Goal: Task Accomplishment & Management: Manage account settings

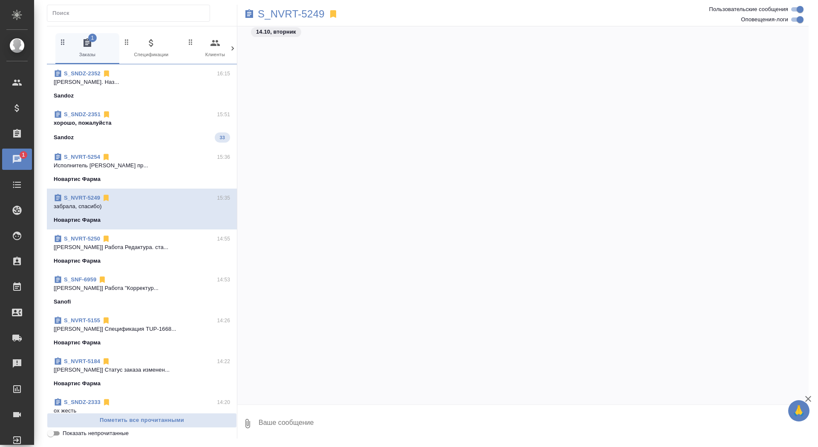
scroll to position [20752, 0]
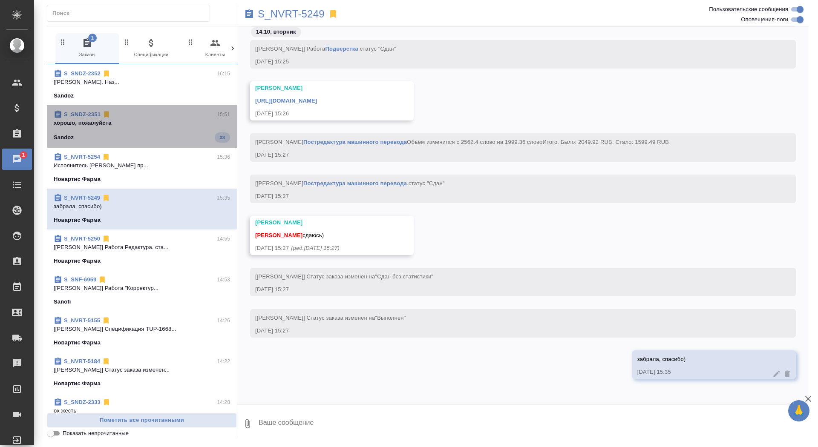
click at [190, 128] on span "S_SNDZ-2351 15:51 хорошо, пожалуйста Sandoz 33" at bounding box center [142, 126] width 176 height 32
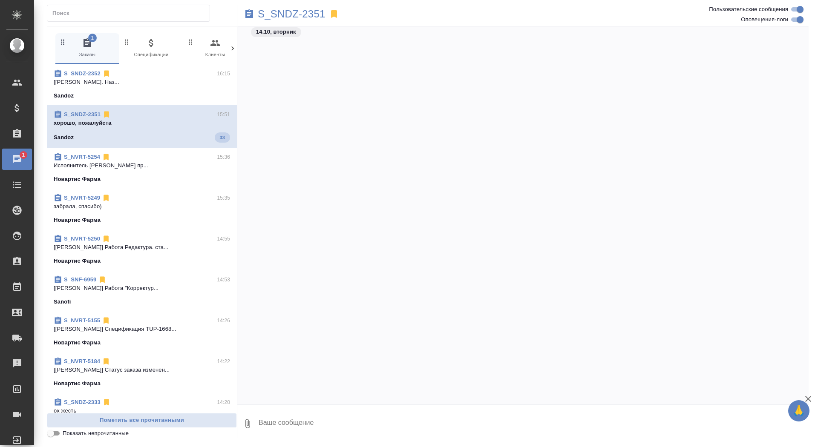
scroll to position [9860, 0]
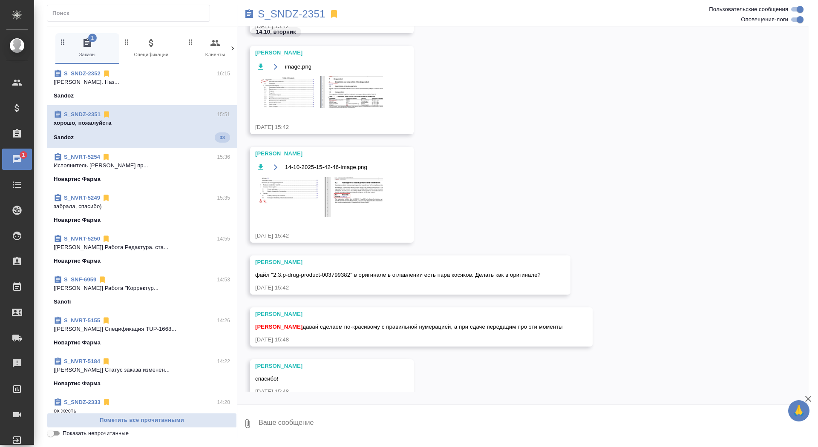
click at [178, 217] on div "Новартис Фарма" at bounding box center [142, 220] width 176 height 9
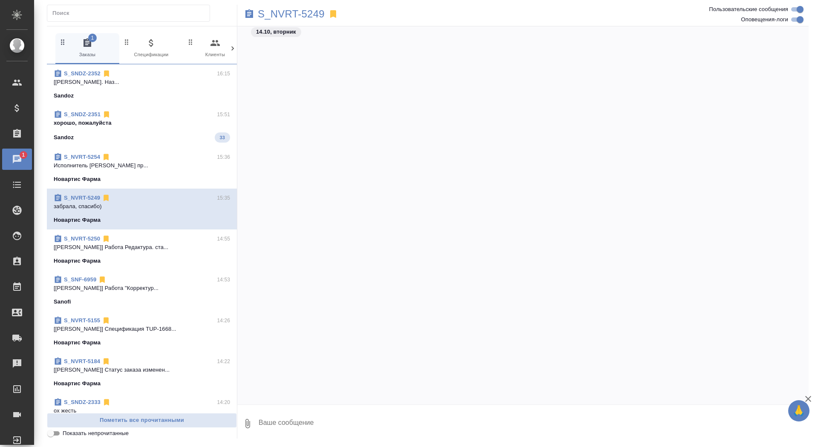
scroll to position [20888, 0]
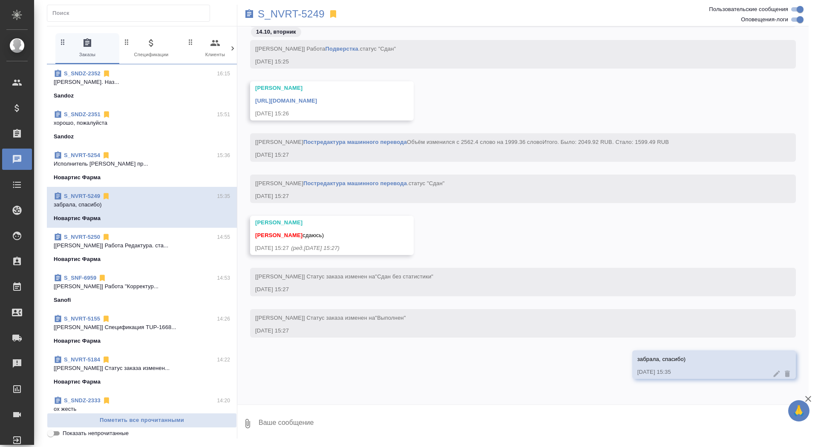
click at [166, 164] on p "Исполнитель Васильева Дарья Маратовна пр..." at bounding box center [142, 164] width 176 height 9
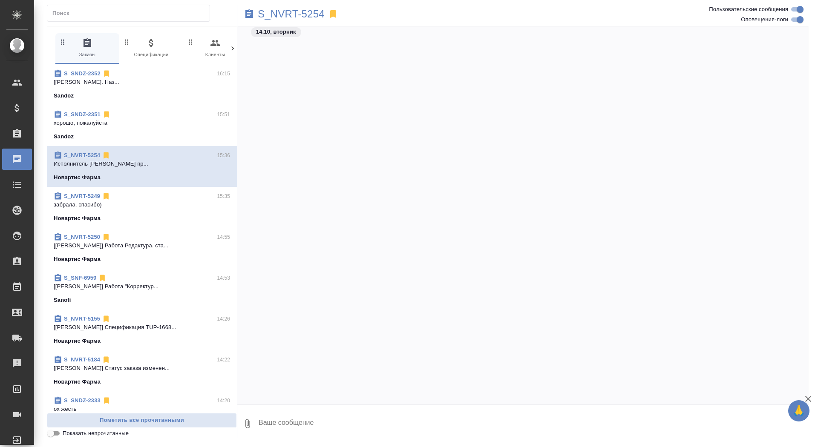
scroll to position [2375, 0]
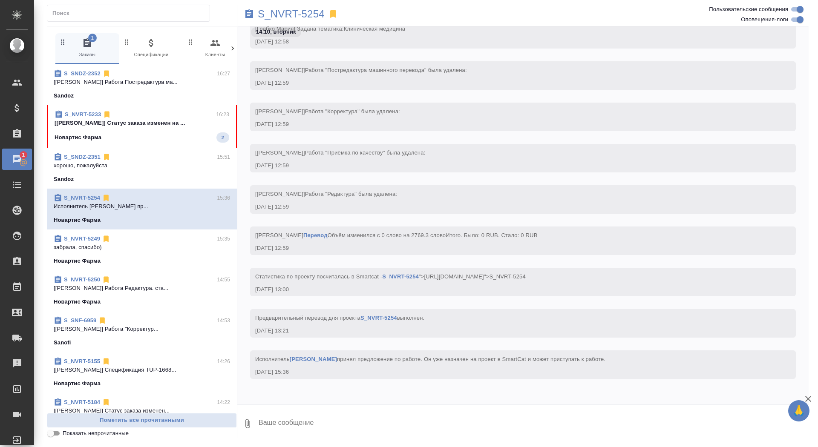
click at [135, 125] on p "[Грабко Мария] Статус заказа изменен на ..." at bounding box center [142, 123] width 175 height 9
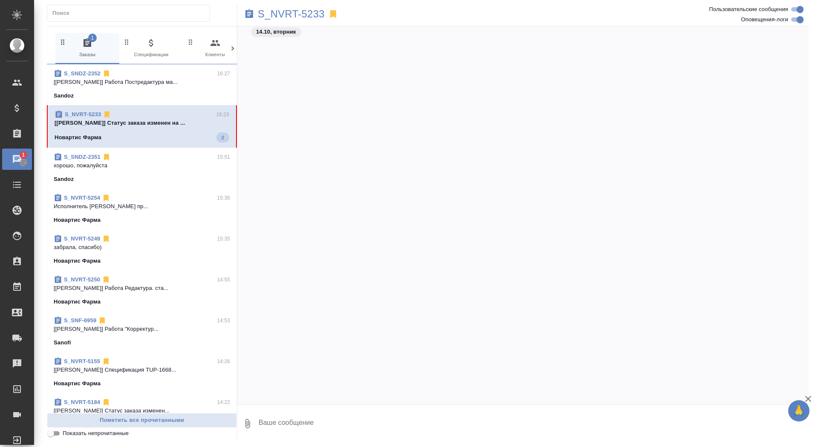
scroll to position [27621, 0]
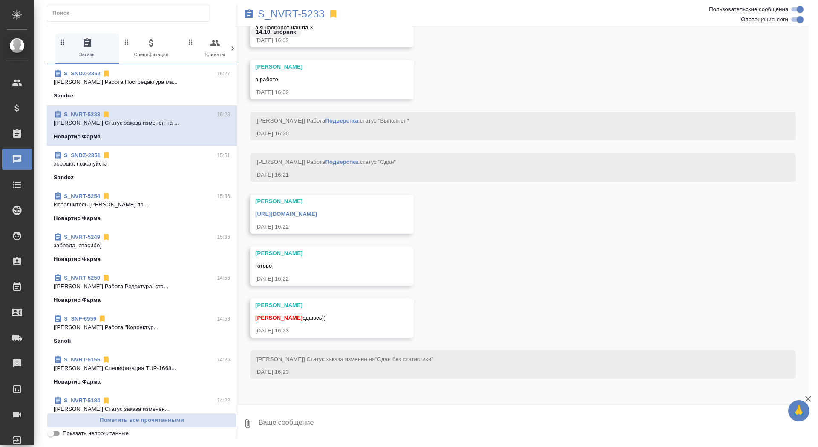
click at [290, 418] on textarea at bounding box center [533, 423] width 551 height 29
type textarea "забрала, спасибо)"
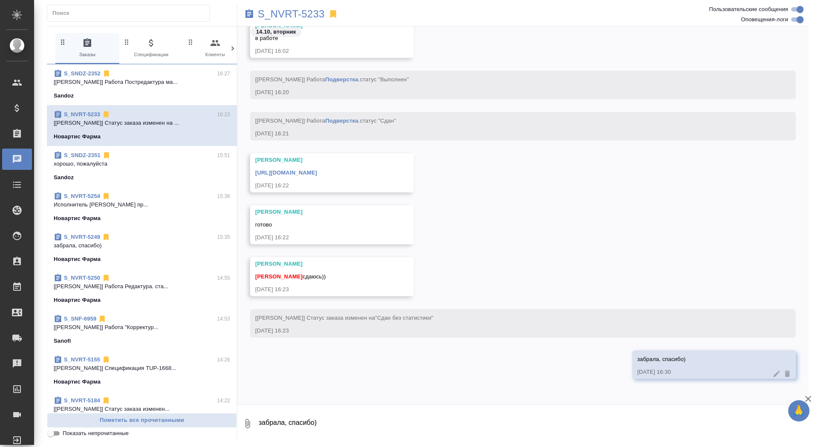
click at [317, 172] on link "https://drive.awatera.com/apps/files/files/10553702?dir=/Shares/Novartos_Pharma…" at bounding box center [286, 173] width 62 height 6
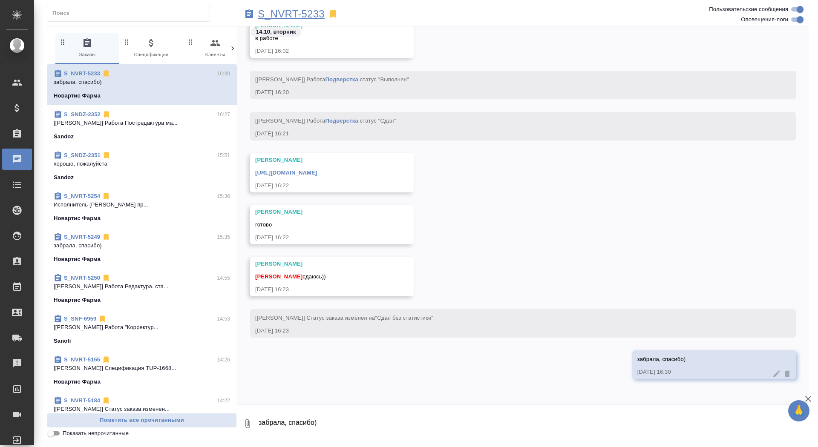
click at [292, 14] on p "S_NVRT-5233" at bounding box center [291, 14] width 67 height 9
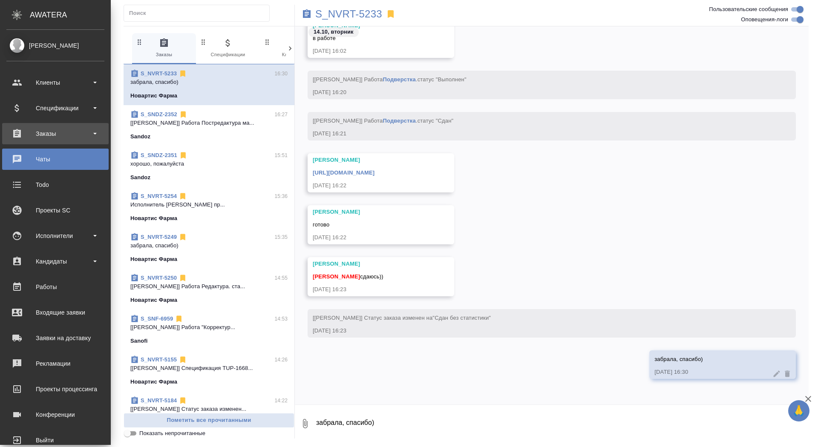
click at [28, 138] on div "Заказы" at bounding box center [55, 133] width 98 height 13
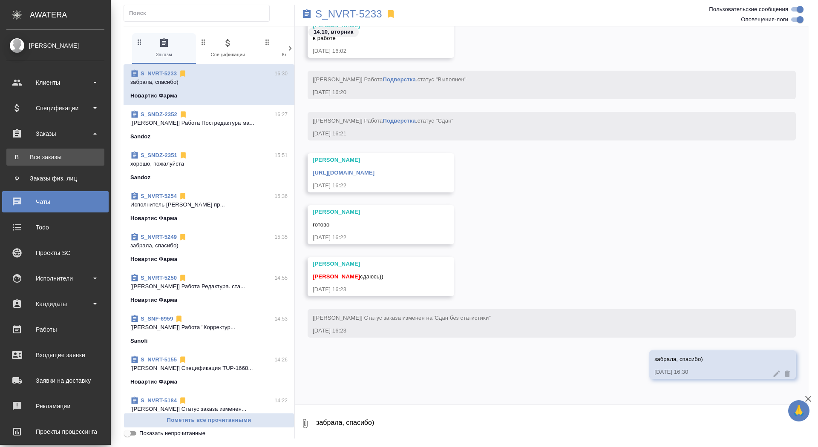
click at [32, 158] on div "Все заказы" at bounding box center [55, 157] width 89 height 9
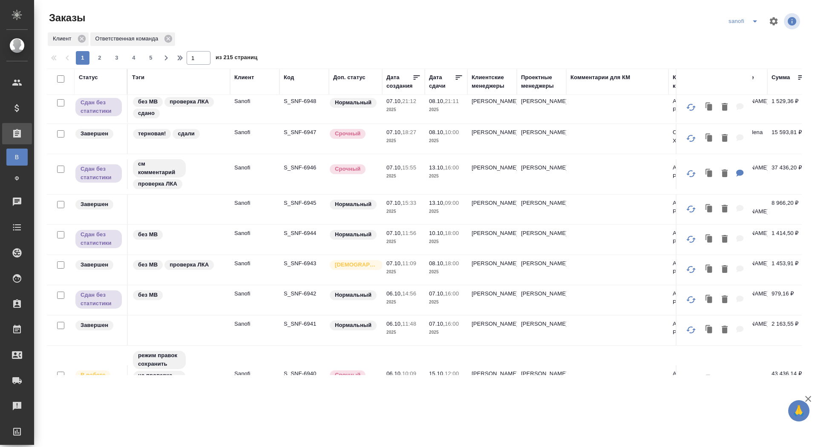
scroll to position [599, 0]
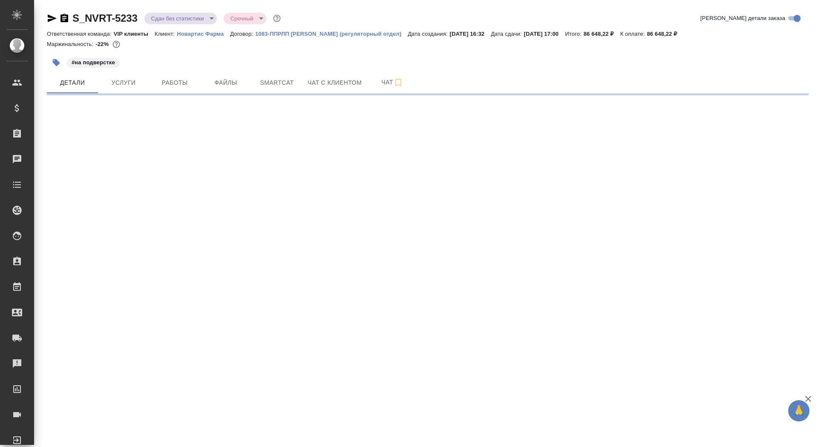
select select "RU"
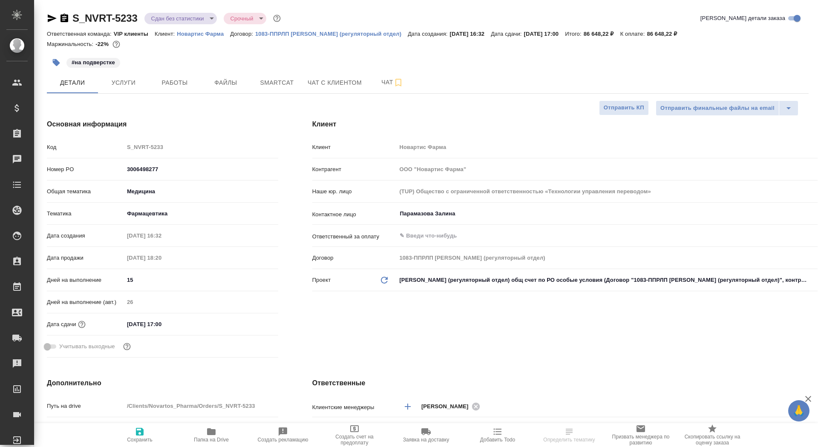
type textarea "x"
type input "[PERSON_NAME]"
type input "Комаров Роман"
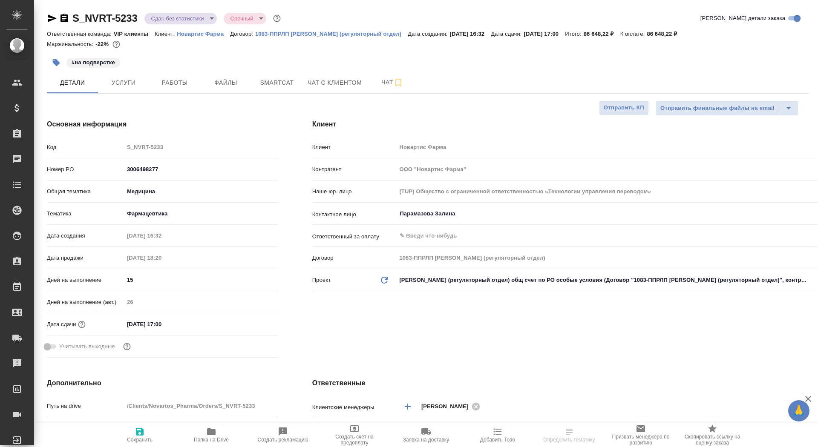
type textarea "x"
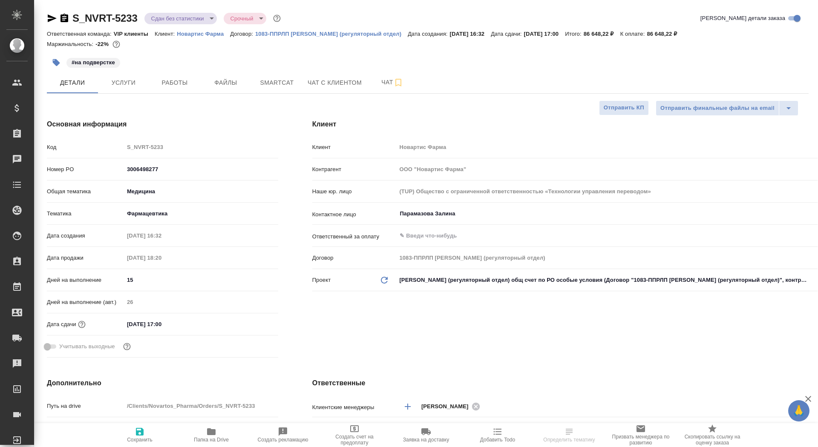
type textarea "x"
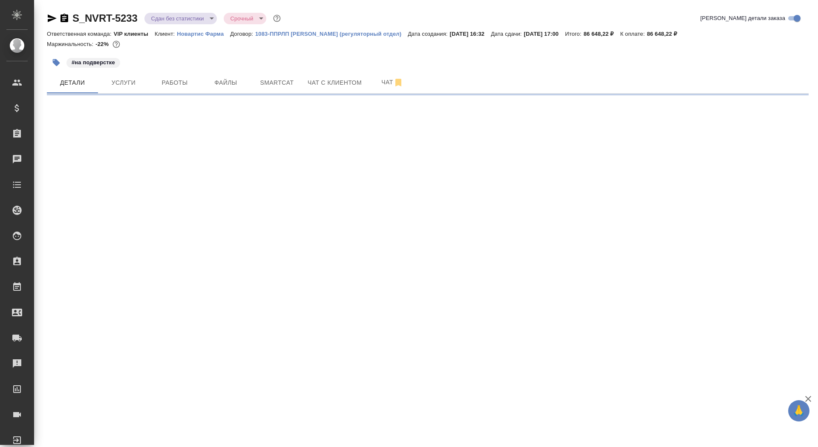
select select "RU"
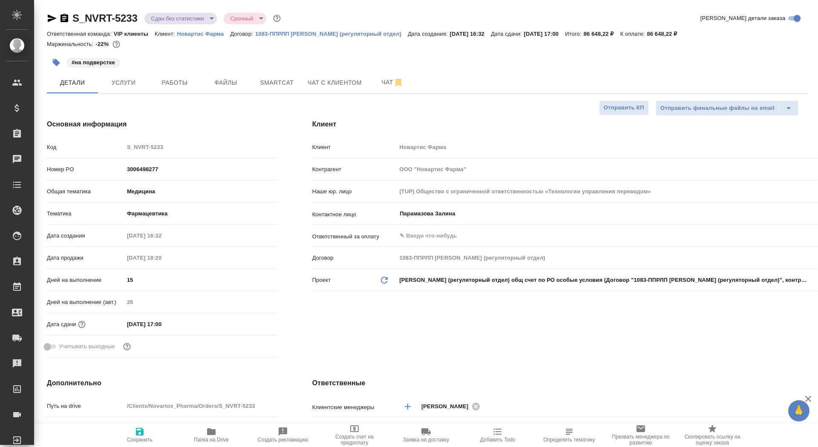
type textarea "x"
click at [178, 82] on span "Работы" at bounding box center [174, 83] width 41 height 11
select select "RU"
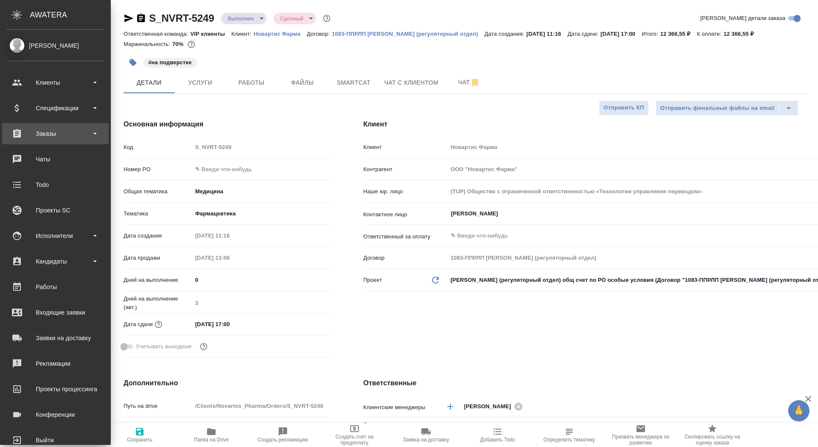
click at [31, 139] on div "Заказы" at bounding box center [55, 133] width 98 height 13
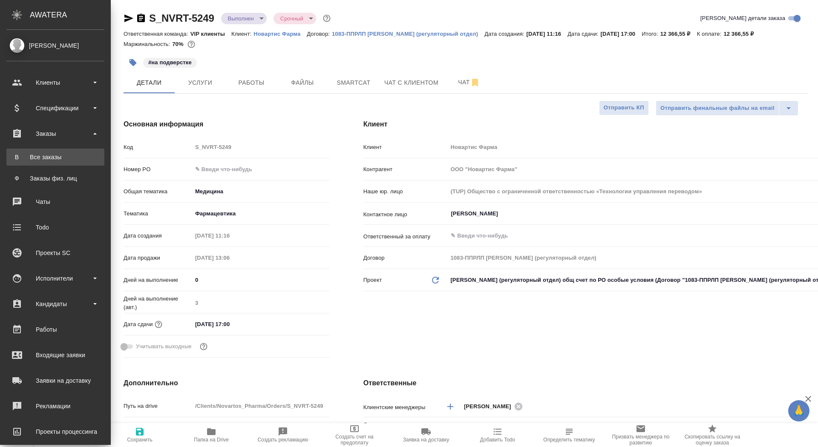
click at [35, 160] on div "Все заказы" at bounding box center [55, 157] width 89 height 9
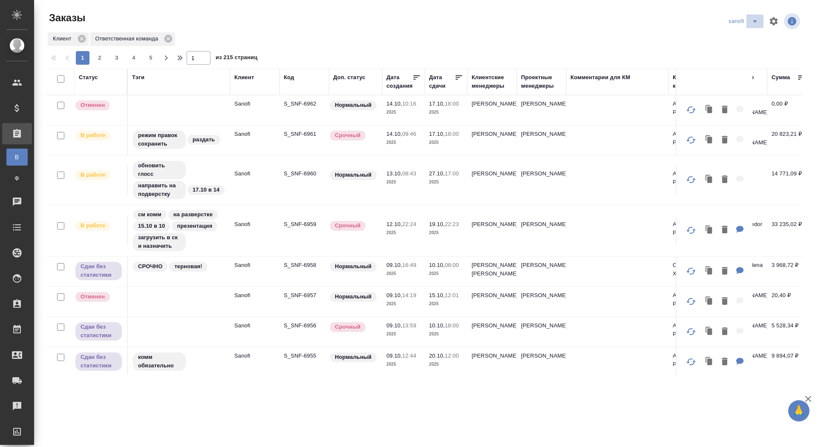
click at [758, 24] on icon "split button" at bounding box center [755, 21] width 10 height 10
click at [744, 79] on li "новартис" at bounding box center [744, 79] width 45 height 14
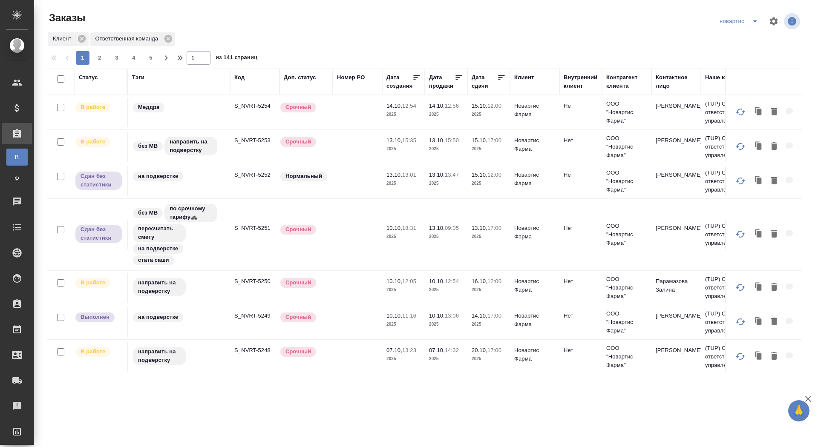
scroll to position [58, 0]
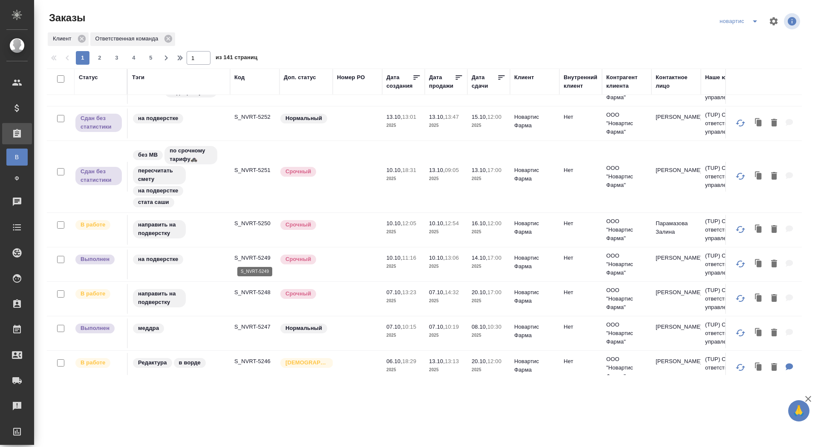
click at [259, 254] on p "S_NVRT-5249" at bounding box center [254, 258] width 41 height 9
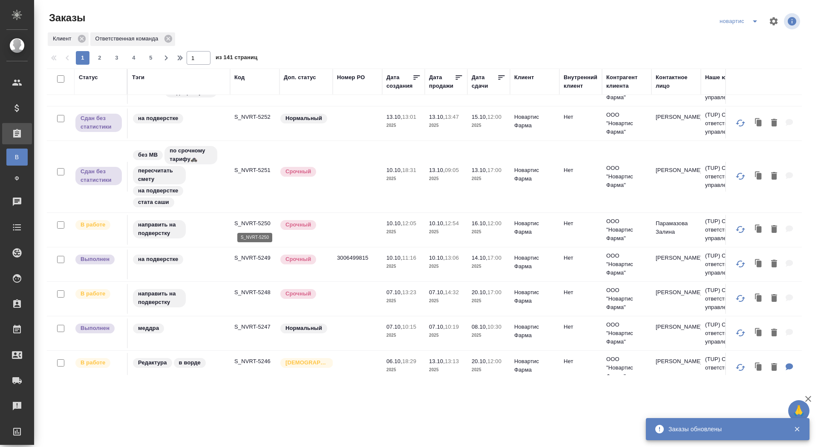
click at [248, 222] on p "S_NVRT-5250" at bounding box center [254, 223] width 41 height 9
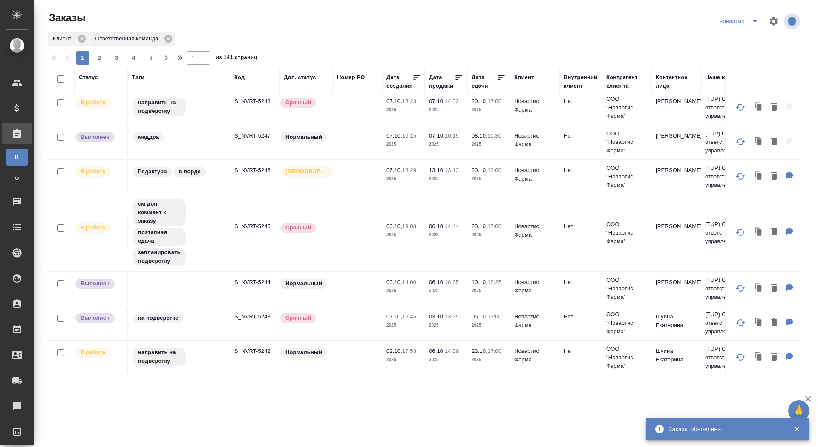
scroll to position [292, 0]
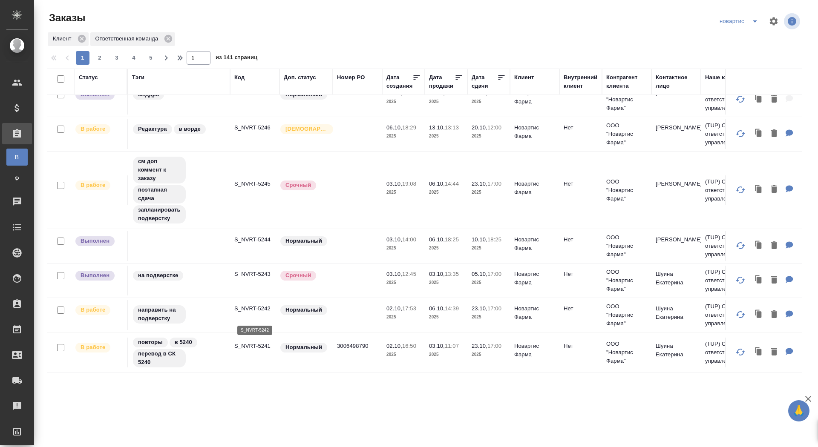
click at [257, 313] on p "S_NVRT-5242" at bounding box center [254, 309] width 41 height 9
click at [244, 279] on p "S_NVRT-5243" at bounding box center [254, 274] width 41 height 9
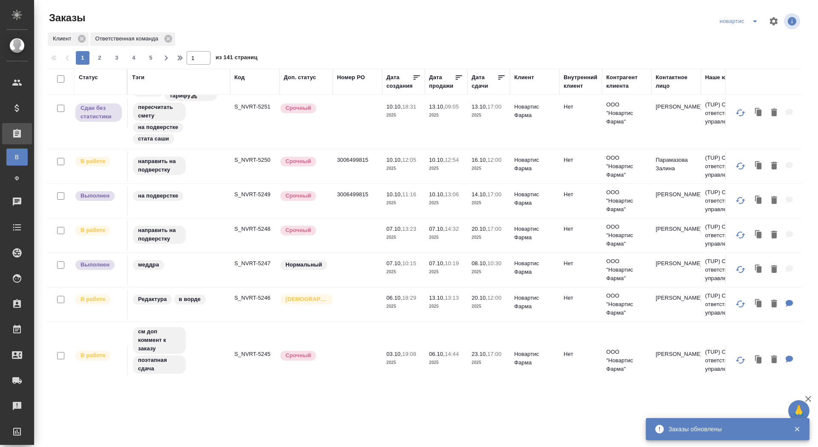
scroll to position [92, 0]
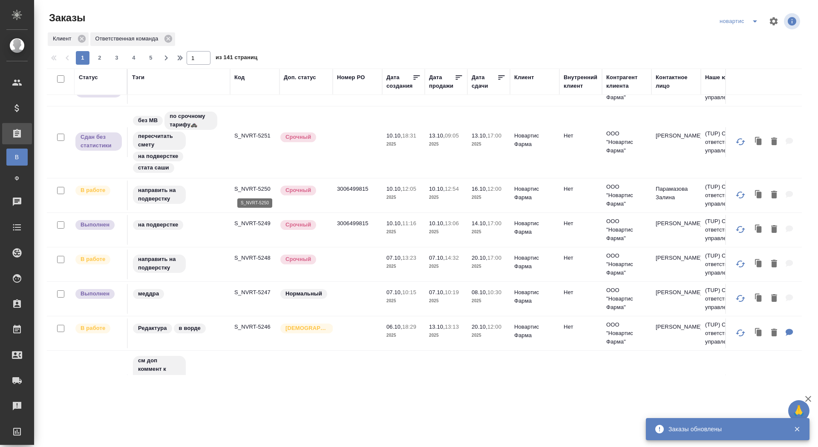
click at [256, 187] on p "S_NVRT-5250" at bounding box center [254, 189] width 41 height 9
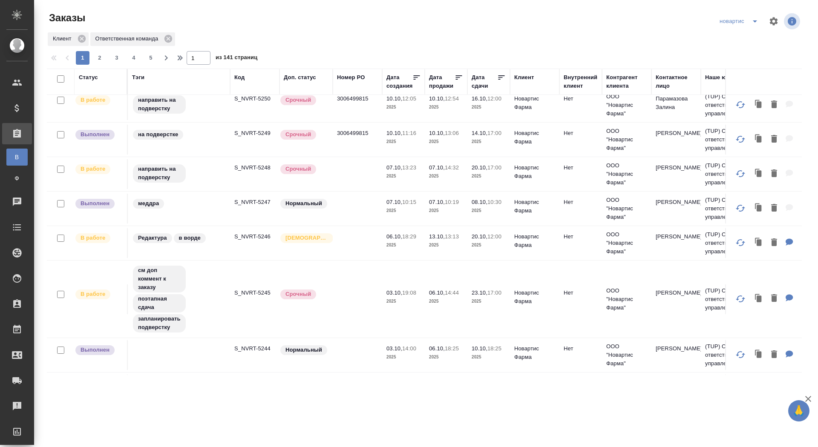
scroll to position [205, 0]
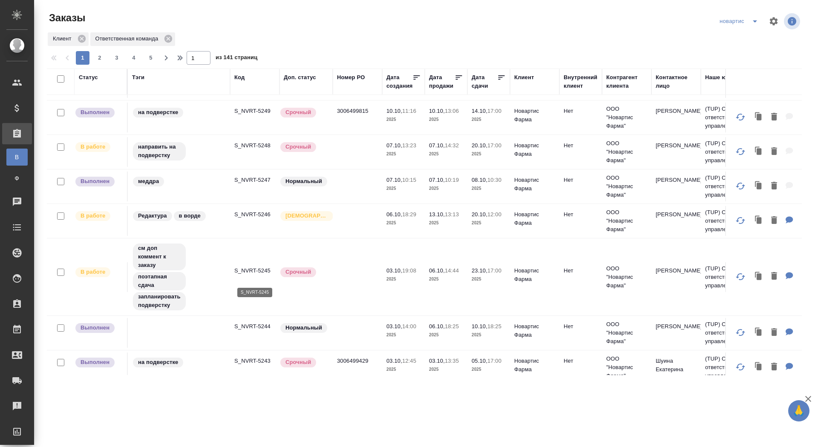
click at [256, 274] on p "S_NVRT-5245" at bounding box center [254, 271] width 41 height 9
click at [253, 331] on p "S_NVRT-5244" at bounding box center [254, 326] width 41 height 9
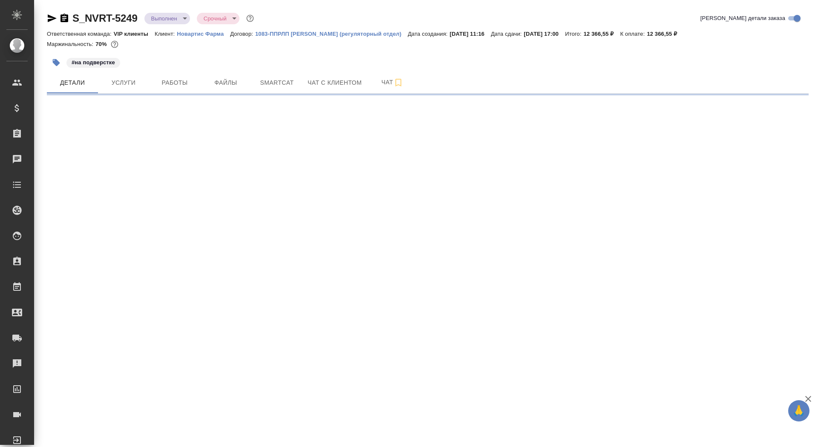
select select "RU"
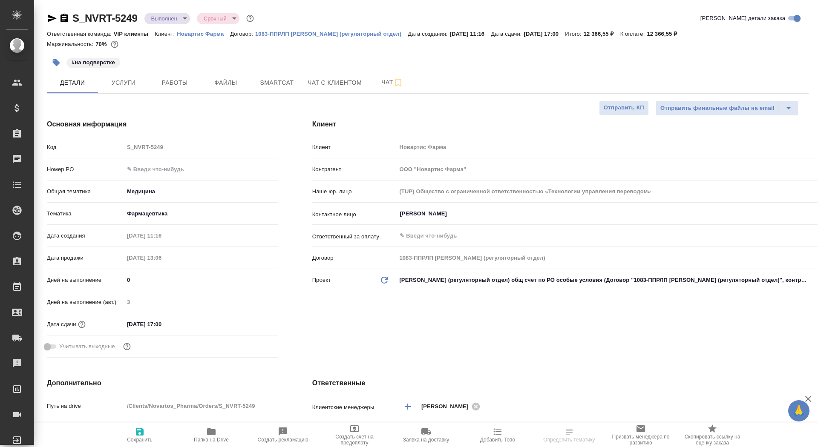
type textarea "x"
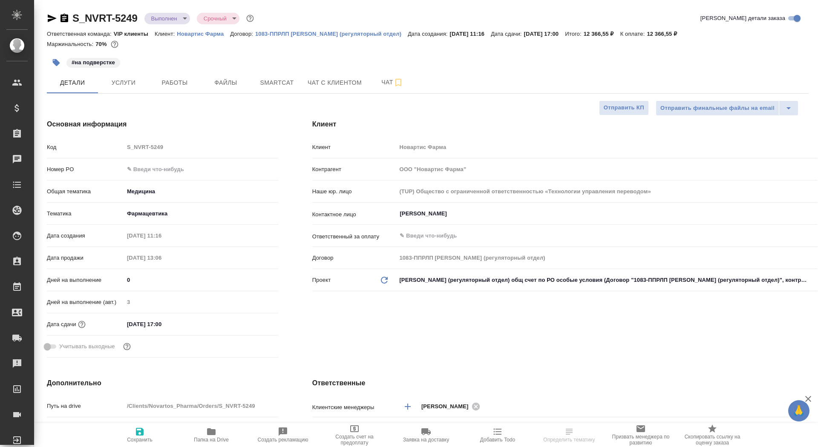
type textarea "x"
click at [153, 166] on input "text" at bounding box center [200, 169] width 153 height 12
type textarea "x"
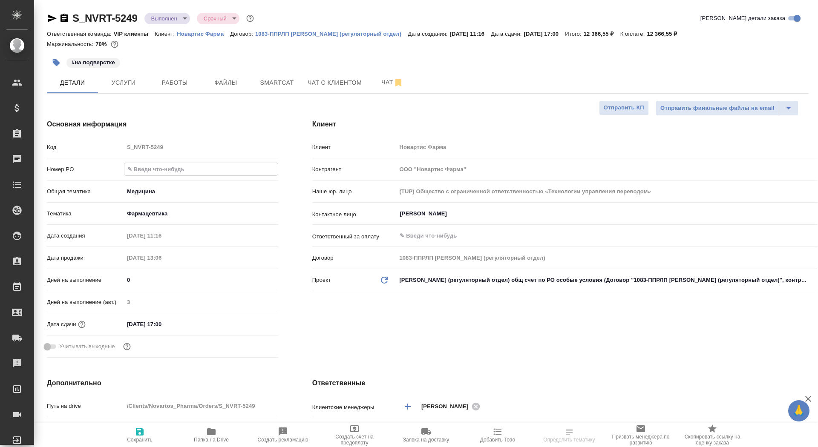
paste input "3006499815"
type input "3006499815"
type textarea "x"
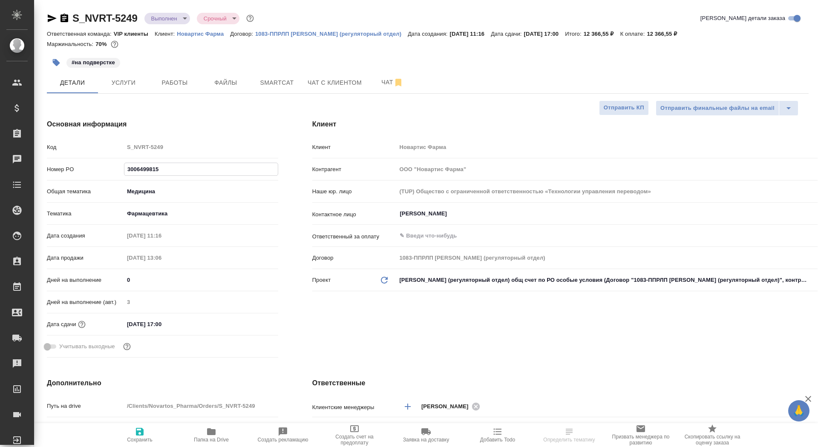
type input "3006499815"
click at [141, 435] on icon "button" at bounding box center [140, 432] width 8 height 8
type textarea "x"
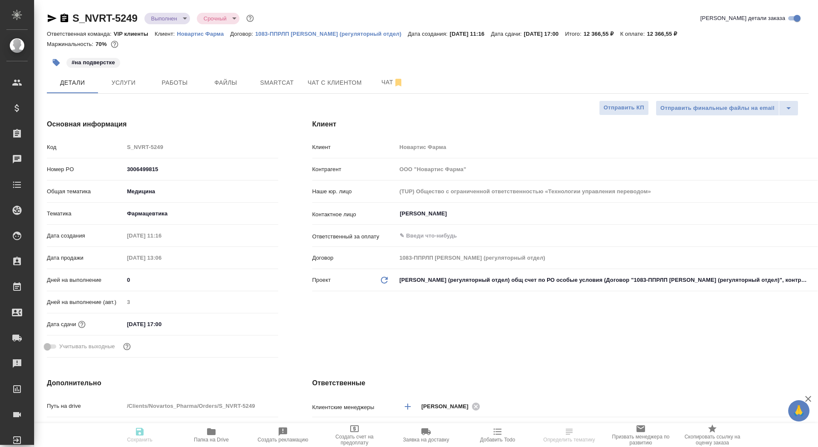
type textarea "x"
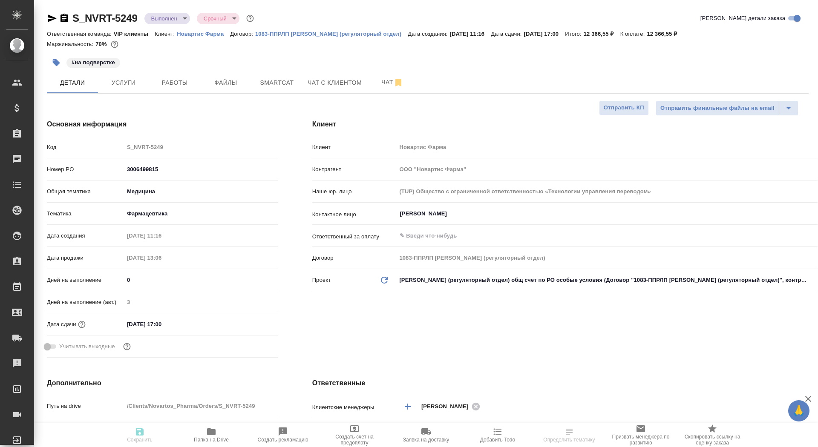
type textarea "x"
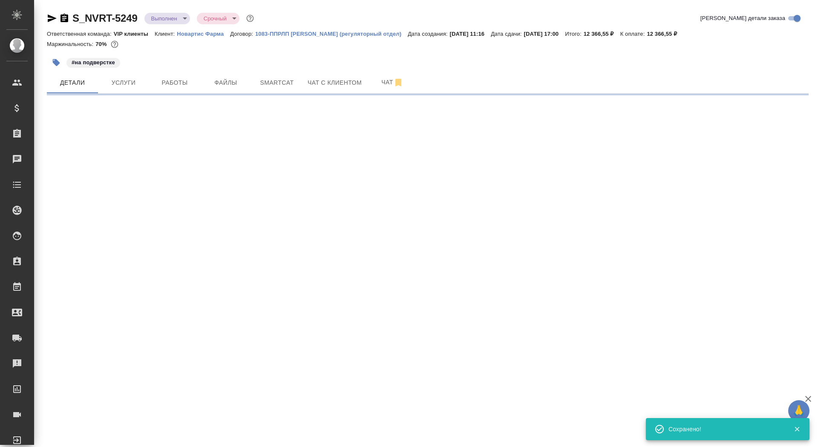
select select "RU"
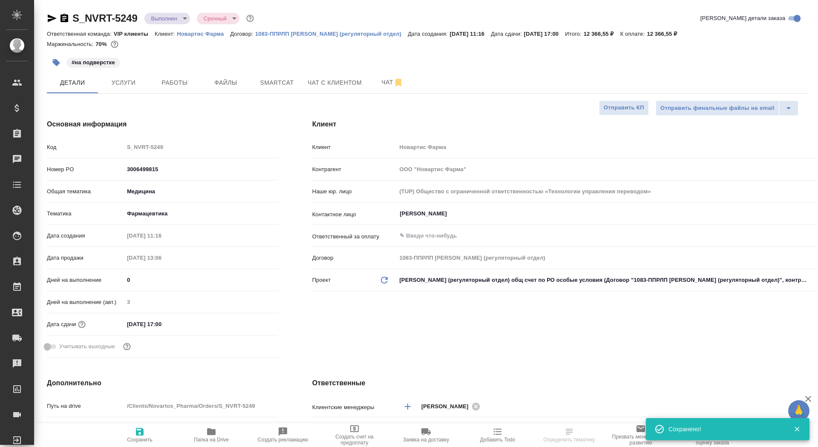
type textarea "x"
click at [141, 435] on icon "button" at bounding box center [140, 432] width 8 height 8
type textarea "x"
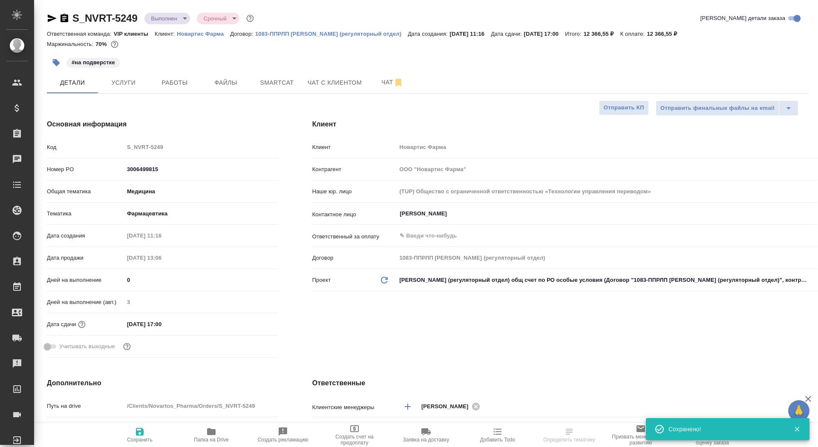
type textarea "x"
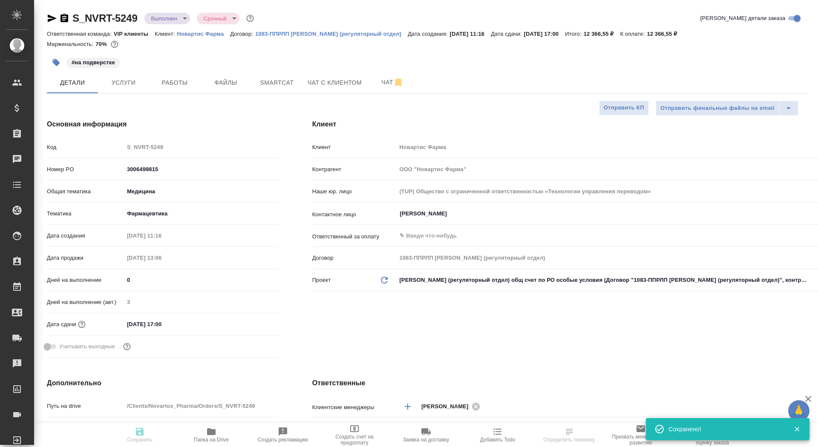
type textarea "x"
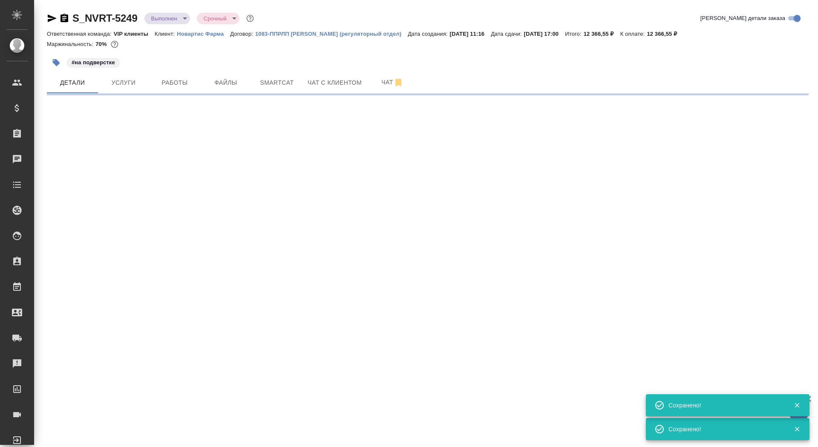
select select "RU"
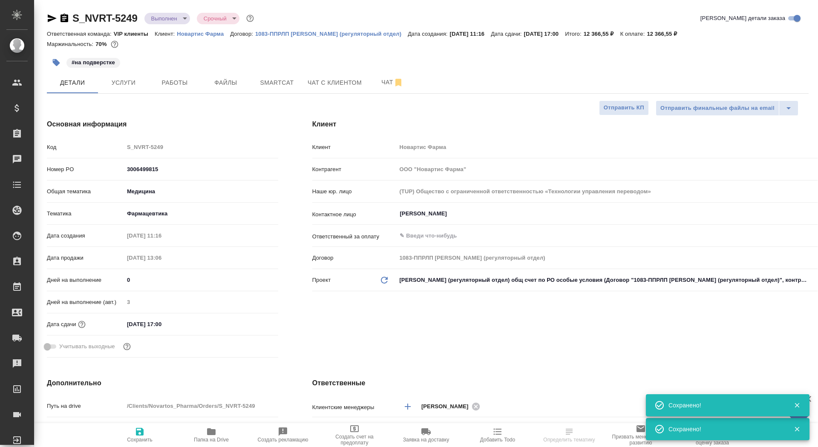
type textarea "x"
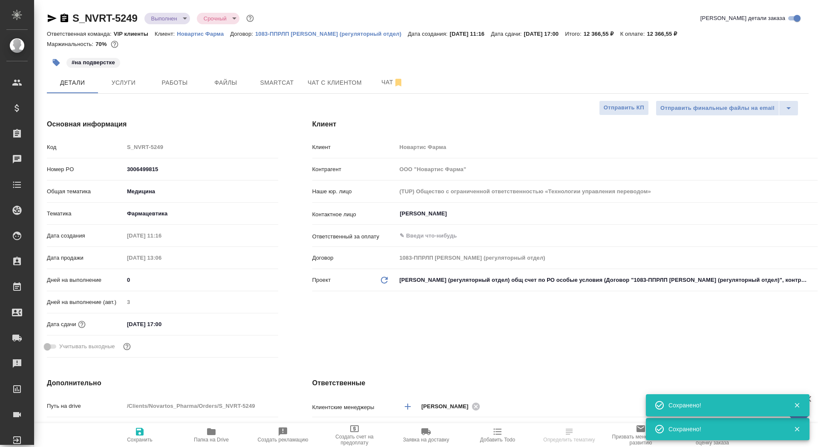
type textarea "x"
select select "RU"
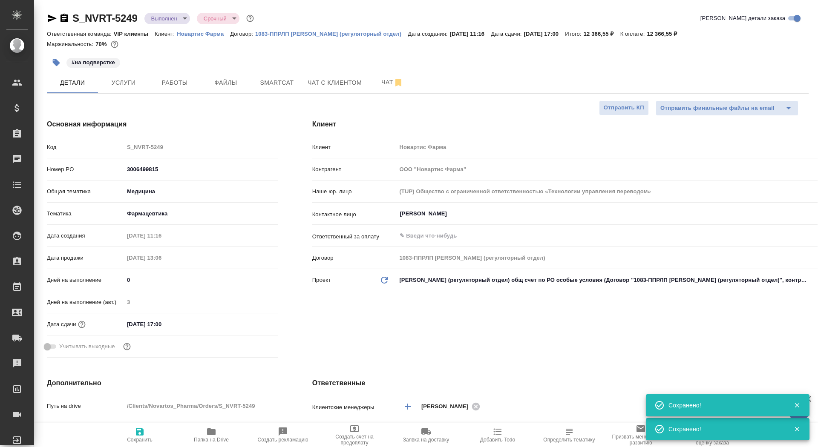
type textarea "x"
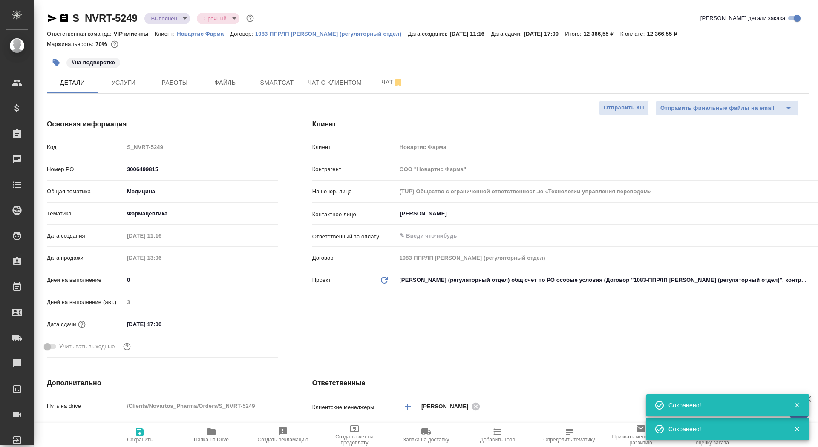
type textarea "x"
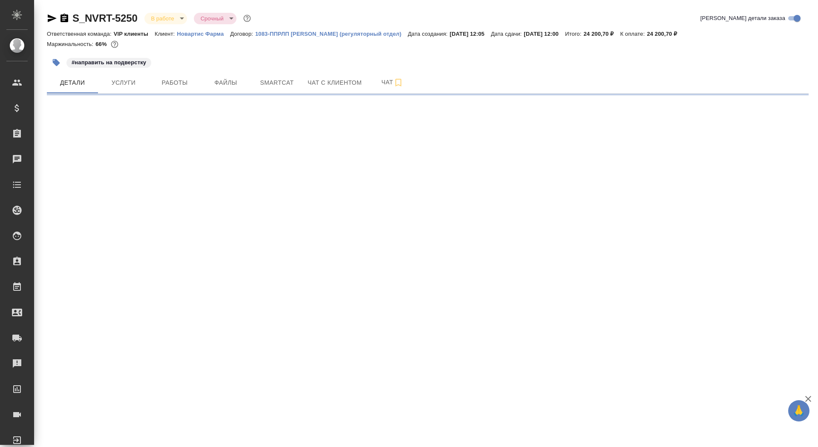
select select "RU"
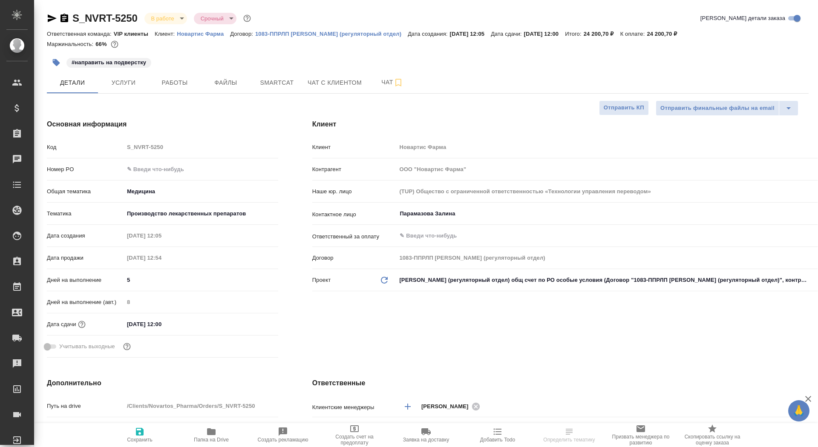
type textarea "x"
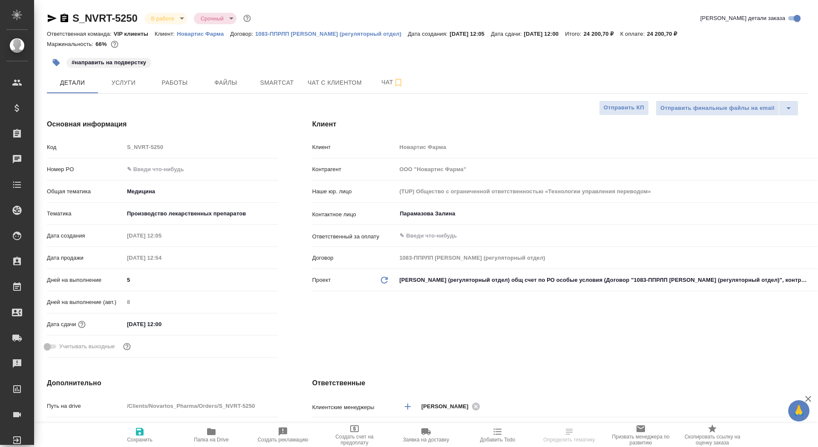
type textarea "x"
click at [151, 168] on input "text" at bounding box center [200, 169] width 153 height 12
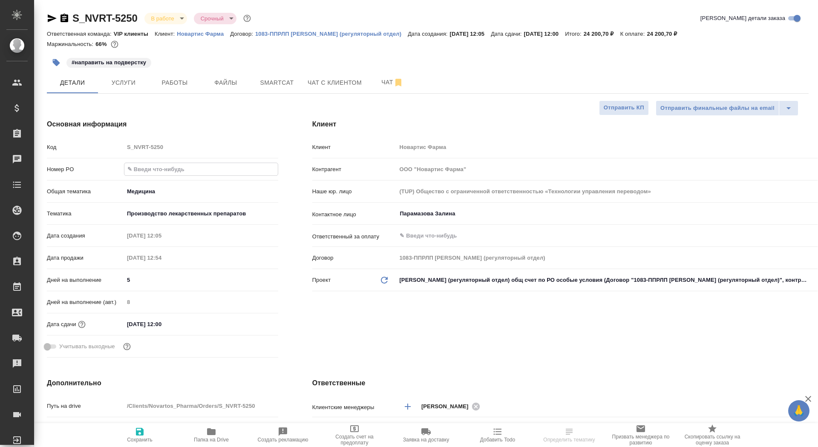
paste input "3006499815"
type input "3006499815"
type textarea "x"
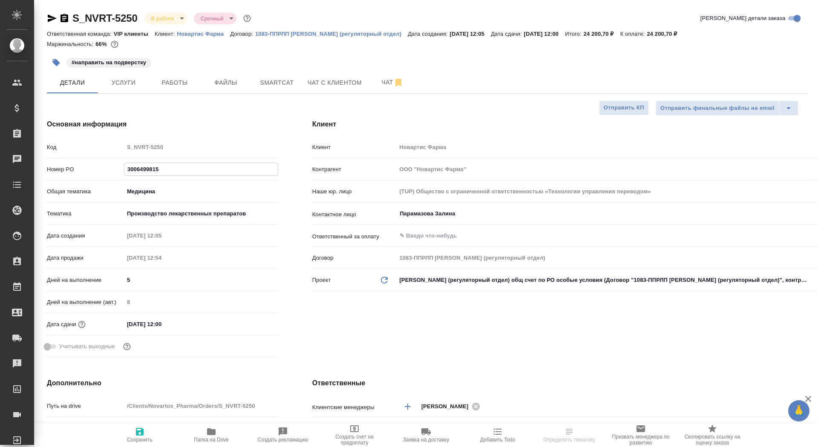
type input "3006499815"
click at [141, 438] on span "Сохранить" at bounding box center [140, 440] width 26 height 6
type textarea "x"
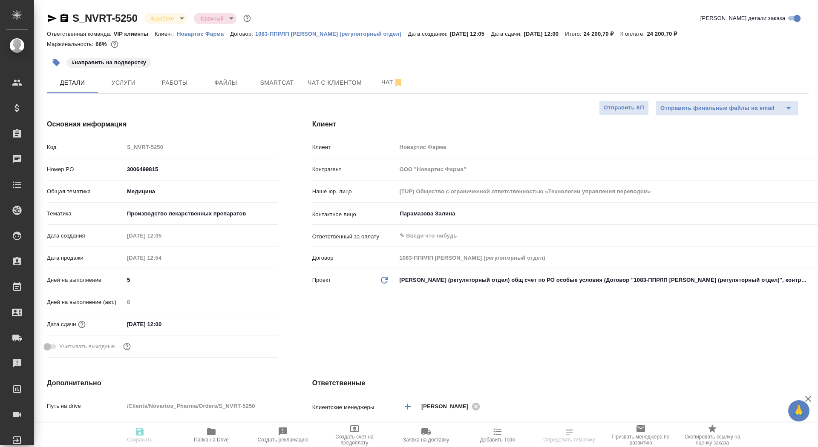
type textarea "x"
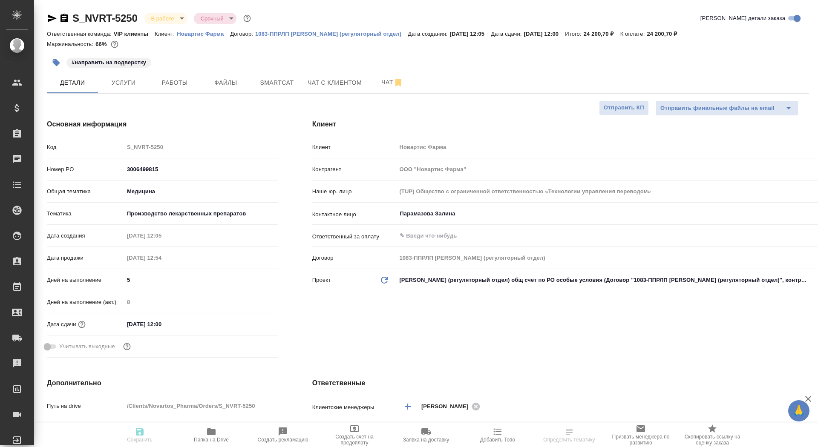
type textarea "x"
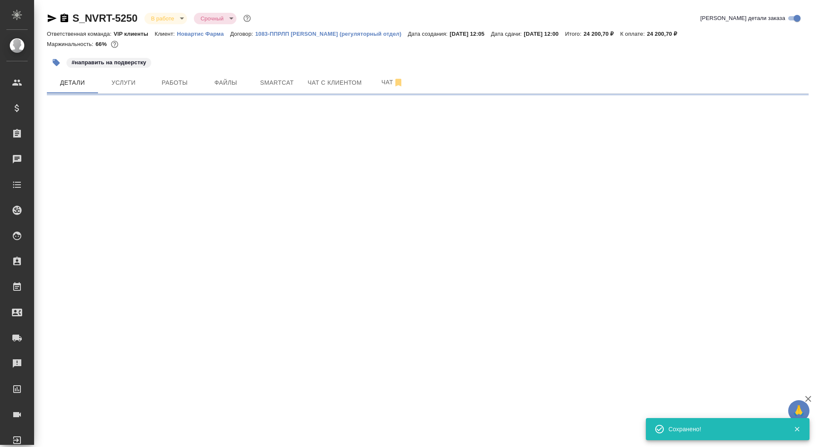
select select "RU"
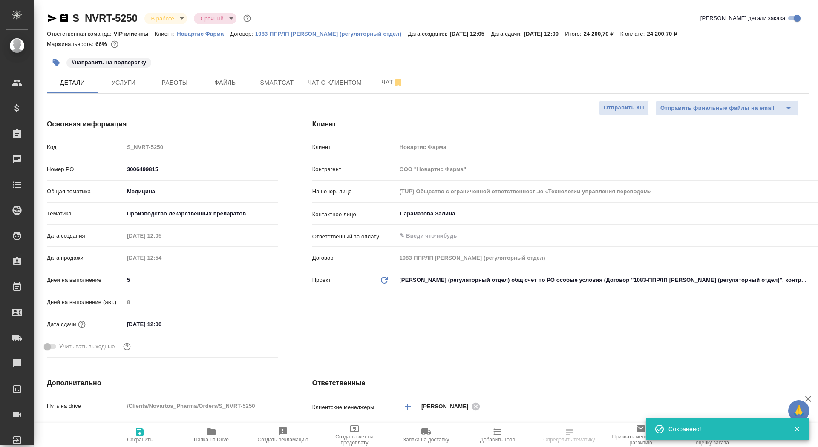
type textarea "x"
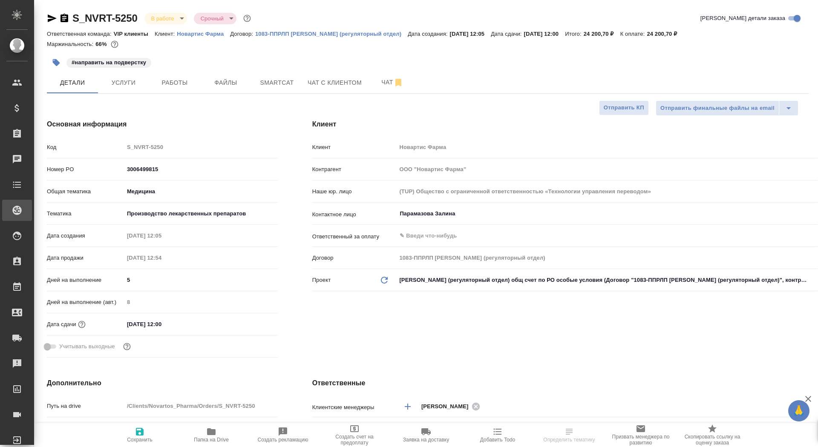
type textarea "x"
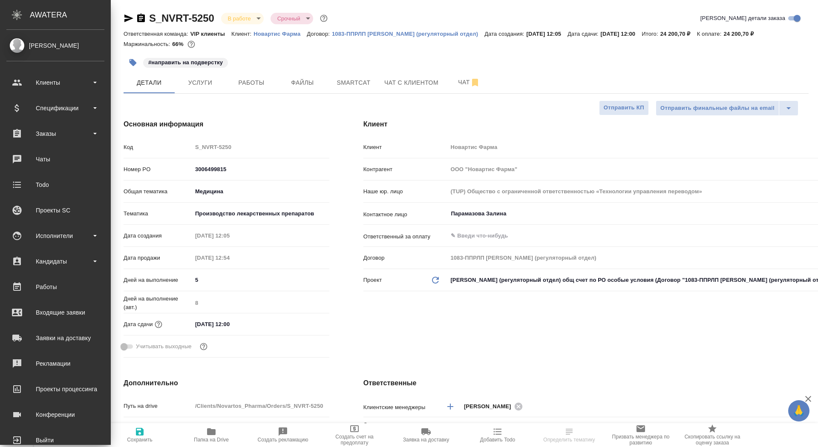
type textarea "x"
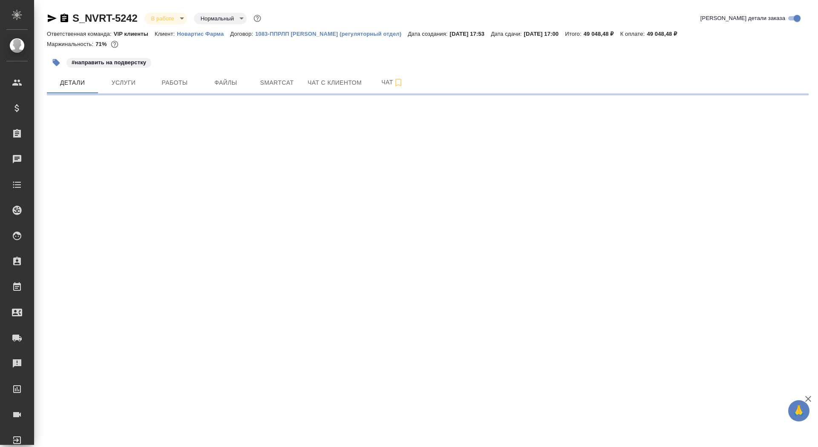
select select "RU"
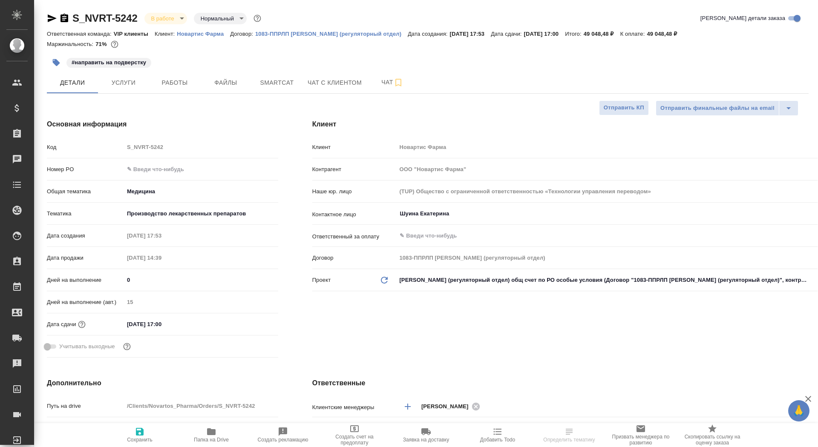
type textarea "x"
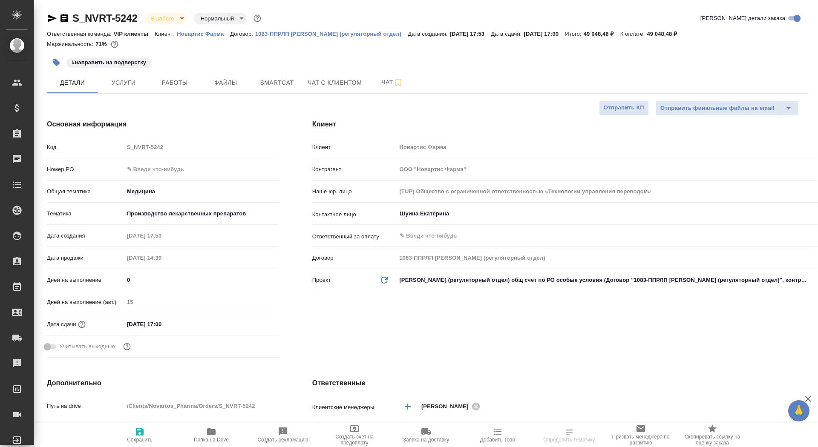
type textarea "x"
click at [153, 169] on input "text" at bounding box center [201, 169] width 154 height 12
paste input "3006499429"
type input "3006499429"
type textarea "x"
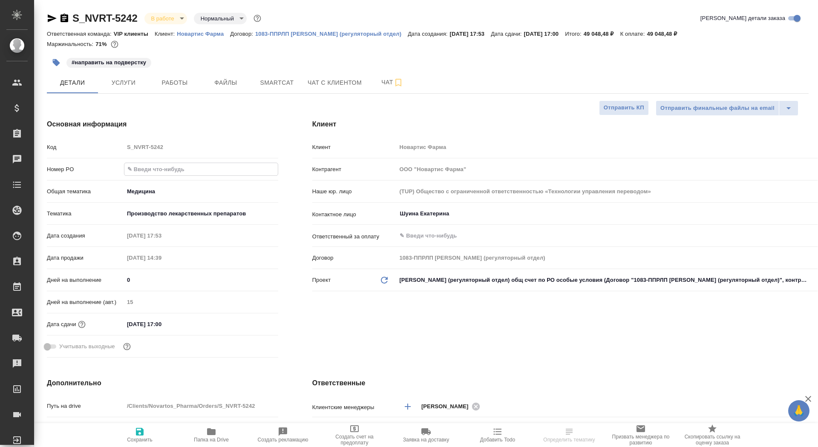
type textarea "x"
type input "3006499429"
click at [143, 439] on span "Сохранить" at bounding box center [140, 440] width 26 height 6
type textarea "x"
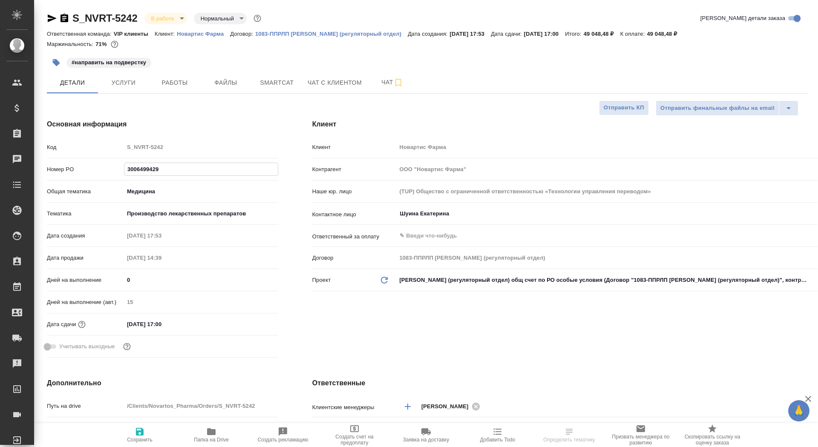
type textarea "x"
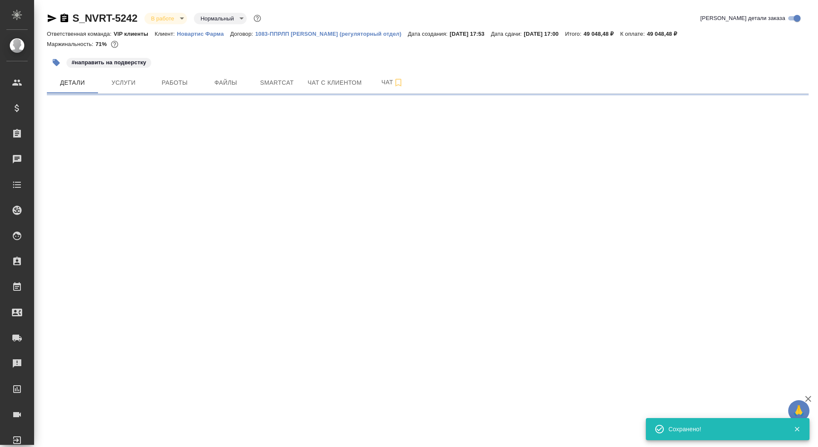
select select "RU"
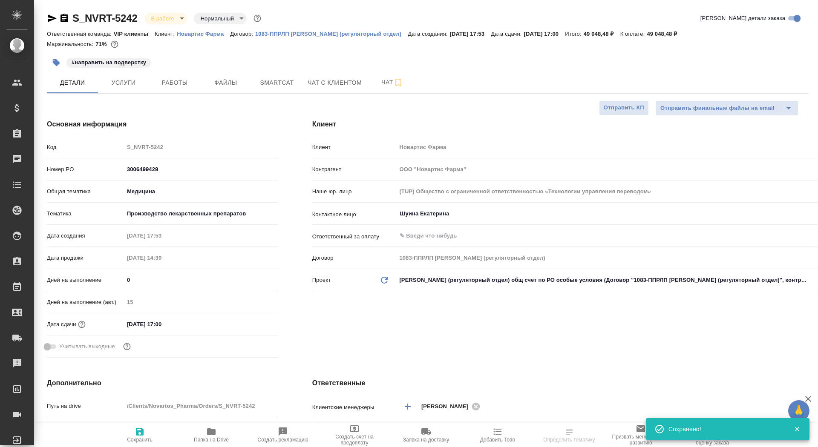
type textarea "x"
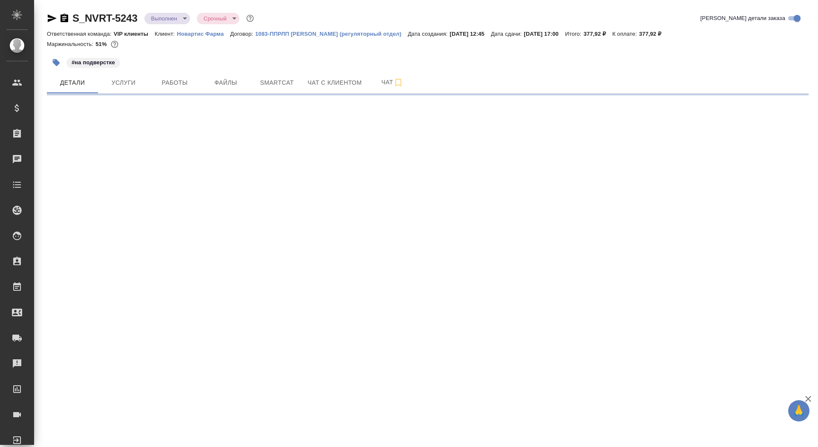
select select "RU"
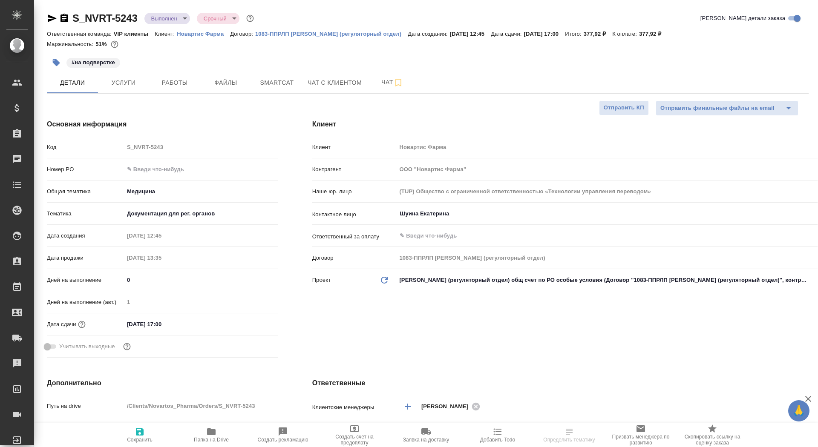
type textarea "x"
click at [155, 173] on input "text" at bounding box center [200, 169] width 153 height 12
type textarea "x"
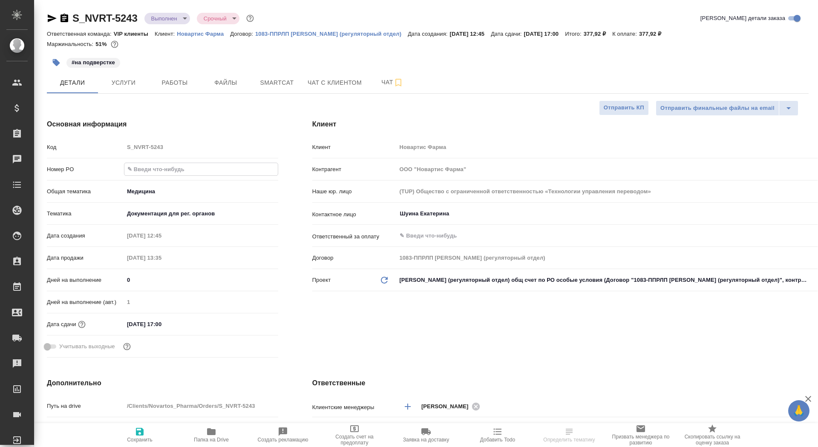
type textarea "x"
paste input "3006499429"
type input "3006499429"
type textarea "x"
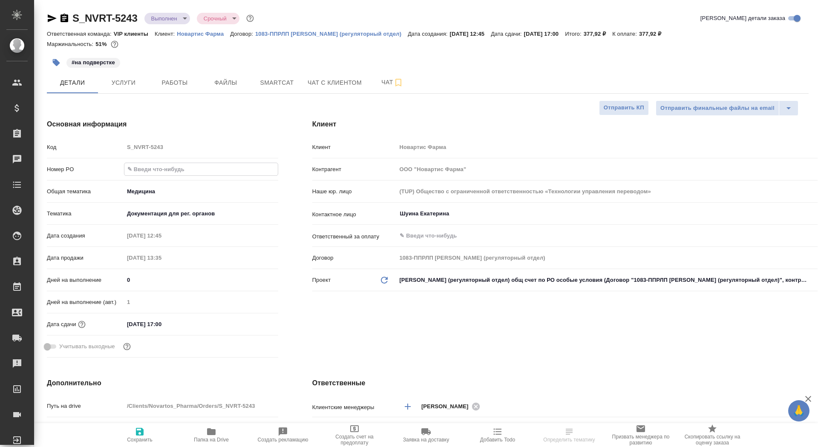
type textarea "x"
type input "3006499429"
click at [139, 442] on span "Сохранить" at bounding box center [140, 440] width 26 height 6
type textarea "x"
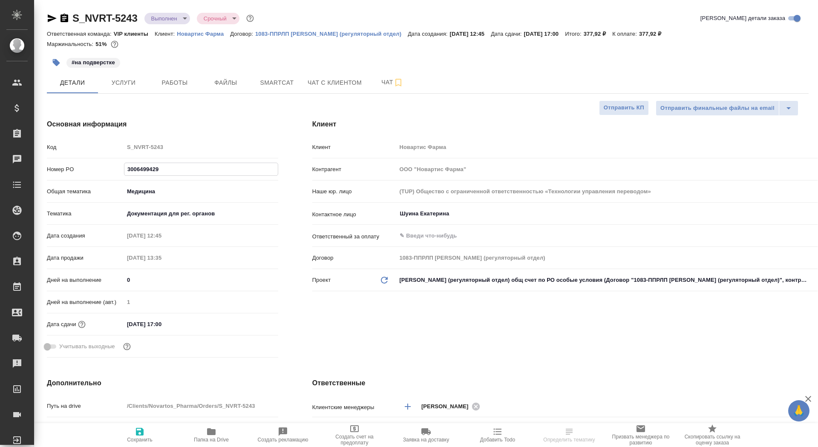
type textarea "x"
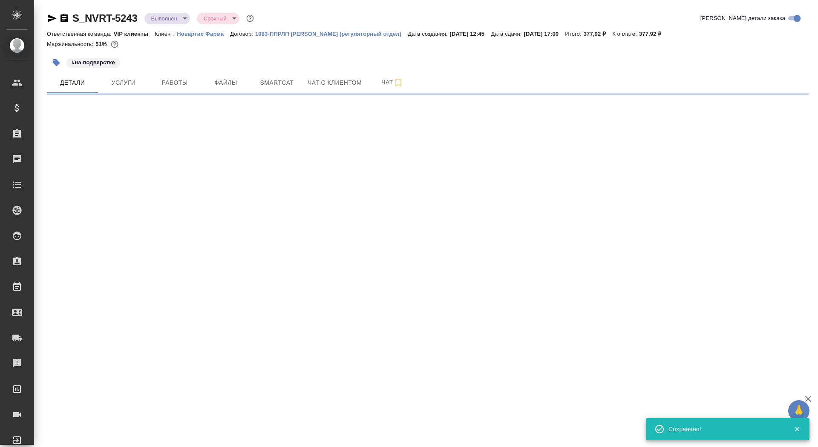
select select "RU"
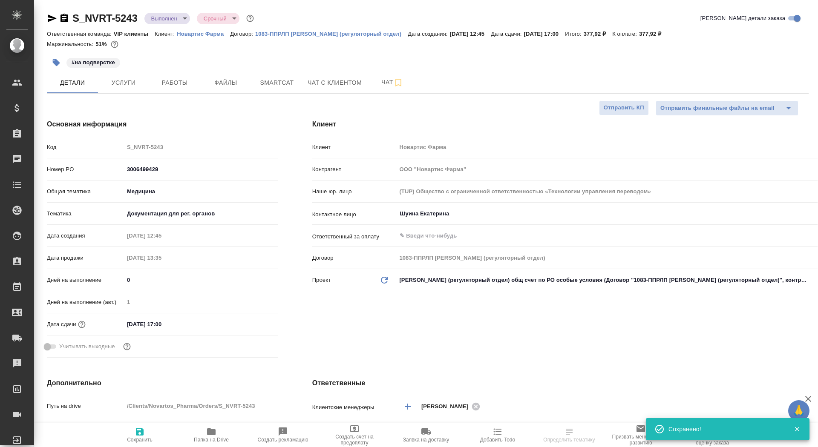
type textarea "x"
click at [139, 442] on span "Сохранить" at bounding box center [140, 440] width 26 height 6
type textarea "x"
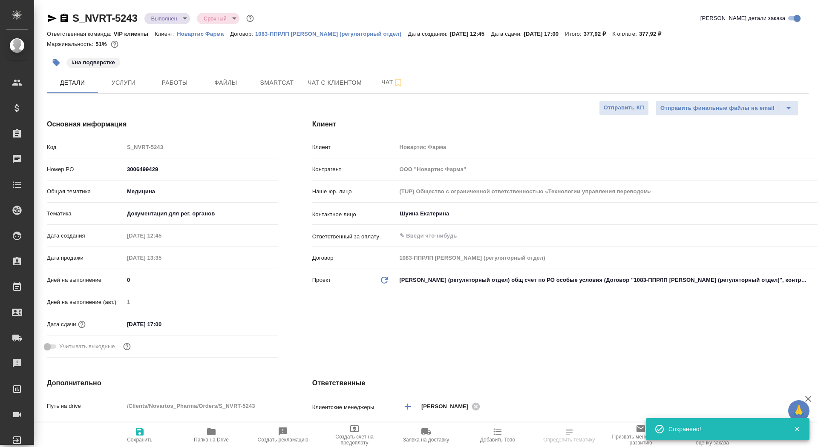
type textarea "x"
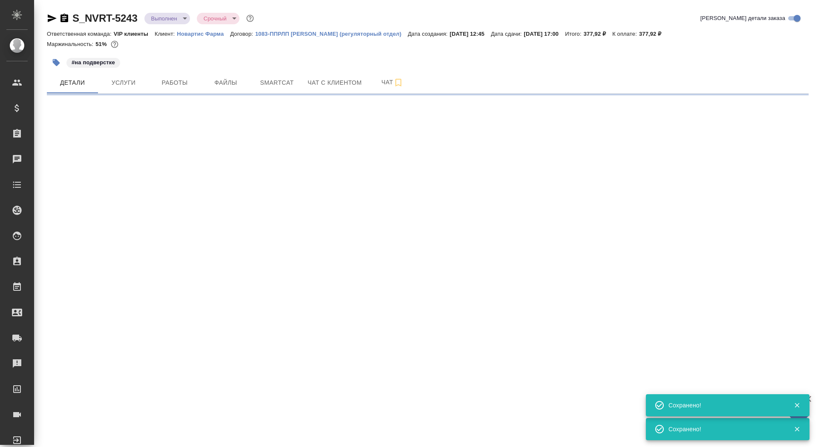
select select "RU"
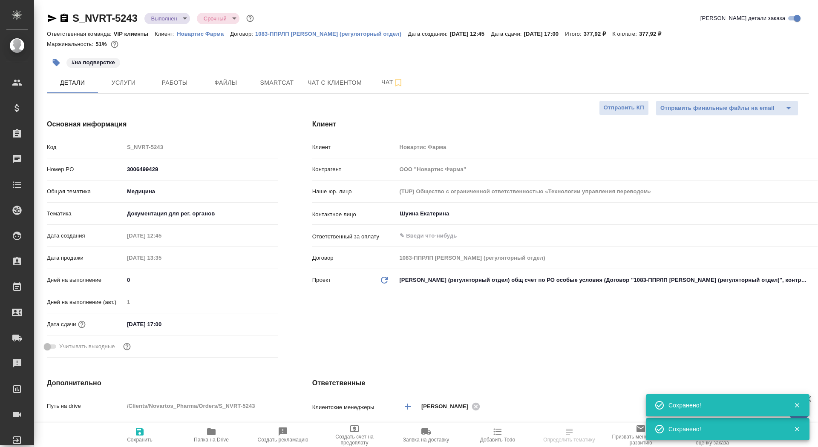
type textarea "x"
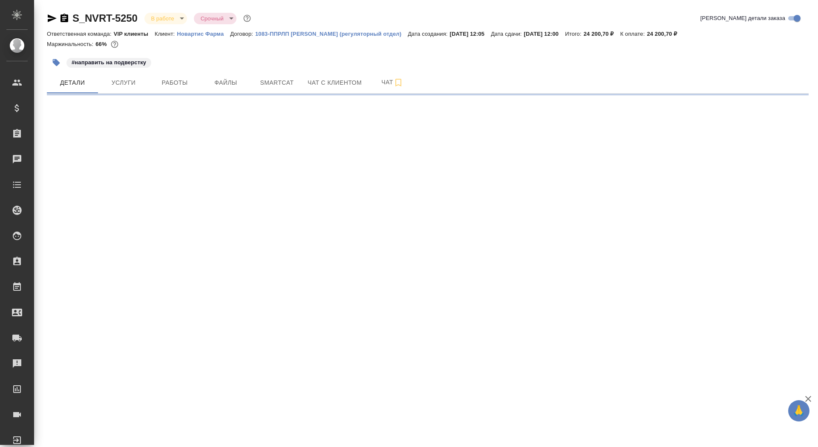
select select "RU"
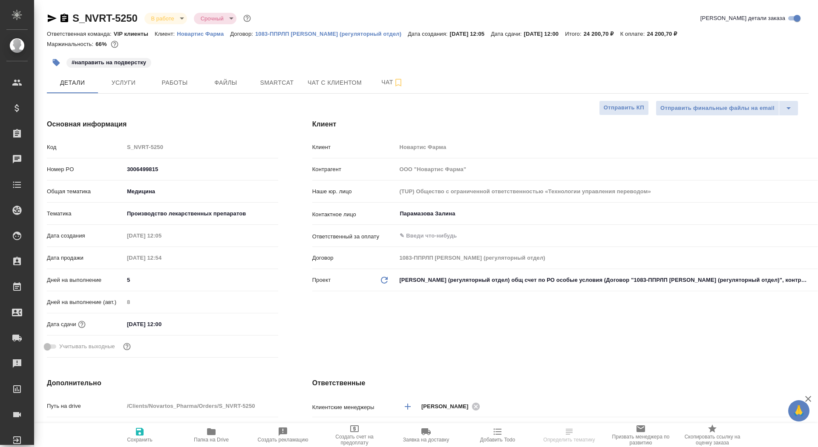
type textarea "x"
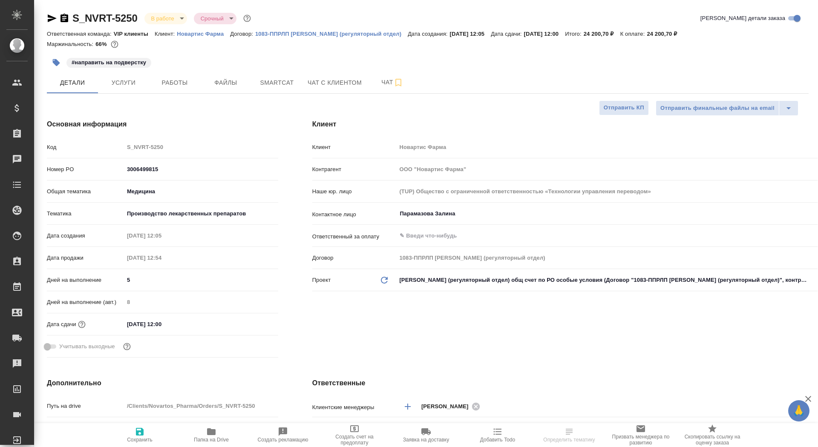
type textarea "x"
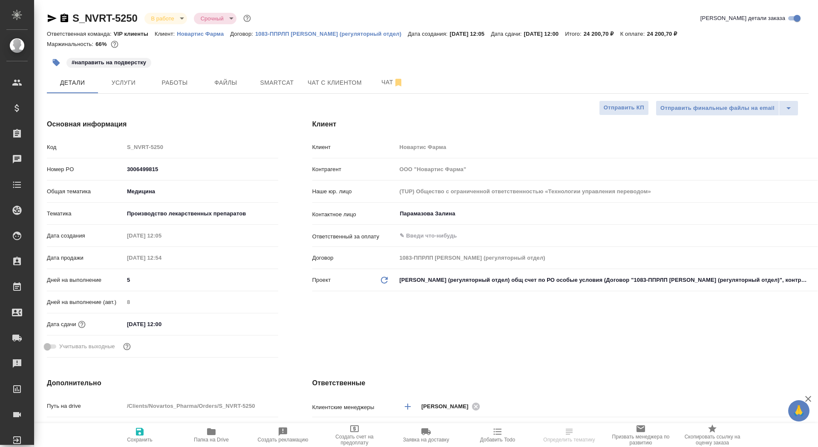
type textarea "x"
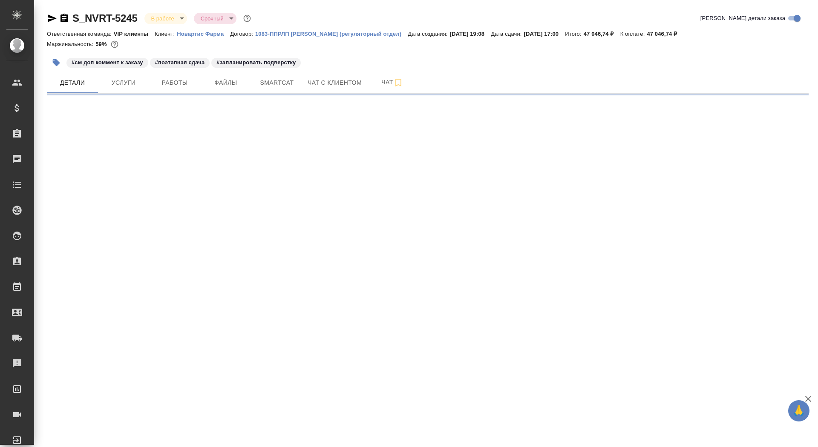
select select "RU"
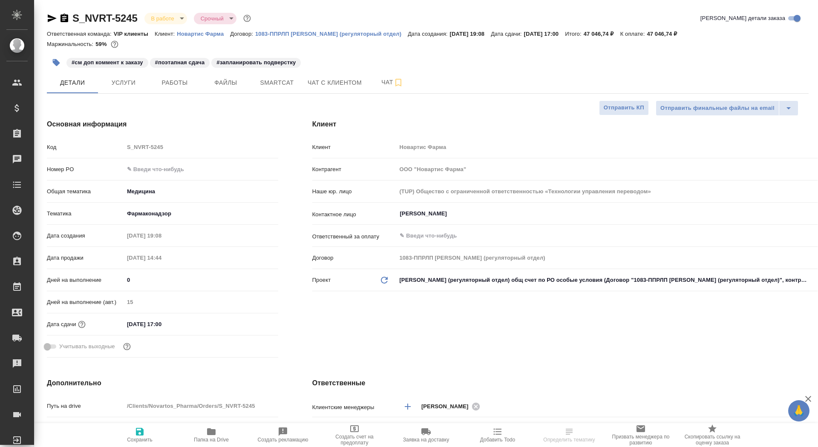
type textarea "x"
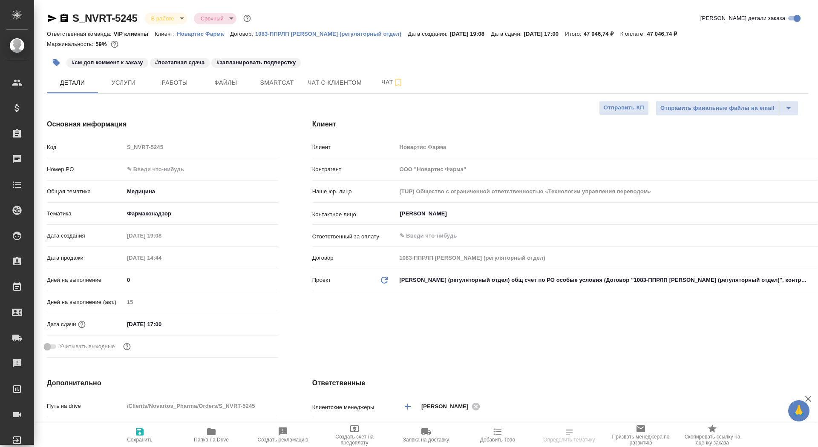
type textarea "x"
click at [152, 169] on input "text" at bounding box center [201, 169] width 154 height 12
paste input "3006499429"
type input "3006499429"
type textarea "x"
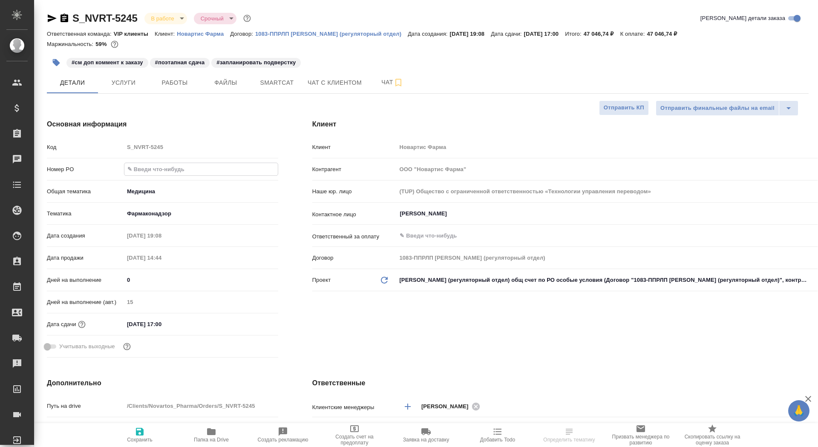
type textarea "x"
type input "3006499429"
click at [139, 437] on icon "button" at bounding box center [140, 432] width 10 height 10
type textarea "x"
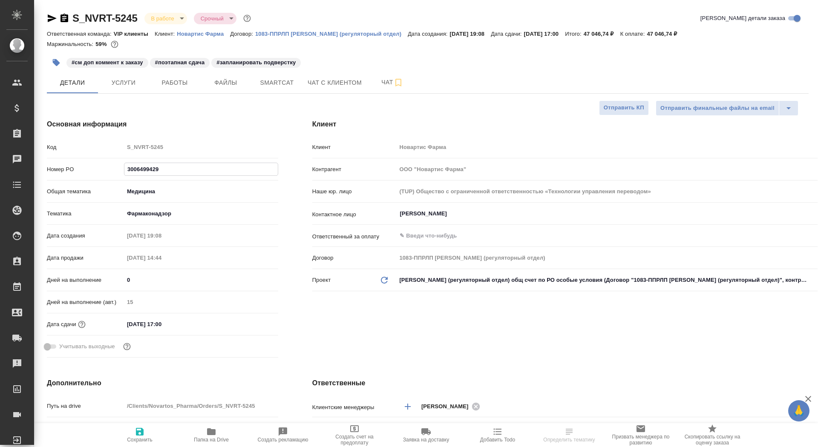
type textarea "x"
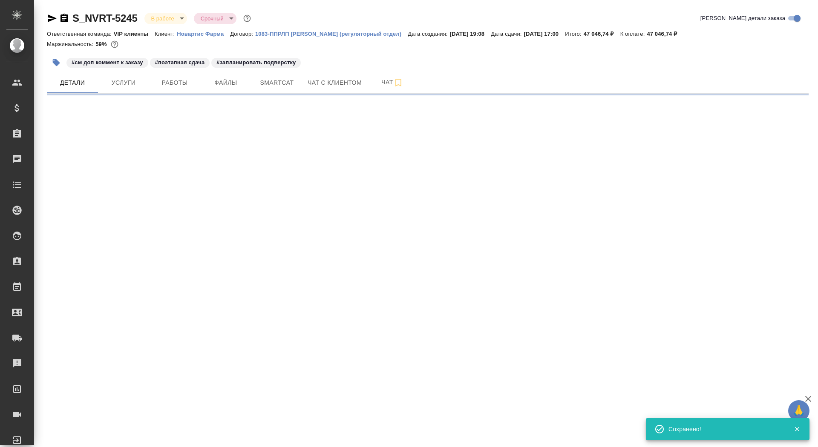
select select "RU"
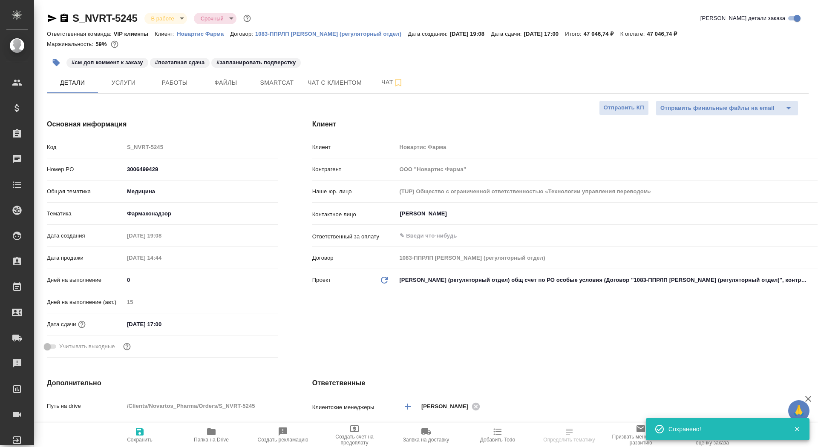
select select "RU"
type textarea "x"
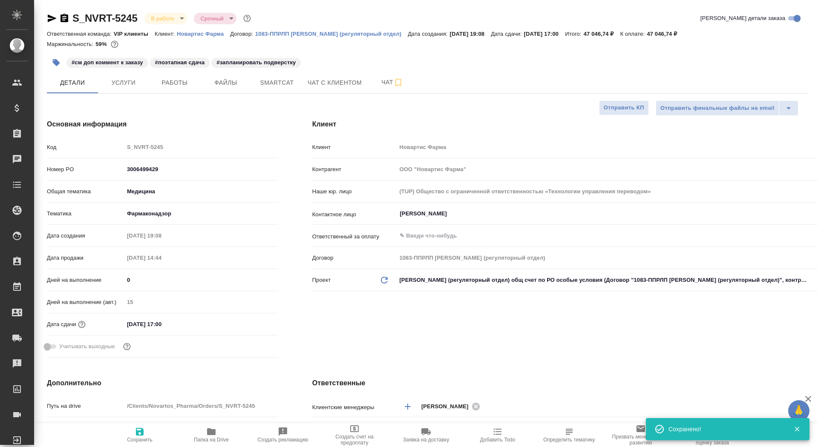
type textarea "x"
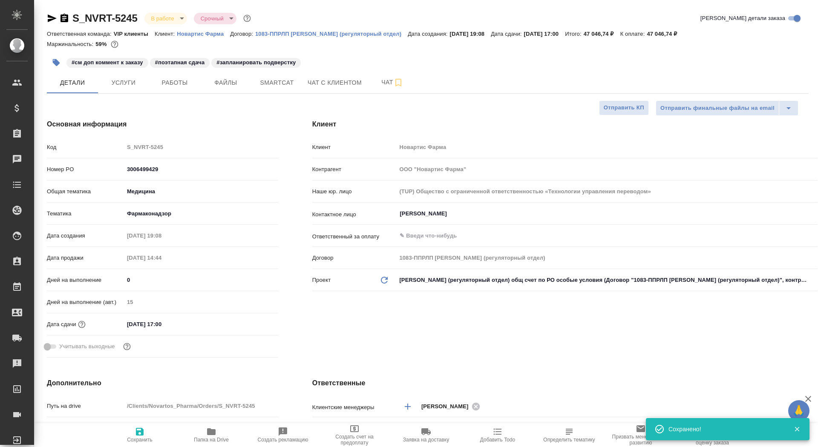
type textarea "x"
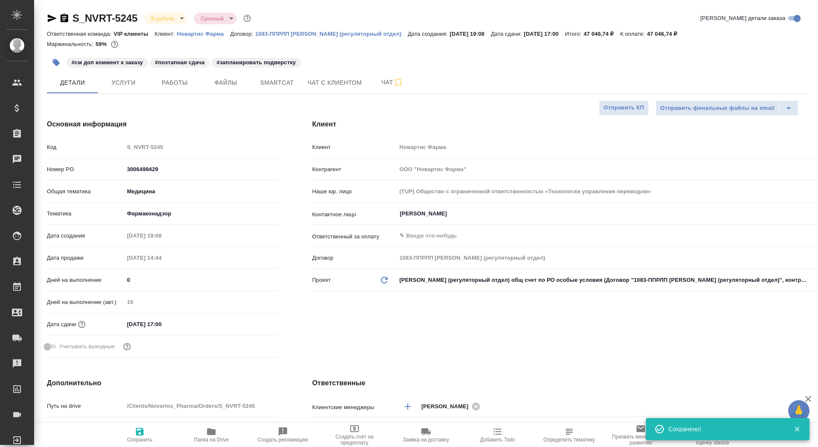
type textarea "x"
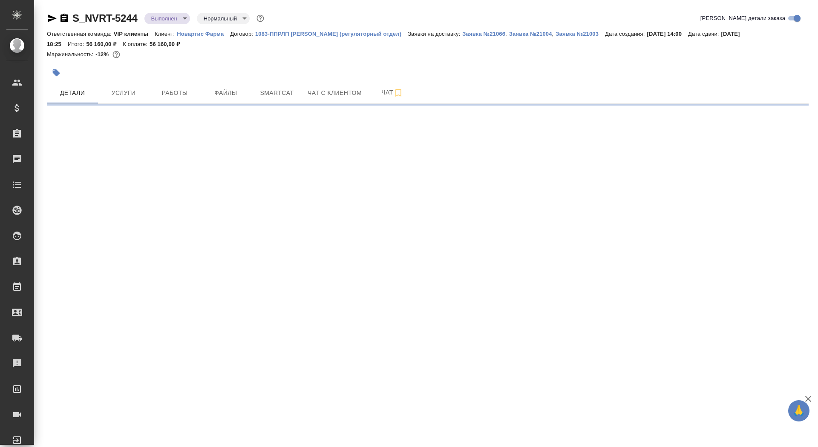
select select "RU"
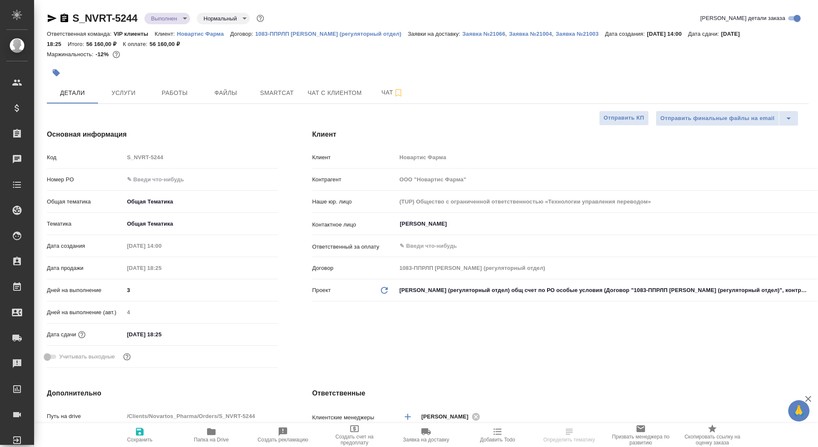
type textarea "x"
click at [170, 176] on input "text" at bounding box center [201, 179] width 154 height 12
type textarea "x"
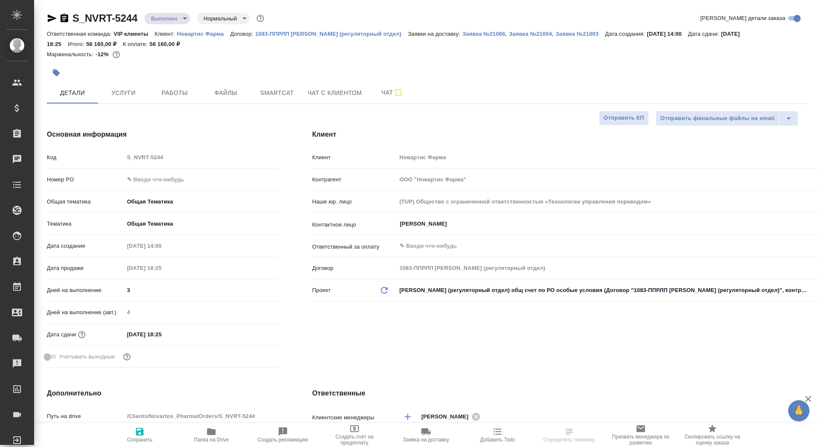
type textarea "x"
paste input "3006499429"
type input "3006499429"
type textarea "x"
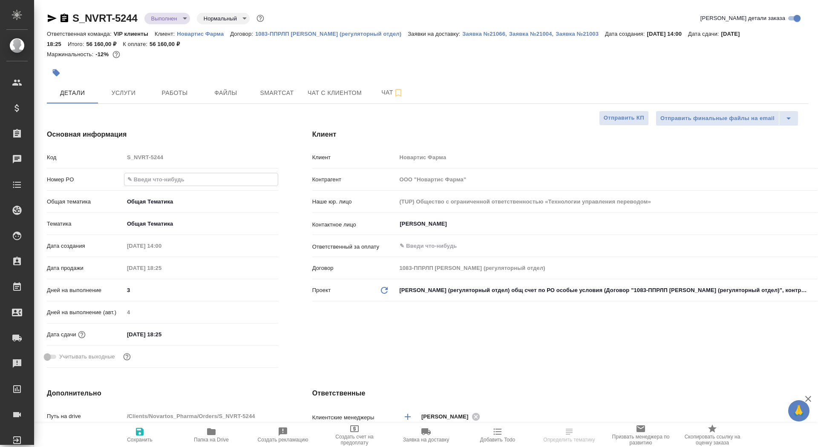
type textarea "x"
type input "3006499429"
click at [131, 435] on span "Сохранить" at bounding box center [139, 435] width 61 height 16
type textarea "x"
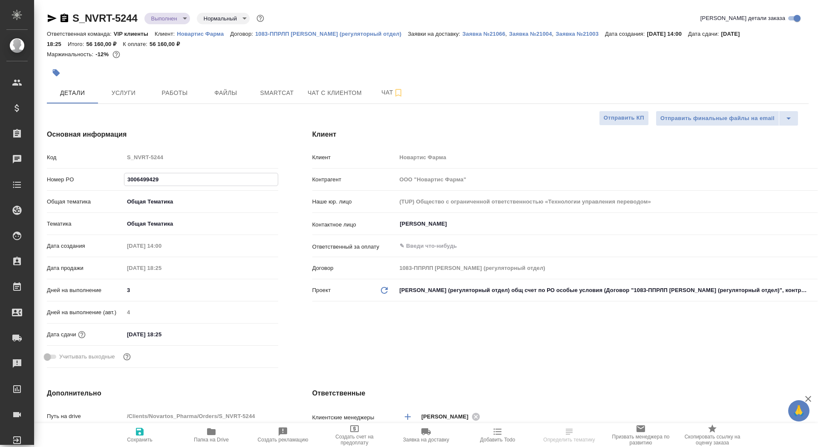
type textarea "x"
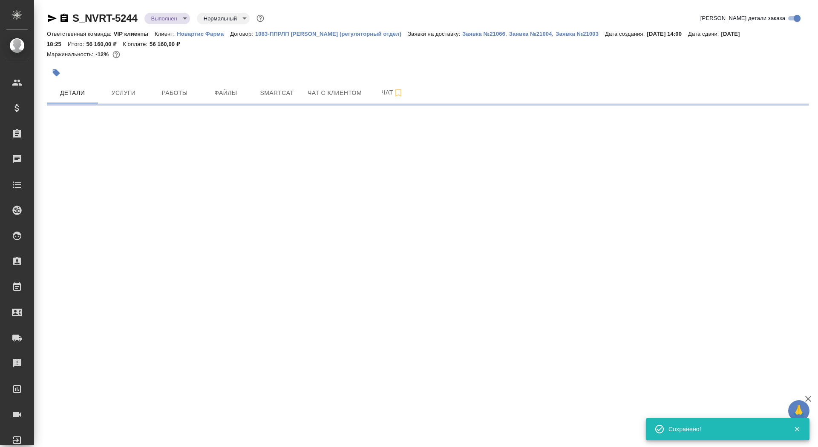
select select "RU"
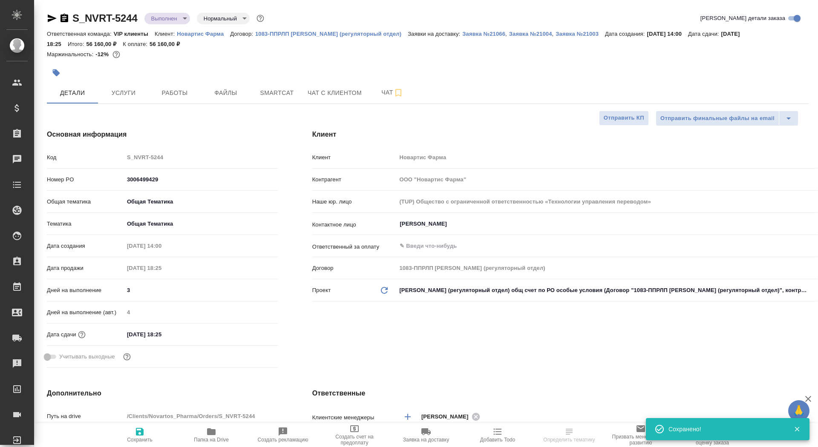
type textarea "x"
click at [135, 435] on icon "button" at bounding box center [140, 432] width 10 height 10
type textarea "x"
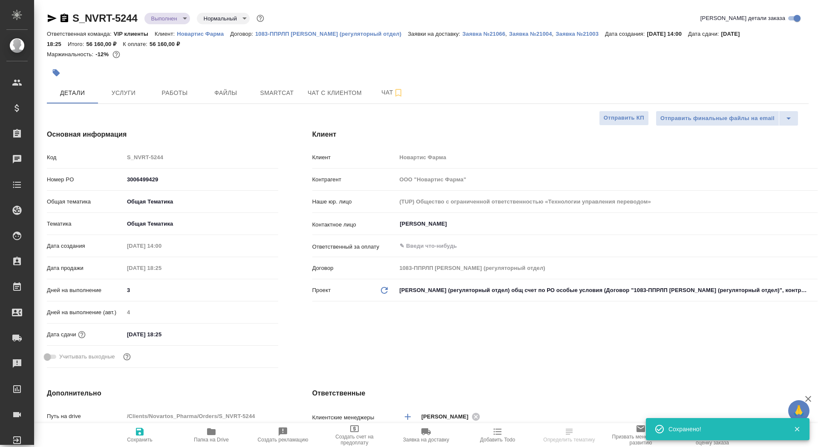
type textarea "x"
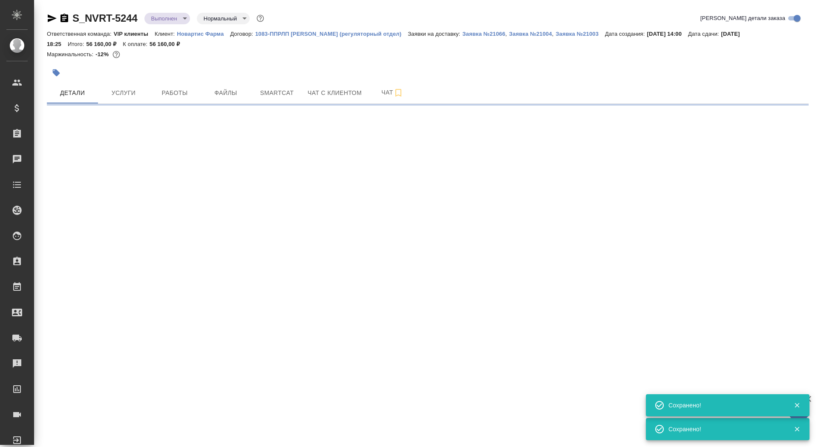
select select "RU"
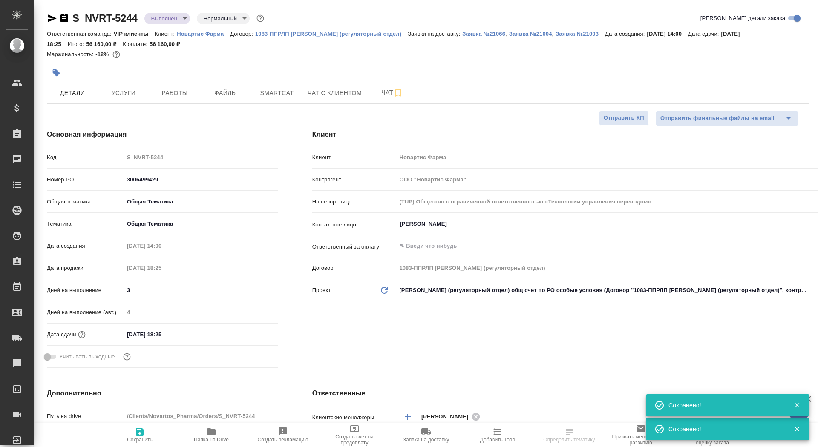
type textarea "x"
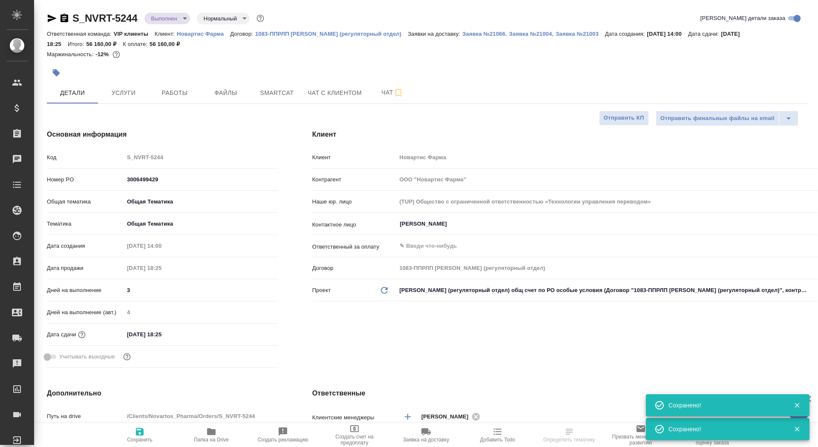
type textarea "x"
select select "RU"
type textarea "x"
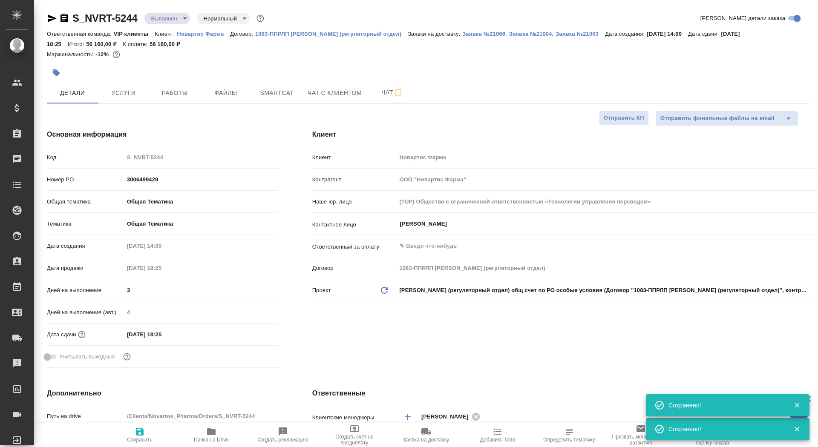
type textarea "x"
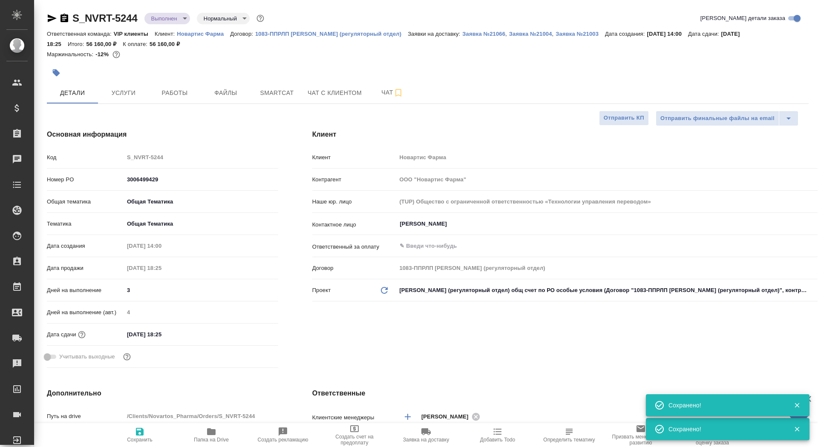
type textarea "x"
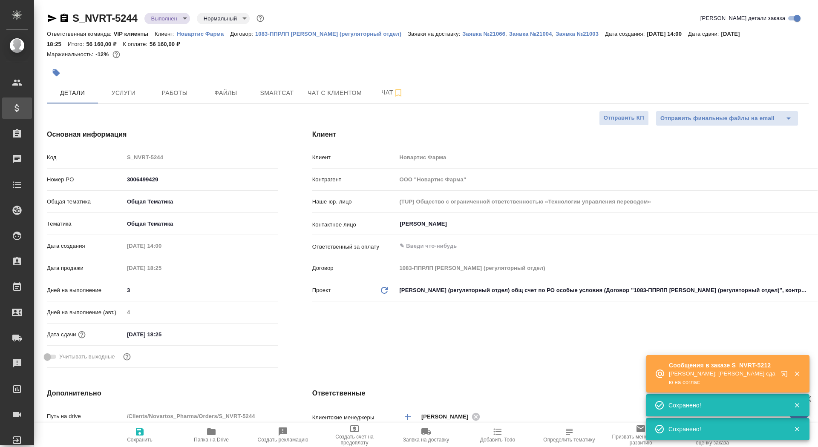
type textarea "x"
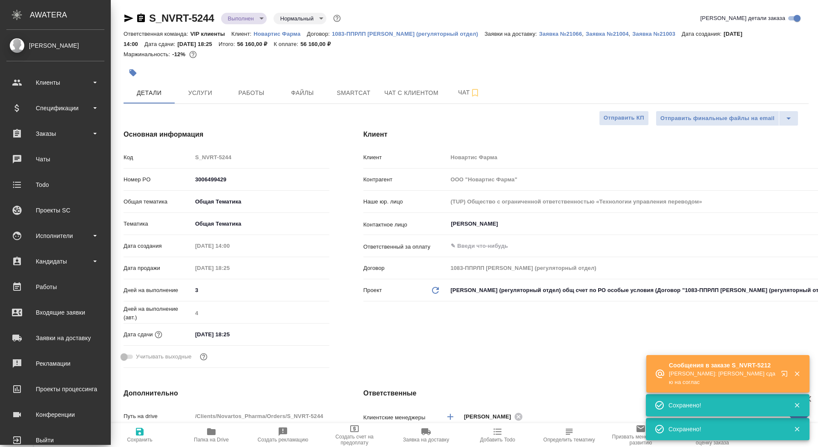
type textarea "x"
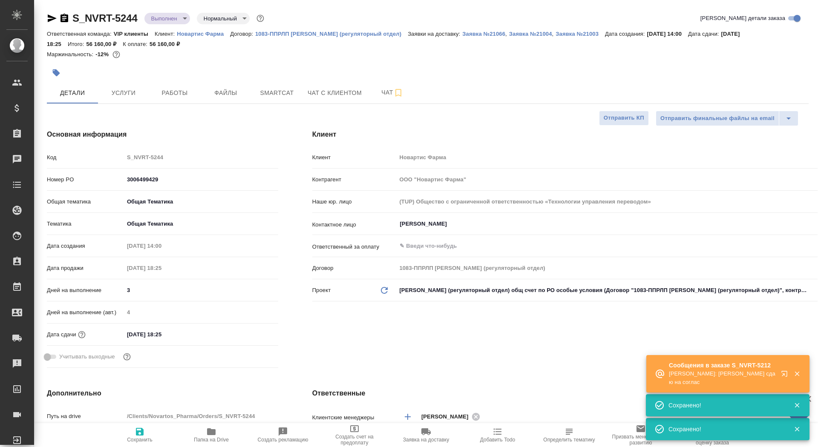
type textarea "x"
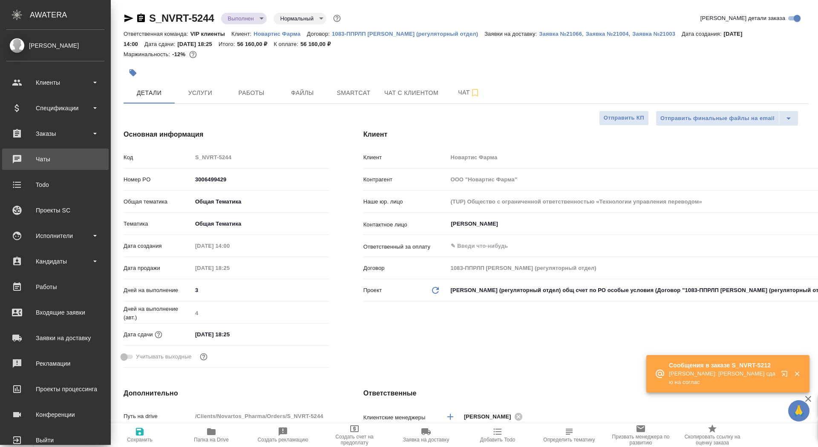
type textarea "x"
click at [32, 167] on link "0 Чаты" at bounding box center [55, 159] width 107 height 21
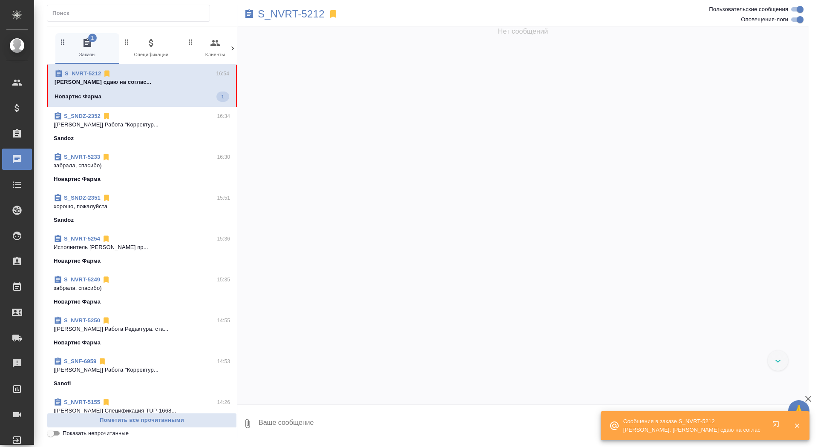
scroll to position [42752, 0]
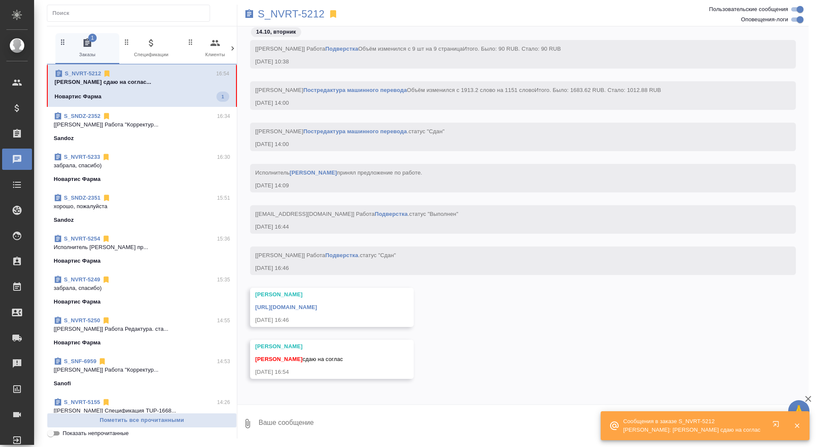
click at [353, 412] on textarea at bounding box center [533, 423] width 551 height 29
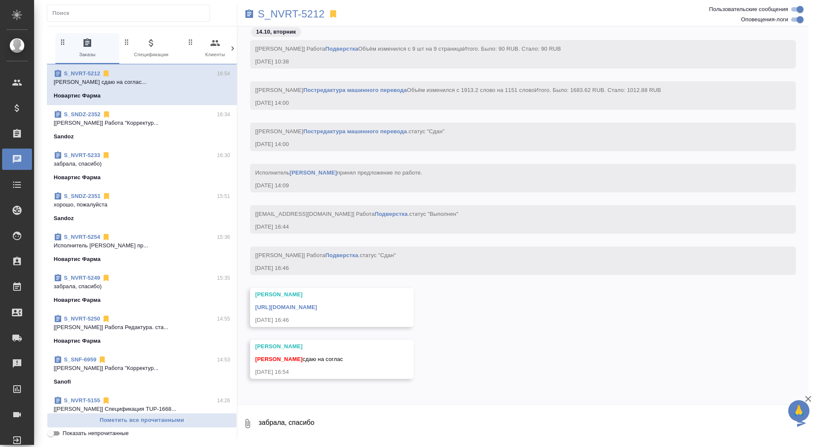
type textarea "забрала, спасибо"
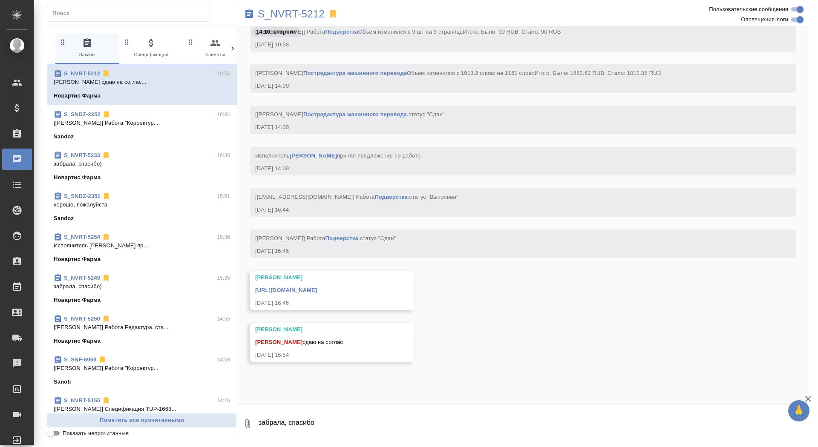
scroll to position [42793, 0]
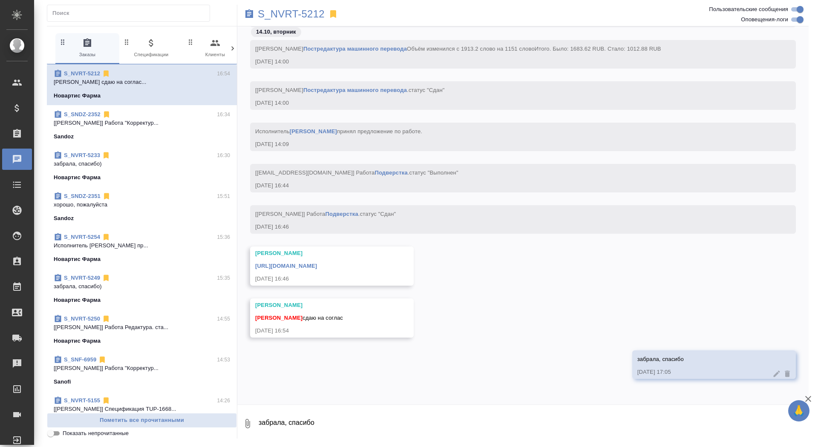
click at [317, 265] on link "https://drive.awatera.com/apps/files/files/10418461?dir=/Shares/Novartos_Pharma…" at bounding box center [286, 266] width 62 height 6
click at [283, 17] on p "S_NVRT-5212" at bounding box center [291, 14] width 67 height 9
click at [28, 150] on link "0 Чаты" at bounding box center [17, 159] width 30 height 21
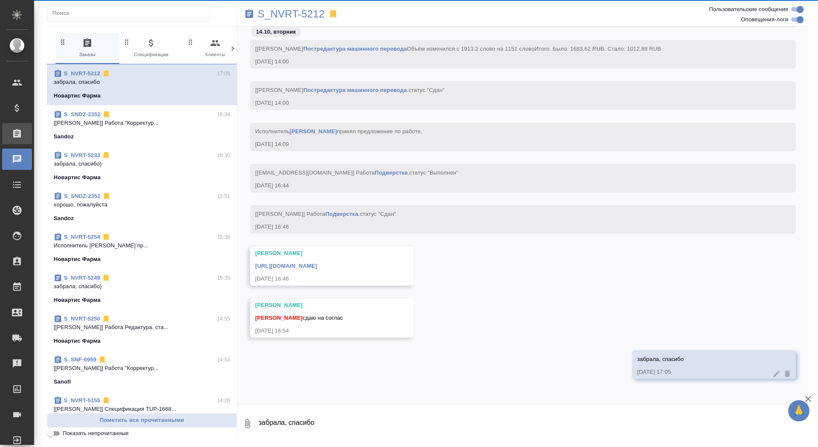
click at [17, 140] on div "Заказы" at bounding box center [6, 133] width 21 height 13
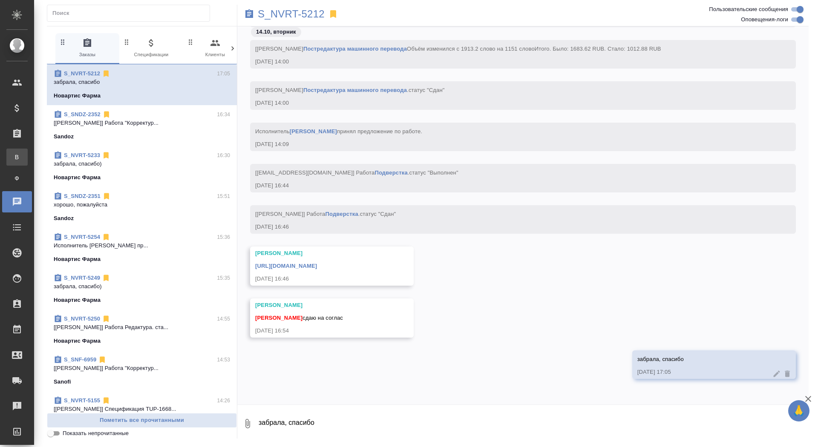
click at [13, 158] on div "Все заказы" at bounding box center [6, 157] width 13 height 9
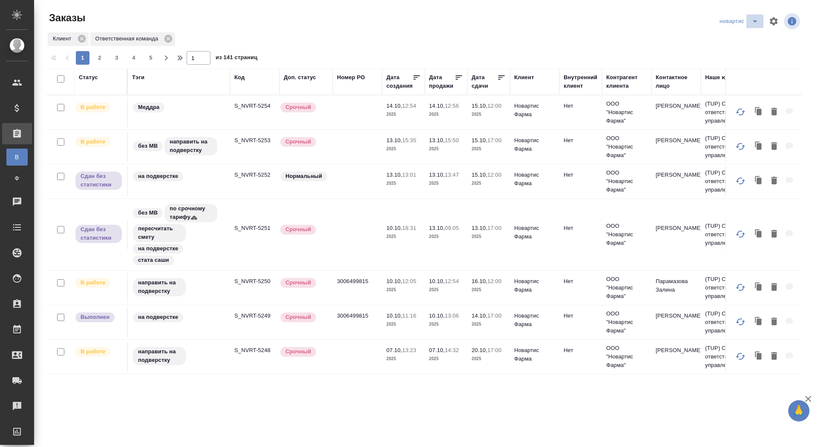
click at [751, 24] on icon "split button" at bounding box center [755, 21] width 10 height 10
click at [740, 50] on li "sanofi" at bounding box center [740, 52] width 47 height 14
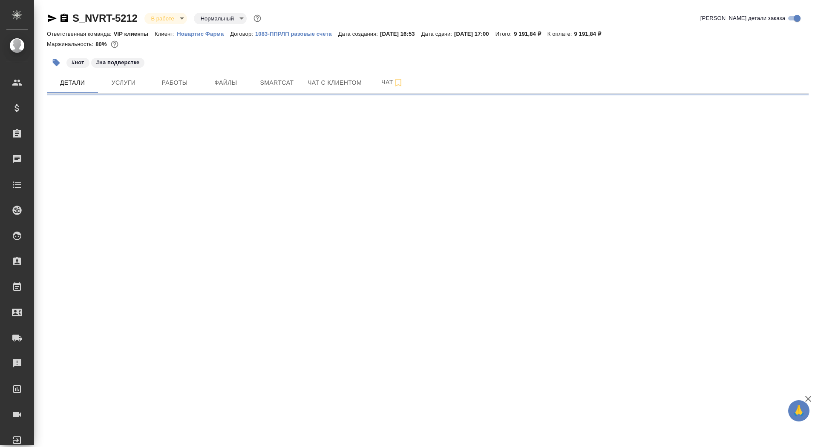
select select "RU"
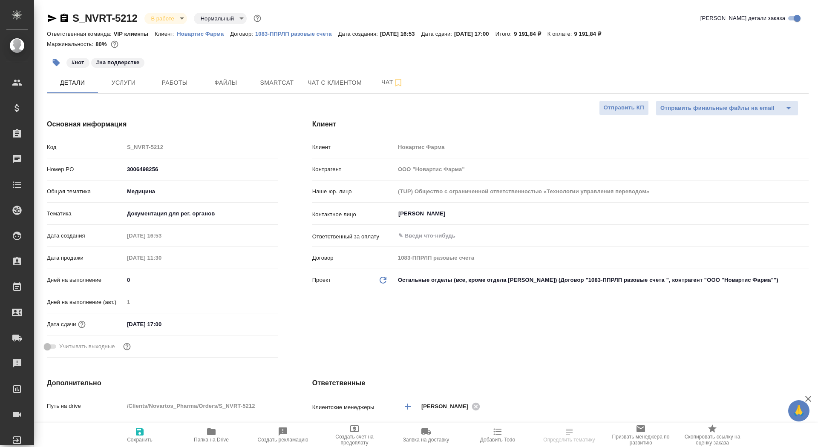
type textarea "x"
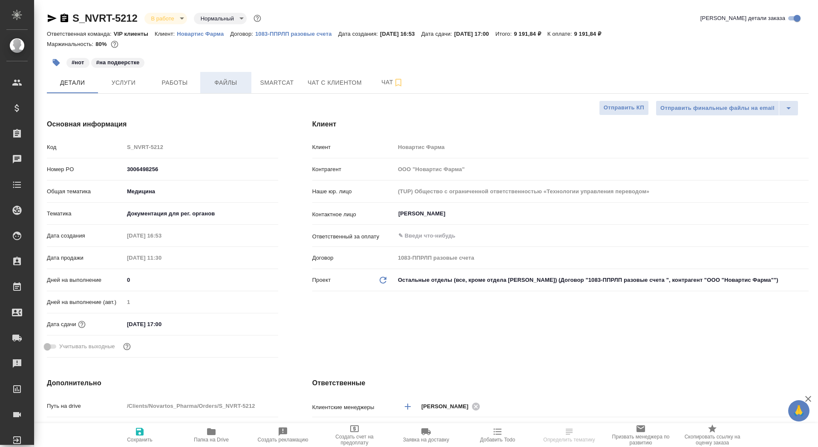
type textarea "x"
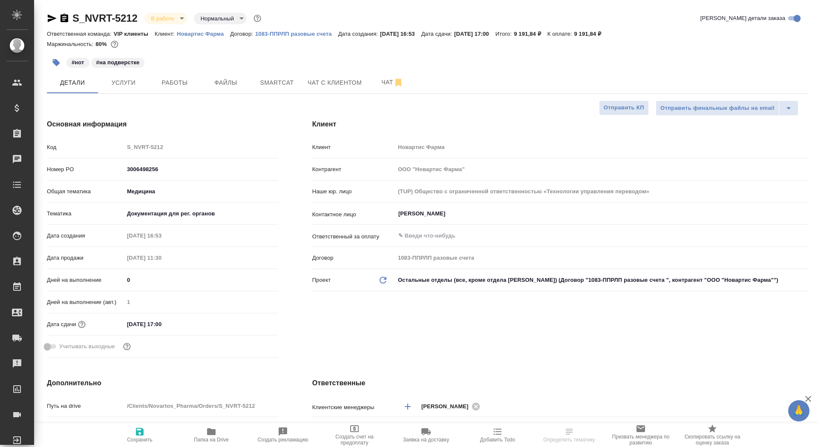
type textarea "x"
select select "RU"
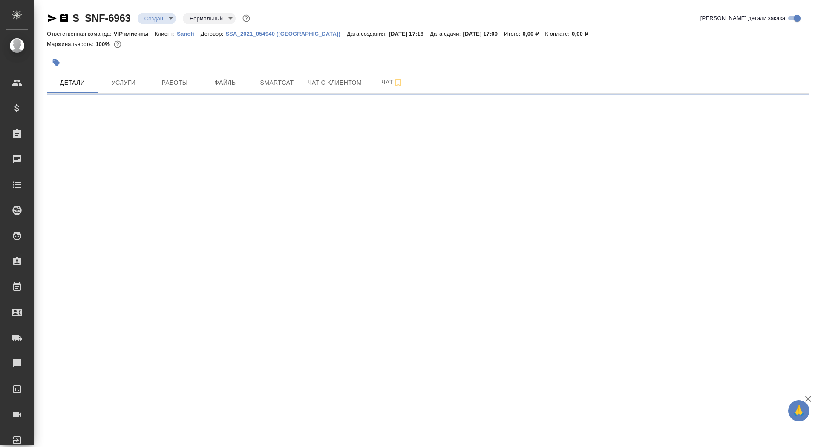
select select "RU"
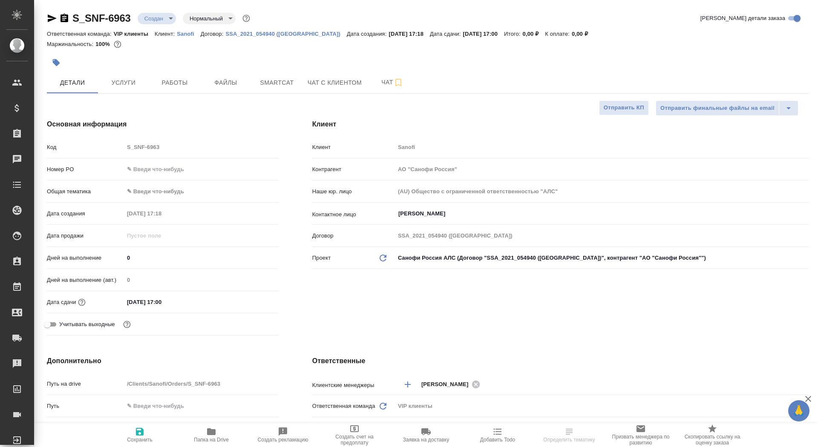
type textarea "x"
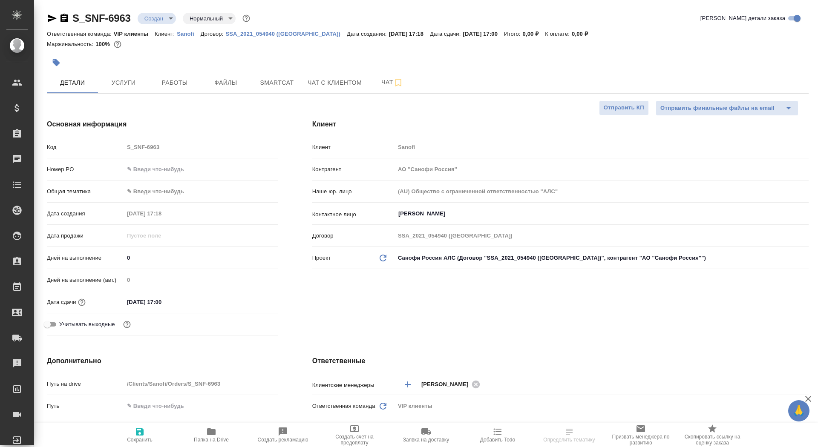
type textarea "x"
drag, startPoint x: 133, startPoint y: 261, endPoint x: 116, endPoint y: 260, distance: 16.7
click at [116, 260] on div "Дней на выполнение 0" at bounding box center [162, 257] width 231 height 15
type input "1"
type textarea "x"
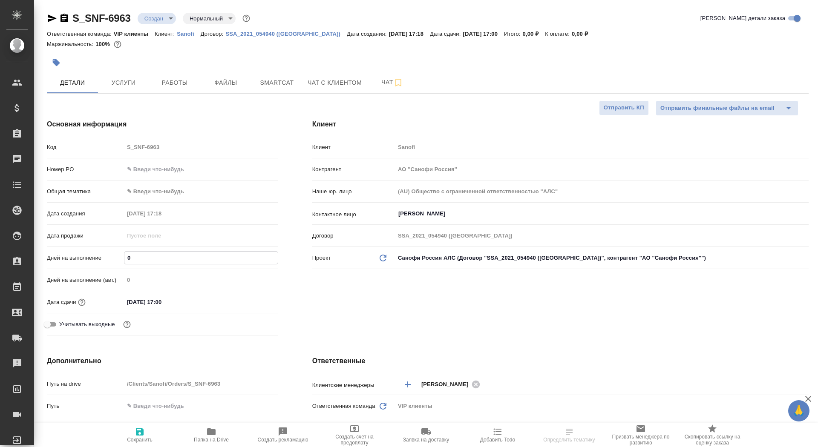
type textarea "x"
type input "10"
type textarea "x"
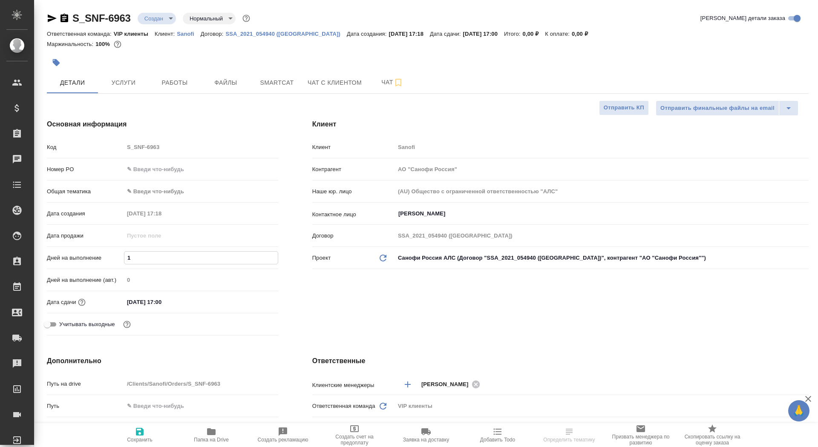
type textarea "x"
type input "10"
click at [142, 436] on icon "button" at bounding box center [140, 432] width 10 height 10
type textarea "x"
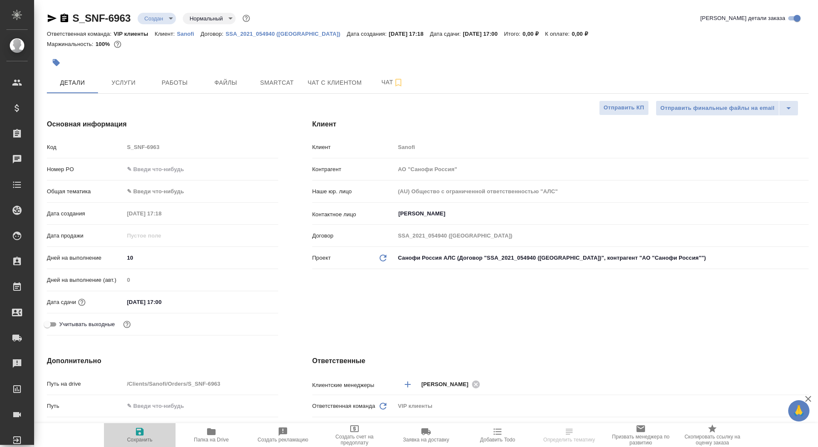
type textarea "x"
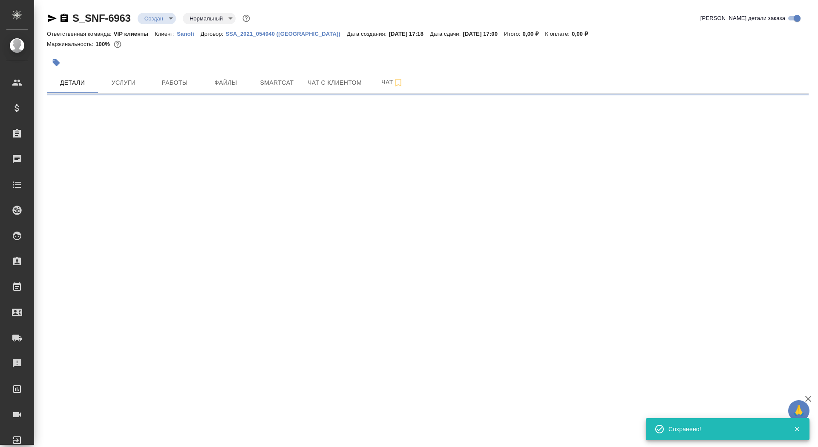
select select "RU"
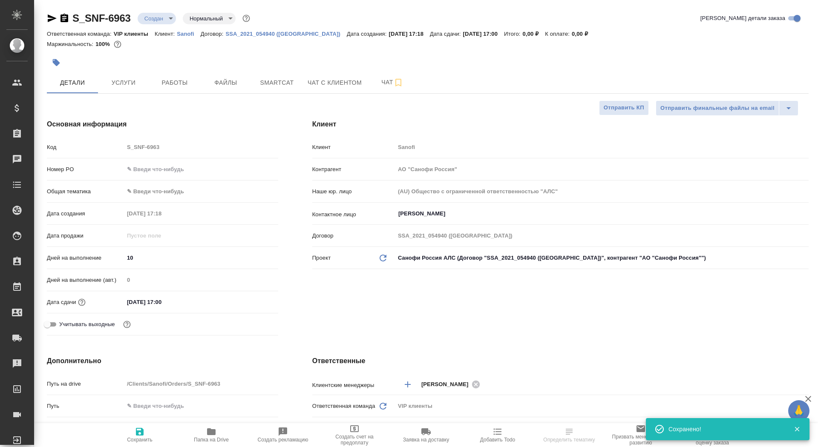
scroll to position [176, 0]
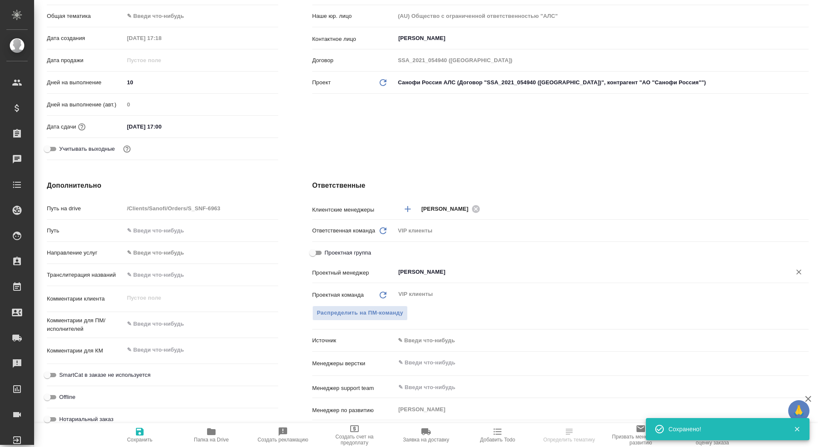
click at [434, 278] on div "Сайдашева Диляра ​" at bounding box center [602, 272] width 414 height 15
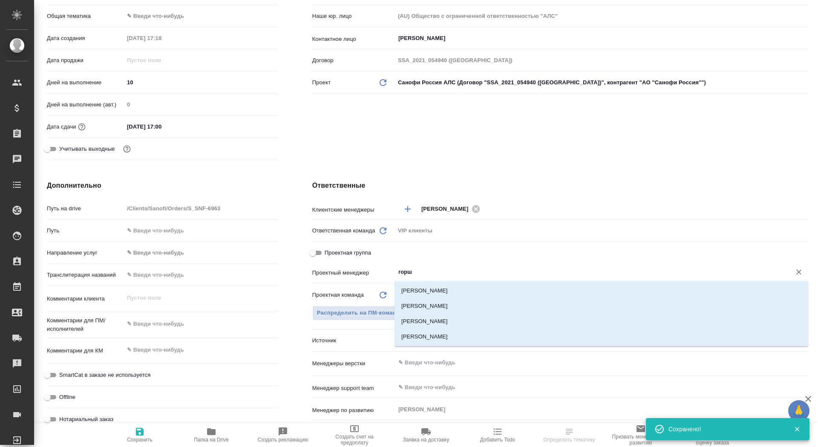
type input "горшк"
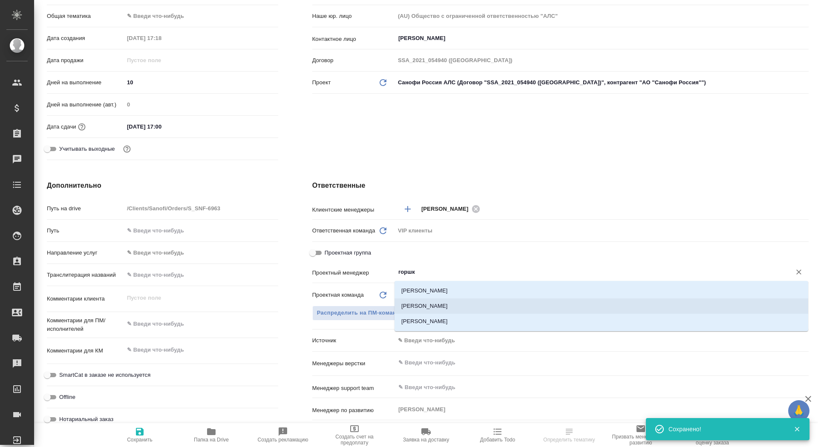
click at [455, 306] on li "[PERSON_NAME]" at bounding box center [601, 306] width 414 height 15
type textarea "x"
type input "[PERSON_NAME]"
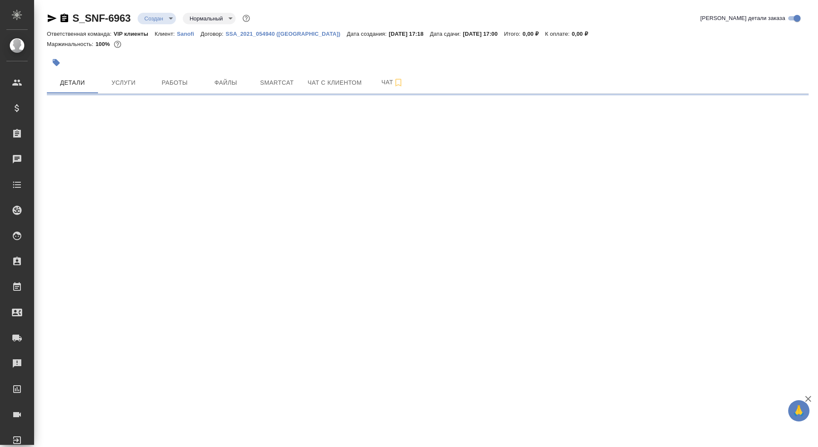
scroll to position [0, 0]
select select "RU"
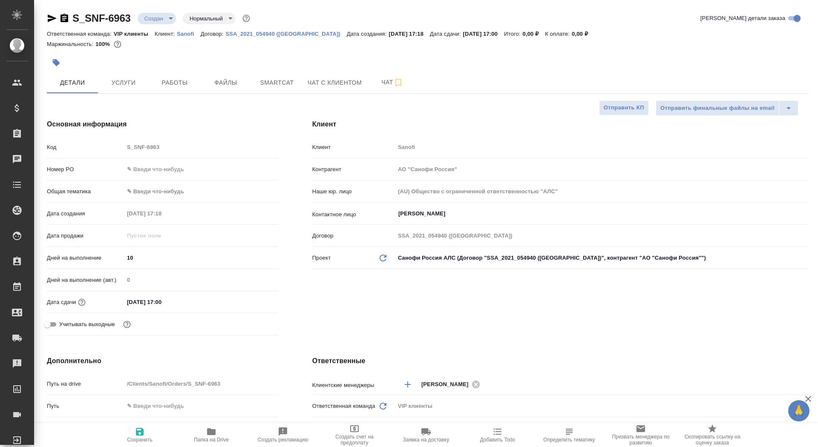
type textarea "x"
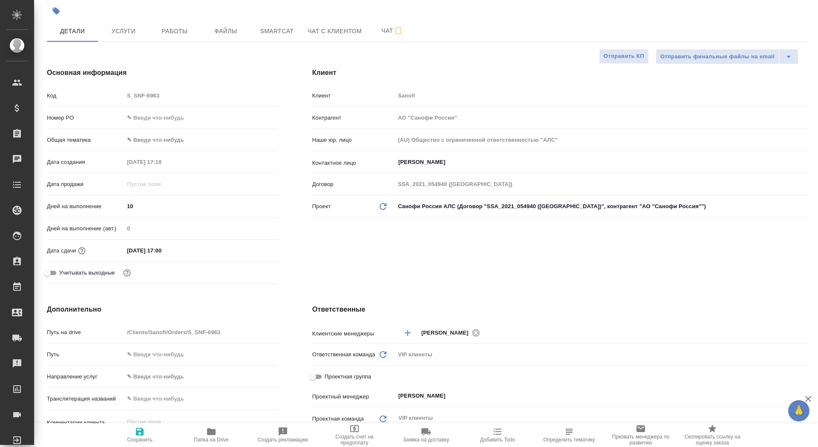
scroll to position [153, 0]
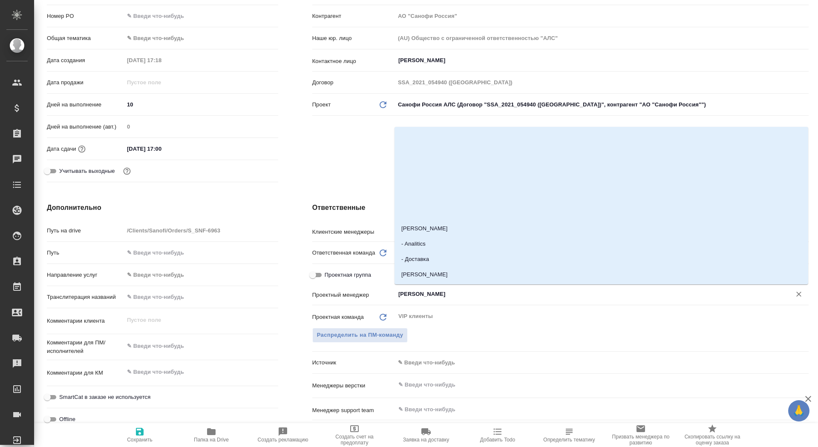
click at [426, 296] on input "[PERSON_NAME]" at bounding box center [587, 294] width 380 height 10
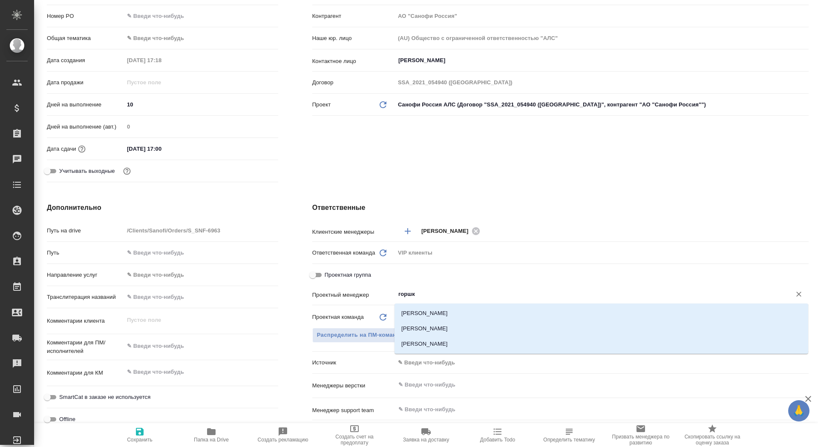
type input "горшко"
click at [440, 323] on li "[PERSON_NAME]" at bounding box center [601, 328] width 414 height 15
type textarea "x"
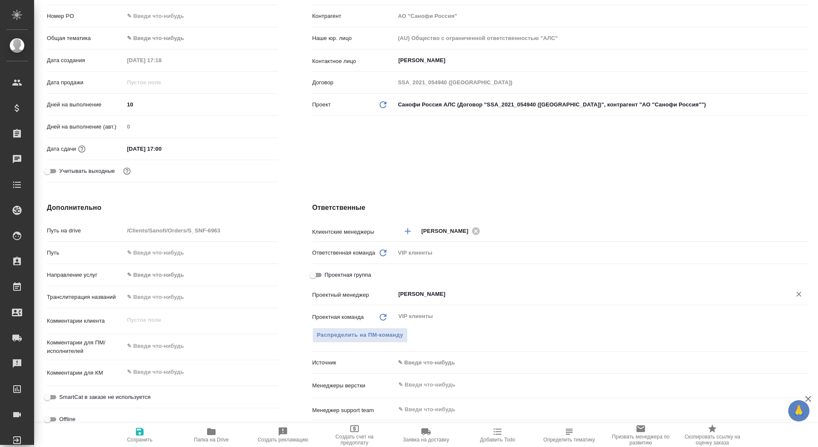
type input "[PERSON_NAME]"
click at [141, 436] on icon "button" at bounding box center [140, 432] width 10 height 10
type textarea "x"
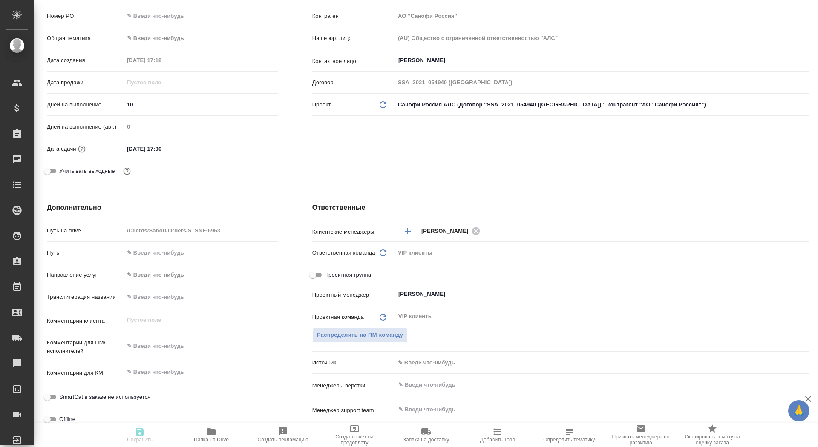
type textarea "x"
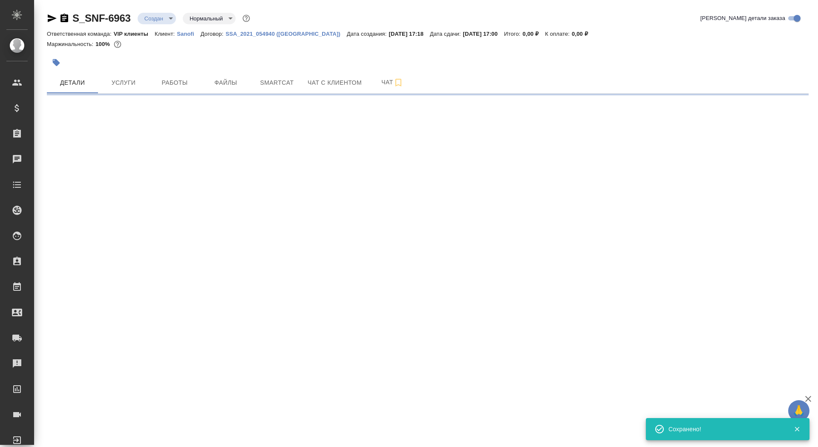
select select "RU"
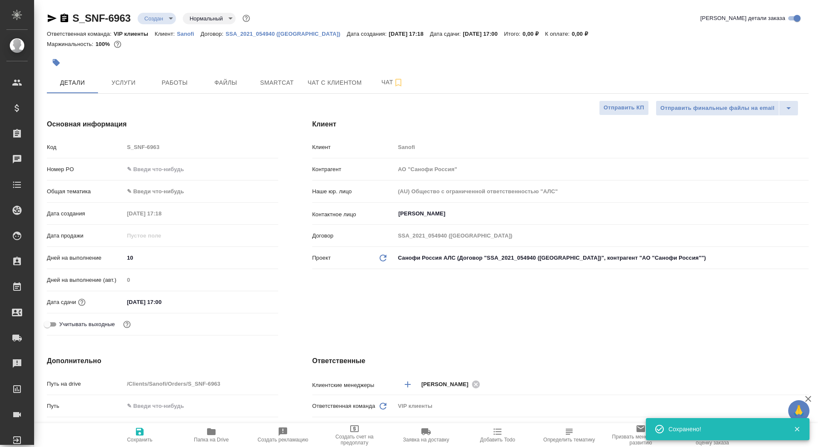
type textarea "x"
click at [207, 436] on icon "button" at bounding box center [211, 432] width 10 height 10
type textarea "x"
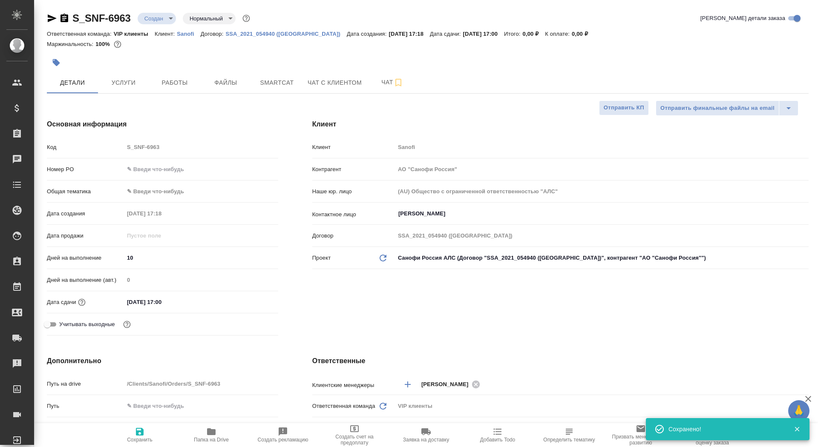
type textarea "x"
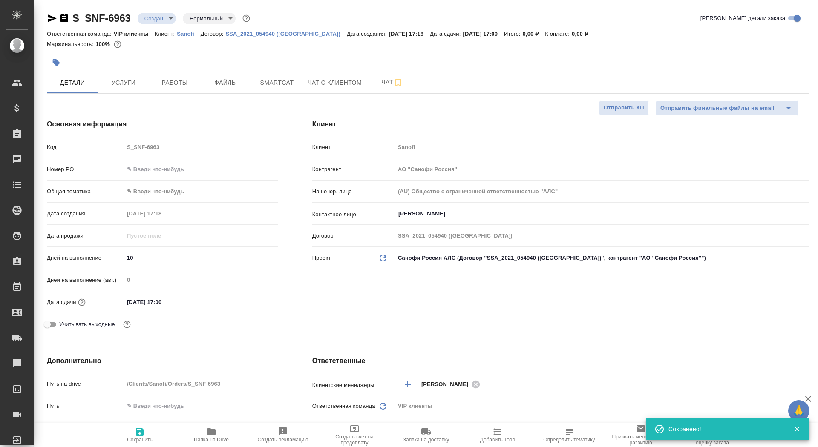
click at [136, 69] on div at bounding box center [301, 62] width 508 height 19
click at [134, 81] on span "Услуги" at bounding box center [123, 83] width 41 height 11
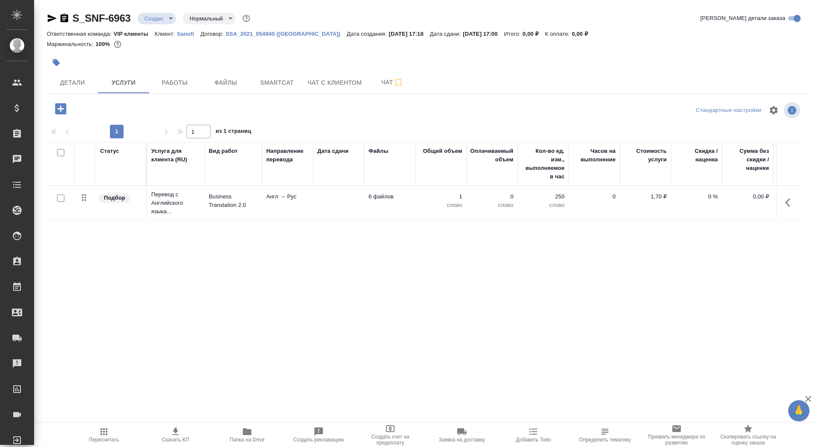
click at [277, 207] on td "Англ → Рус" at bounding box center [287, 203] width 51 height 30
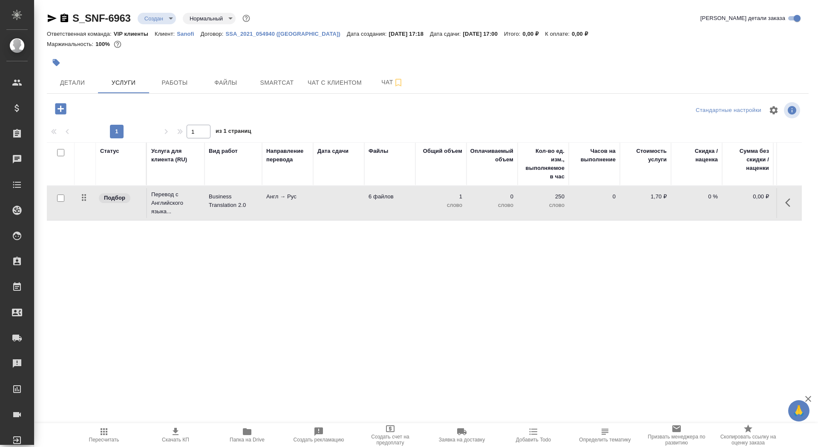
click at [277, 207] on td "Англ → Рус" at bounding box center [287, 203] width 51 height 30
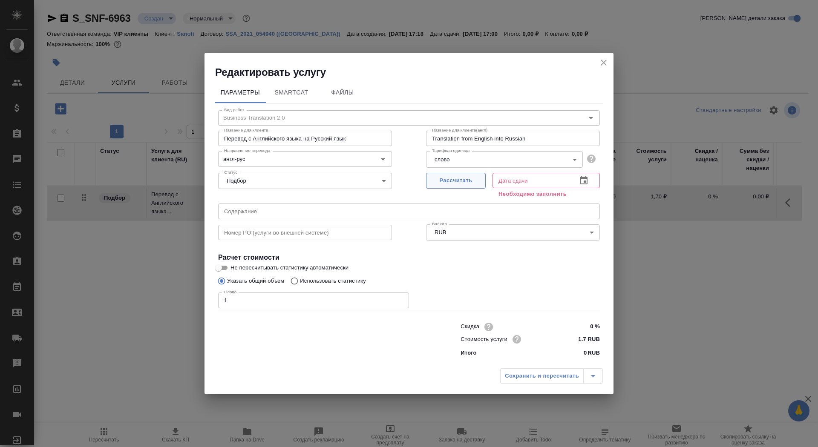
click at [447, 180] on span "Рассчитать" at bounding box center [456, 181] width 50 height 10
type input "[DATE] 17:00"
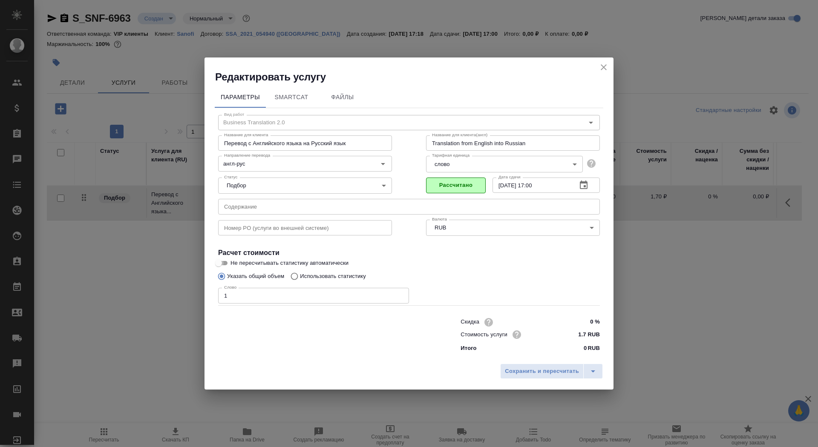
click at [220, 261] on input "Не пересчитывать статистику автоматически" at bounding box center [218, 263] width 31 height 10
checkbox input "true"
click at [538, 370] on span "Сохранить и пересчитать" at bounding box center [542, 372] width 74 height 10
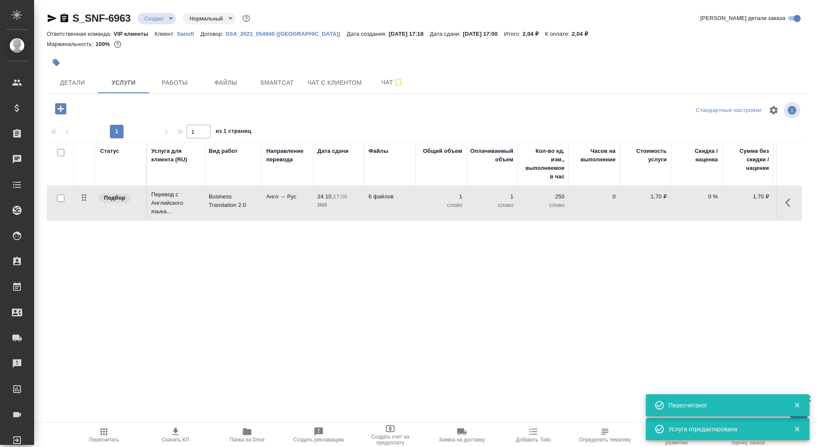
click at [60, 201] on input "checkbox" at bounding box center [60, 198] width 7 height 7
checkbox input "true"
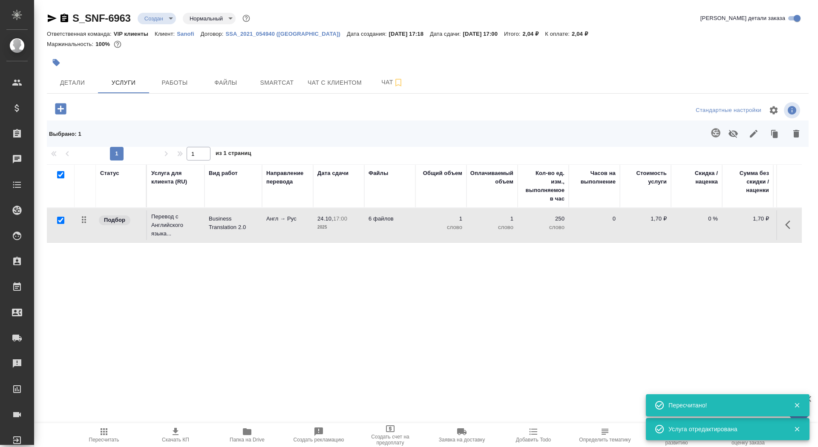
click at [716, 140] on button "button" at bounding box center [715, 133] width 20 height 20
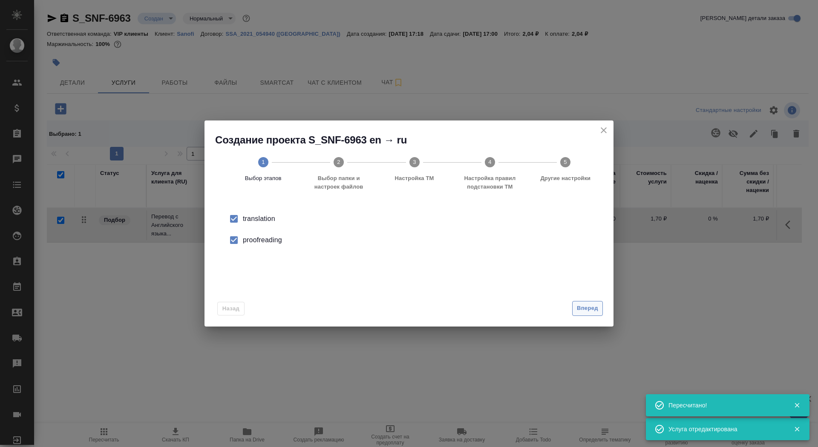
click at [577, 308] on span "Вперед" at bounding box center [587, 309] width 21 height 10
click at [489, 224] on input "Папка с файлами для перевода" at bounding box center [395, 224] width 354 height 10
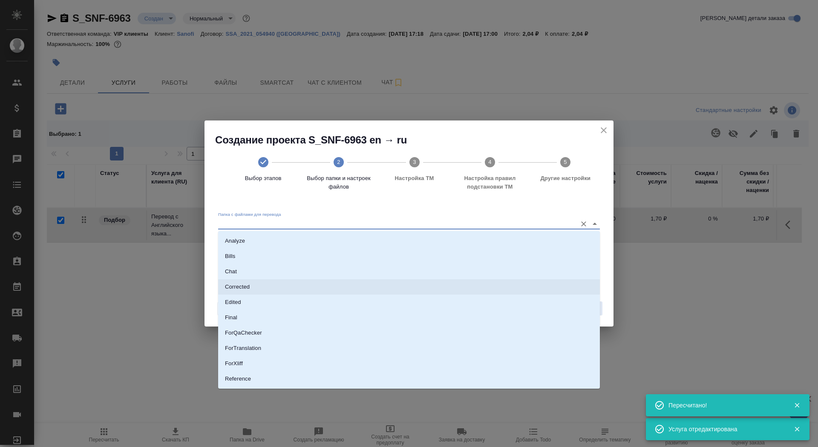
scroll to position [44, 0]
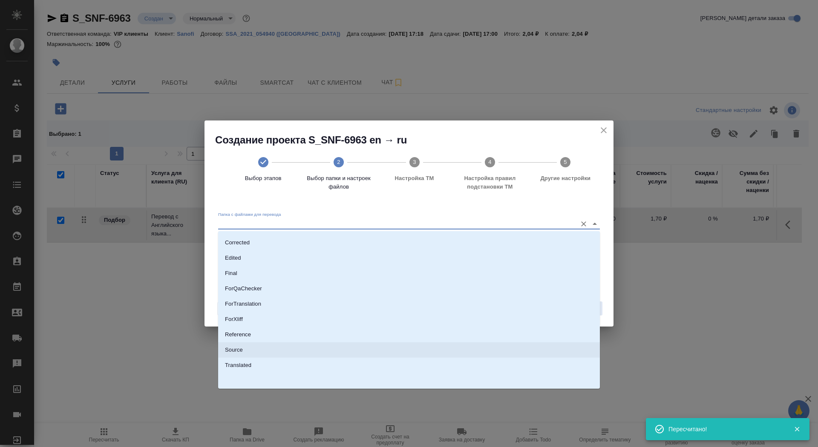
click at [464, 356] on li "Source" at bounding box center [409, 350] width 382 height 15
type input "Source"
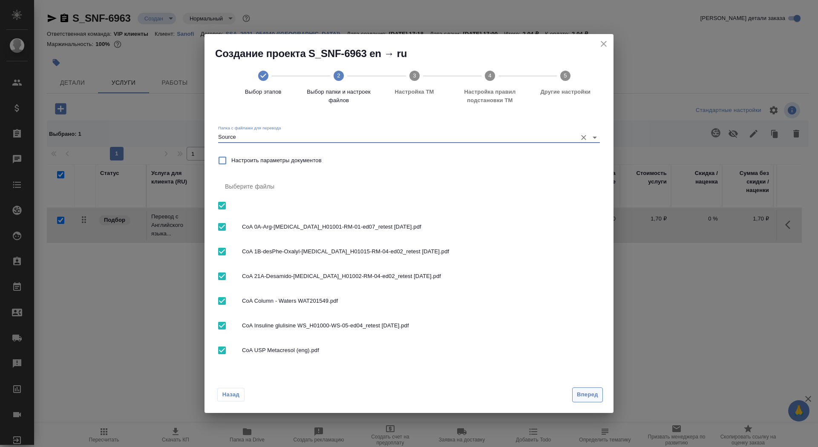
click at [583, 392] on span "Вперед" at bounding box center [587, 395] width 21 height 10
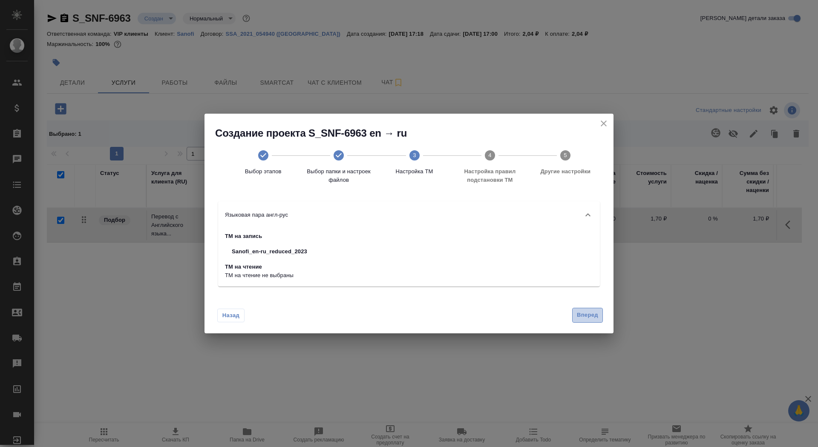
click at [583, 320] on button "Вперед" at bounding box center [587, 315] width 31 height 15
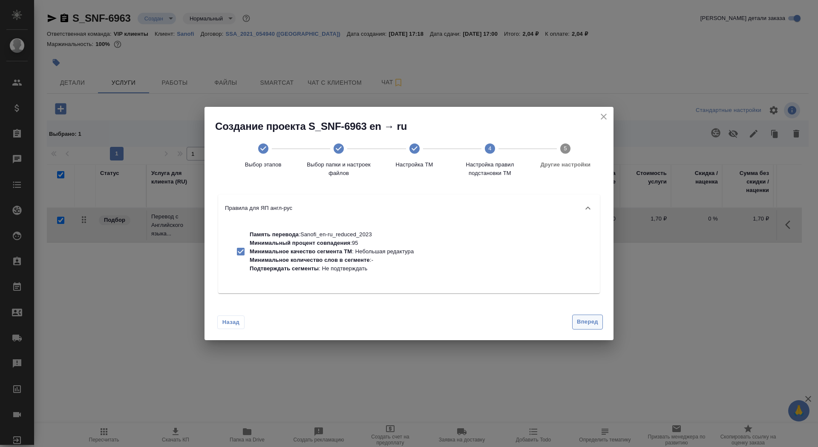
click at [583, 320] on span "Вперед" at bounding box center [587, 322] width 21 height 10
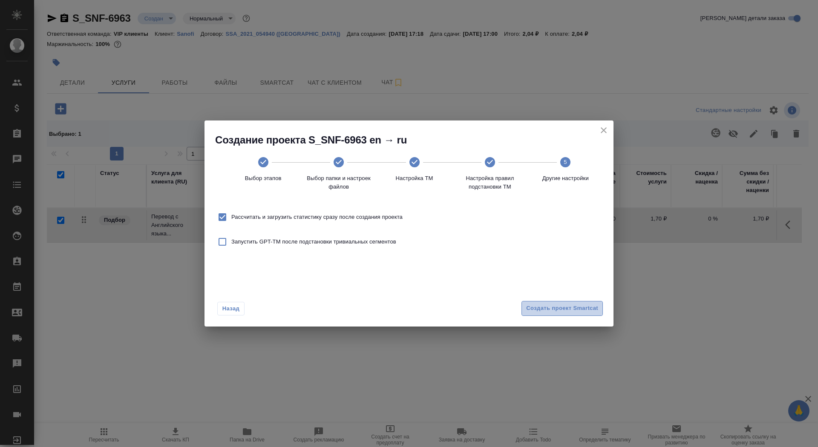
click at [578, 308] on span "Создать проект Smartcat" at bounding box center [562, 309] width 72 height 10
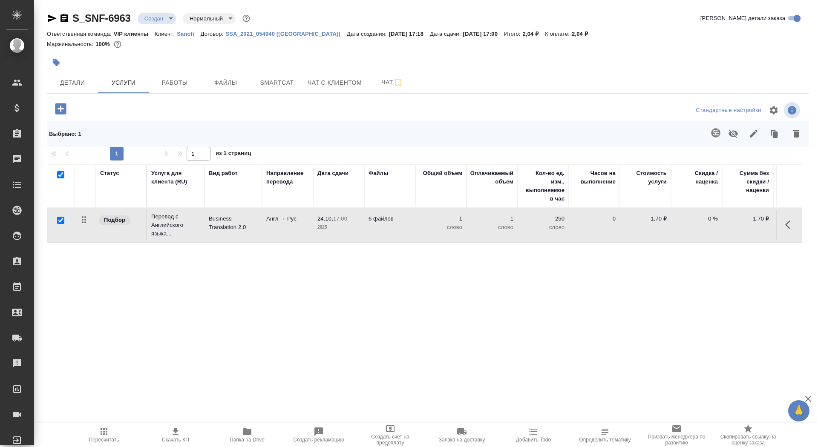
click at [66, 100] on div "S_SNF-6963 Создан new Нормальный normal Кратко детали заказа Ответственная кома…" at bounding box center [427, 184] width 771 height 369
click at [63, 110] on icon "button" at bounding box center [60, 108] width 11 height 11
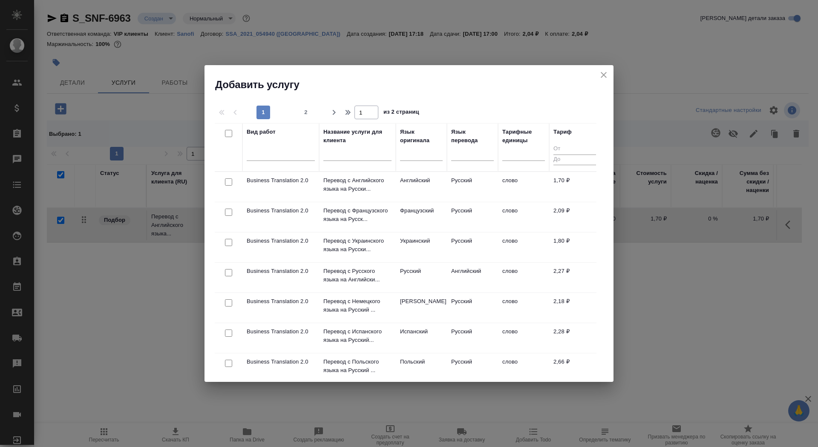
click at [363, 160] on input "text" at bounding box center [357, 155] width 68 height 11
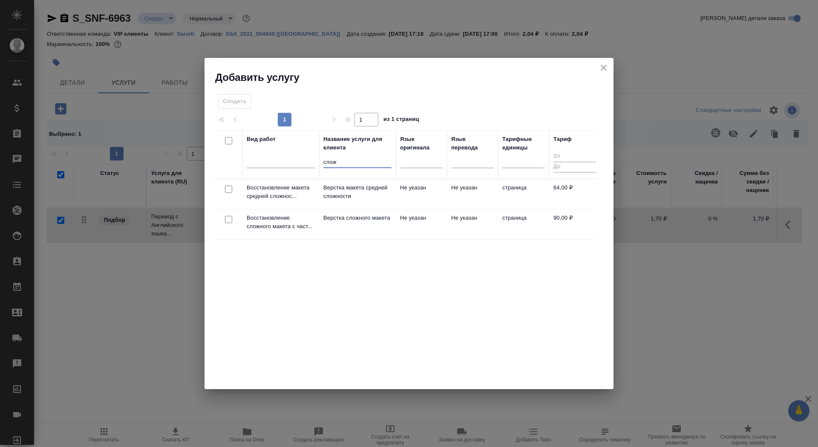
type input "слож"
click at [336, 222] on p "Верстка сложного макета" at bounding box center [357, 218] width 68 height 9
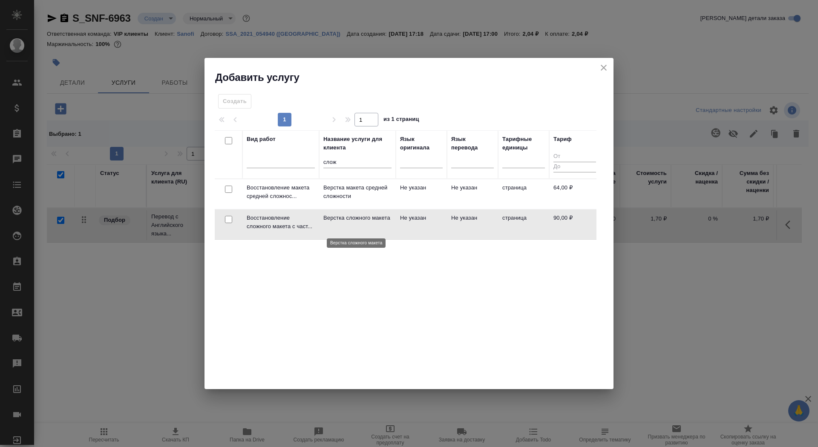
click at [336, 222] on p "Верстка сложного макета" at bounding box center [357, 218] width 68 height 9
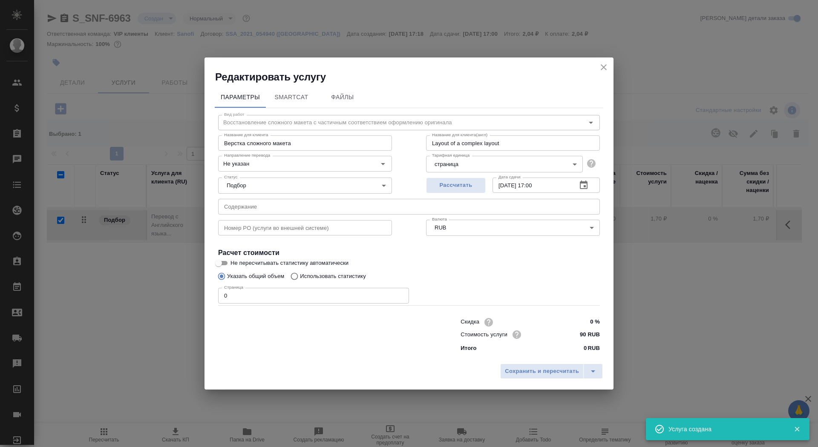
checkbox input "false"
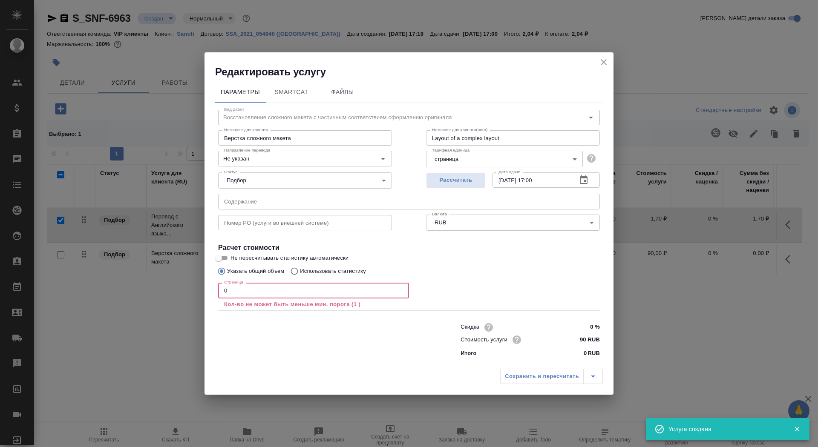
click at [280, 290] on input "0" at bounding box center [313, 290] width 191 height 15
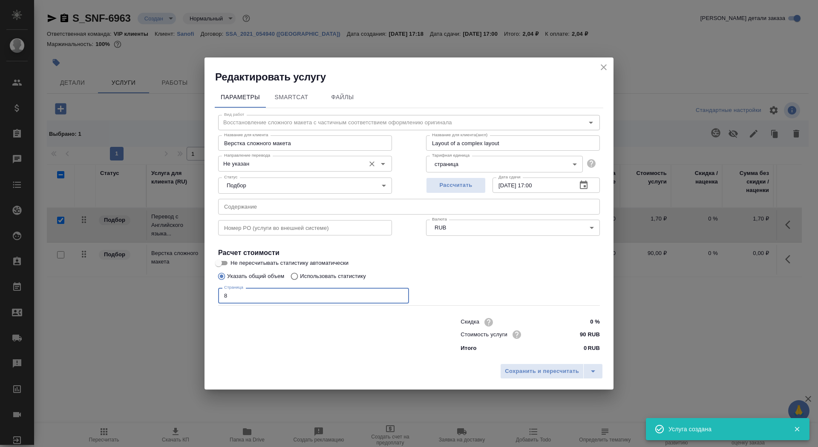
type input "8"
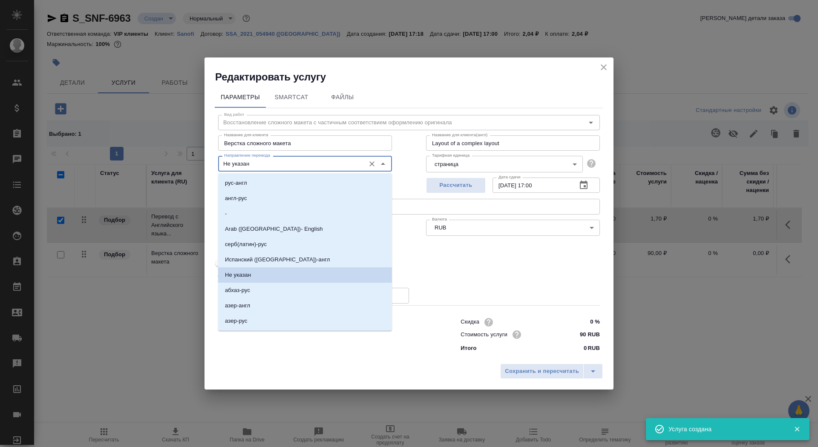
click at [275, 167] on input "Не указан" at bounding box center [291, 163] width 140 height 10
click at [276, 199] on li "англ-рус" at bounding box center [305, 198] width 174 height 15
type input "англ-рус"
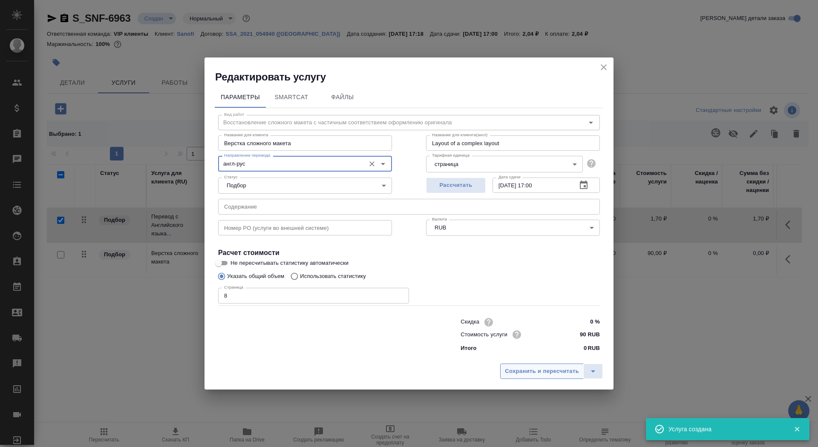
click at [515, 369] on span "Сохранить и пересчитать" at bounding box center [542, 372] width 74 height 10
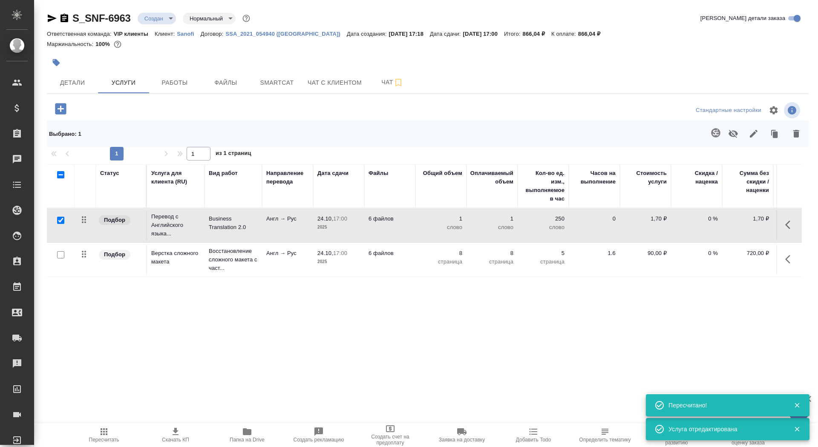
click at [262, 228] on td "Англ → Рус" at bounding box center [287, 225] width 51 height 30
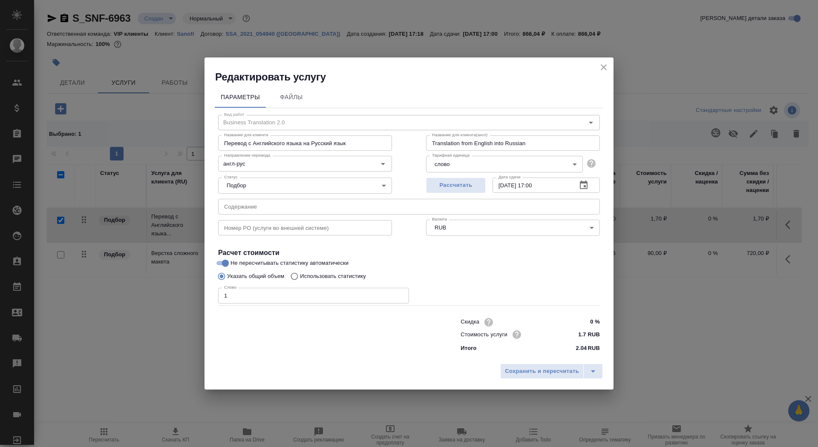
click at [320, 274] on p "Использовать статистику" at bounding box center [333, 276] width 66 height 9
click at [300, 274] on input "Использовать статистику" at bounding box center [293, 276] width 14 height 16
radio input "true"
radio input "false"
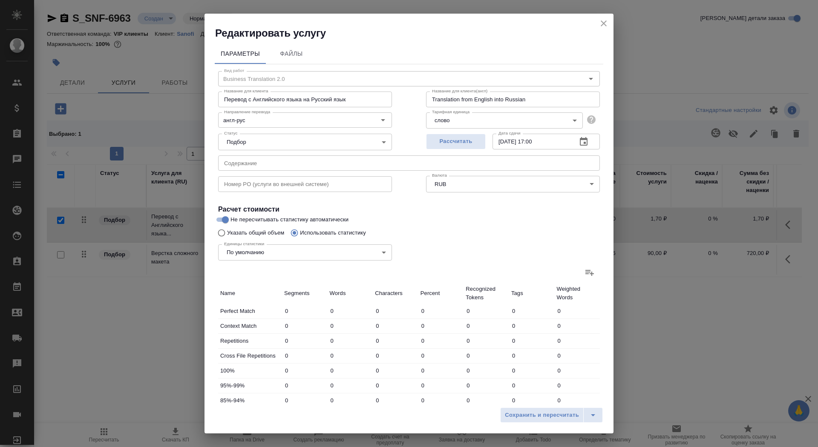
click at [593, 275] on icon at bounding box center [589, 273] width 10 height 10
click at [0, 0] on input "file" at bounding box center [0, 0] width 0 height 0
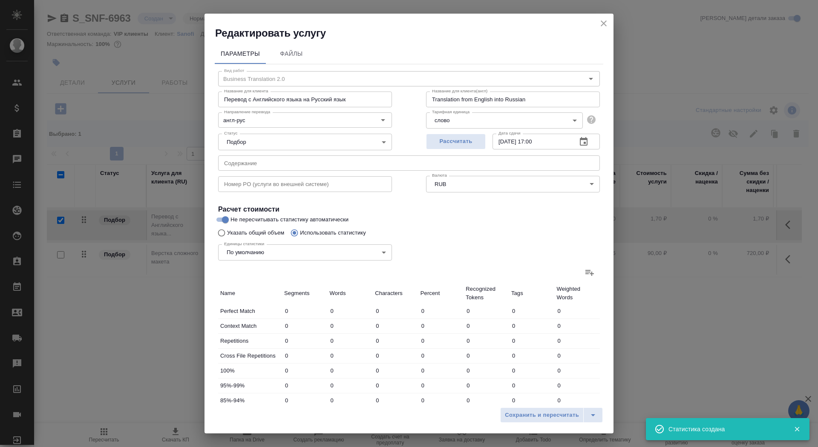
type input "116"
type input "684"
type input "4506"
type input "2"
type input "5"
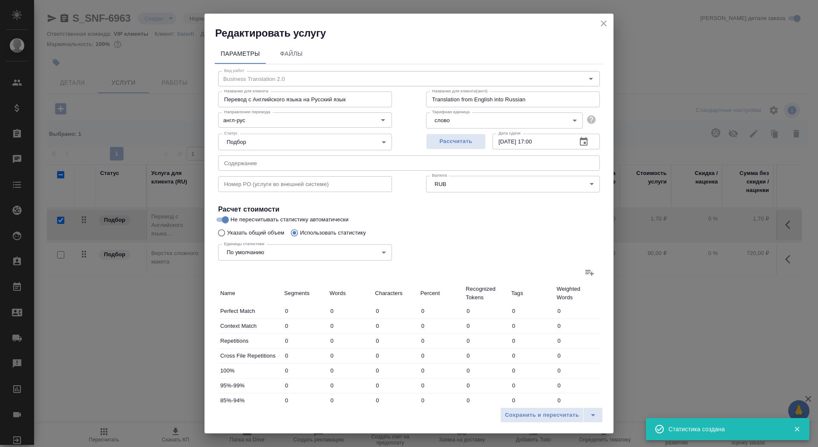
type input "29"
type input "5"
type input "14"
type input "116"
type input "58"
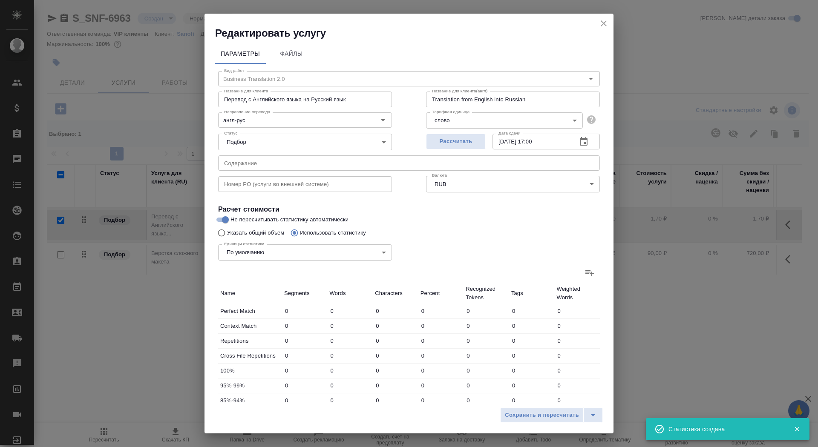
type input "139"
type input "920"
type input "49"
type input "346"
type input "2282"
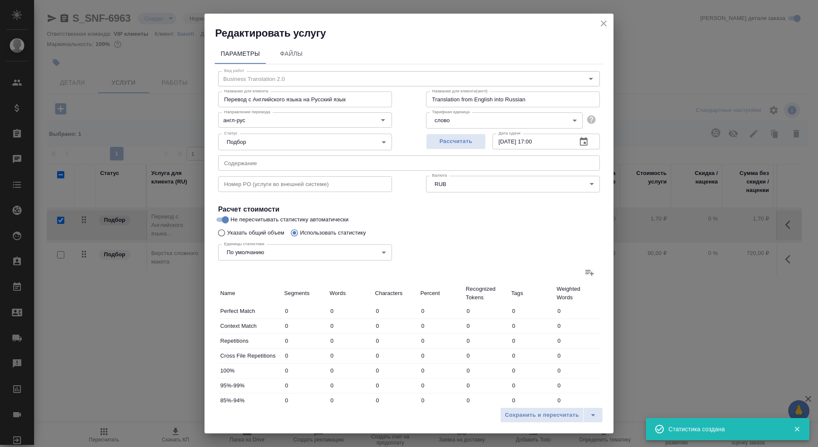
type input "14"
type input "93"
type input "608"
type input "36"
type input "130"
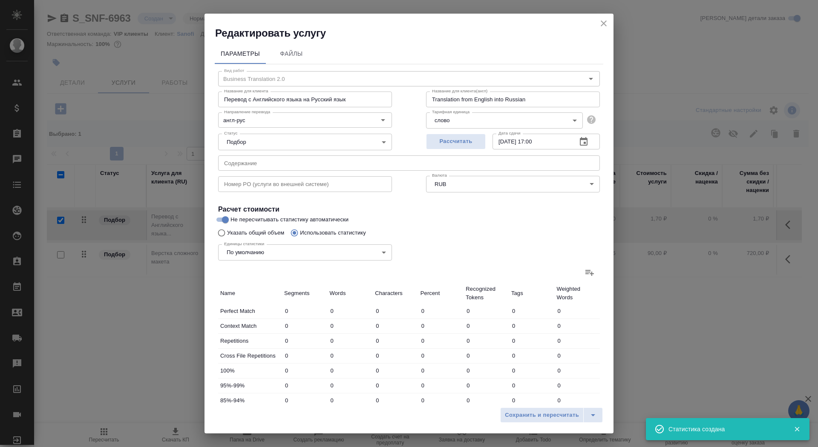
type input "827"
type input "79"
type input "489"
type input "3460"
type input "347"
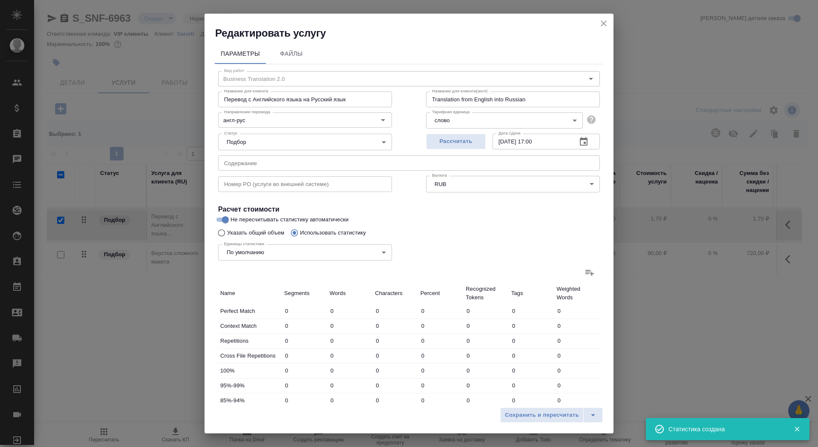
type input "1877"
type input "12599"
type input "354"
type input "1896"
type input "12744"
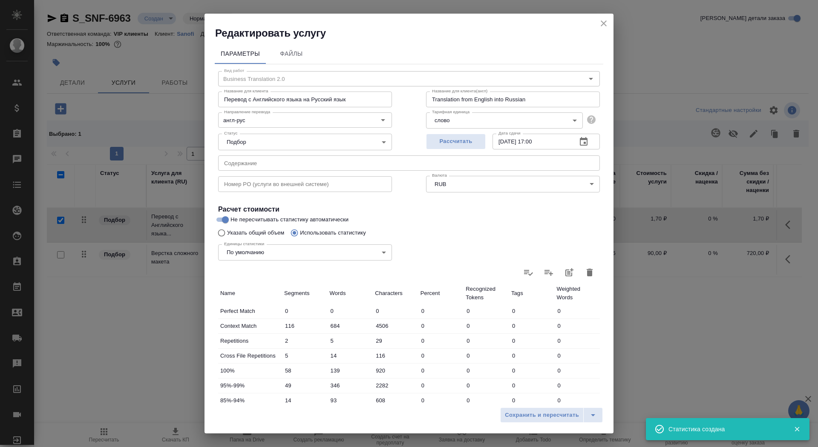
click at [534, 404] on div "Сохранить и пересчитать" at bounding box center [408, 418] width 409 height 30
click at [530, 415] on span "Сохранить и пересчитать" at bounding box center [542, 416] width 74 height 10
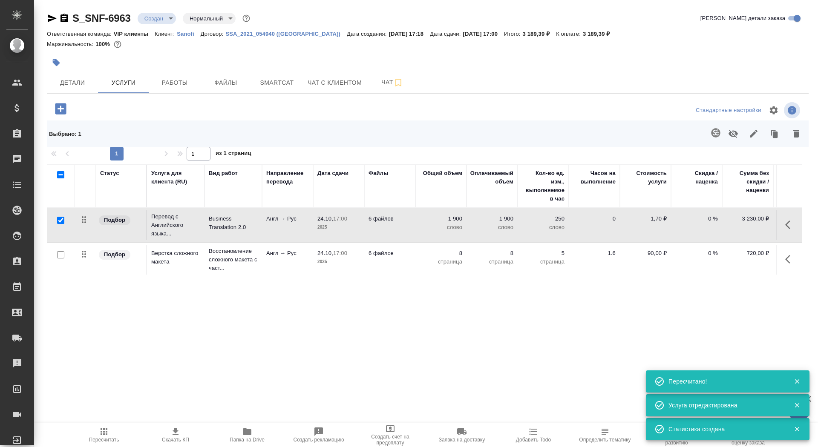
click at [322, 222] on span "24.10, 17:00" at bounding box center [338, 219] width 43 height 9
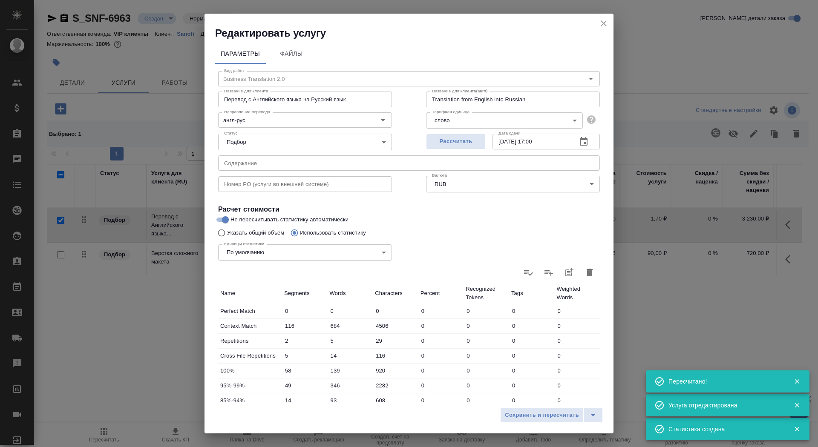
scroll to position [132, 0]
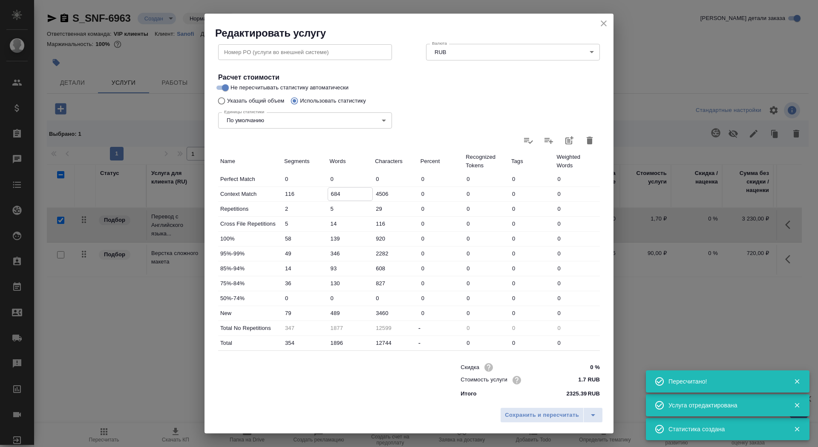
click at [329, 196] on input "684" at bounding box center [350, 194] width 45 height 12
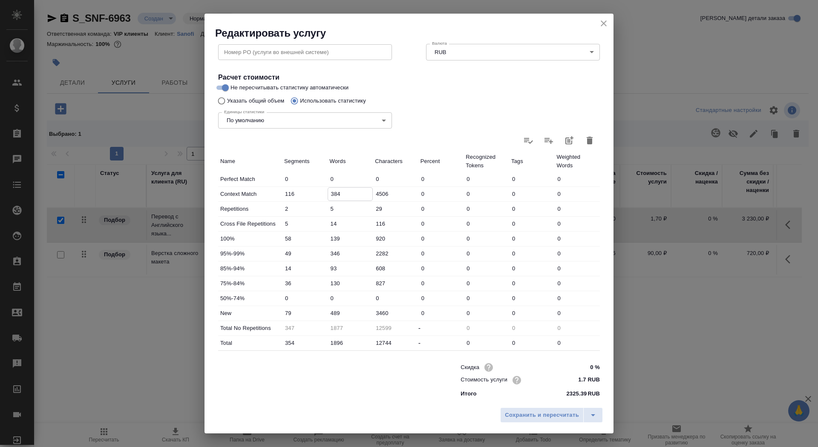
type input "384"
drag, startPoint x: 333, startPoint y: 311, endPoint x: 324, endPoint y: 311, distance: 9.4
click at [324, 311] on div "New 79 489 3460 0 0 0 0" at bounding box center [409, 313] width 382 height 14
type input "789"
click at [330, 252] on input "346" at bounding box center [350, 254] width 45 height 12
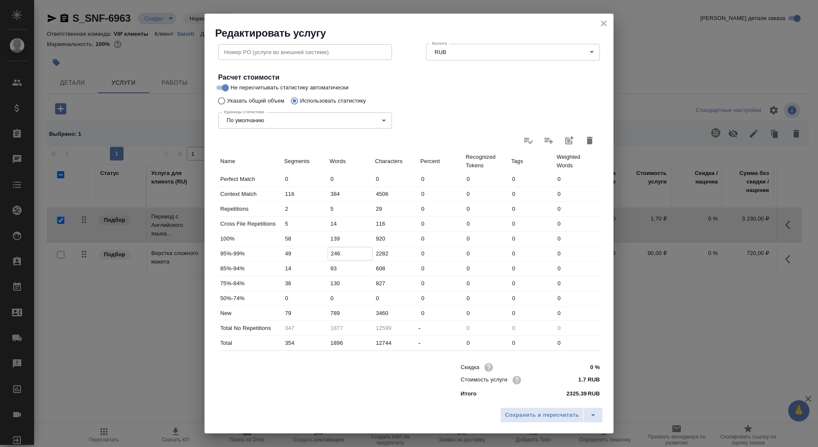
type input "246"
drag, startPoint x: 334, startPoint y: 314, endPoint x: 328, endPoint y: 313, distance: 5.2
click at [328, 313] on input "789" at bounding box center [350, 313] width 45 height 12
type input "989"
click at [521, 407] on div "Сохранить и пересчитать" at bounding box center [408, 418] width 409 height 30
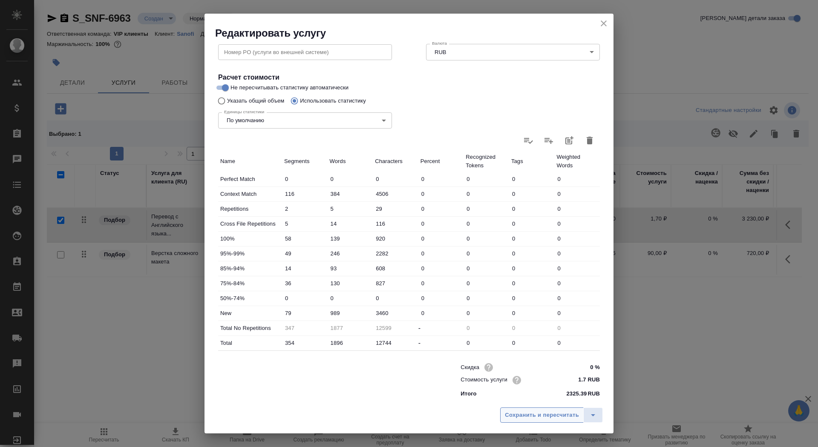
click at [521, 415] on span "Сохранить и пересчитать" at bounding box center [542, 416] width 74 height 10
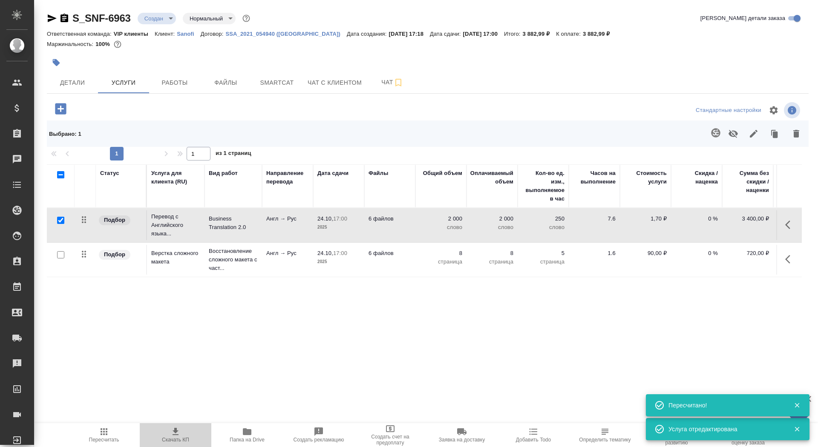
click at [169, 435] on span "Скачать КП" at bounding box center [175, 435] width 61 height 16
click at [69, 81] on span "Детали" at bounding box center [72, 83] width 41 height 11
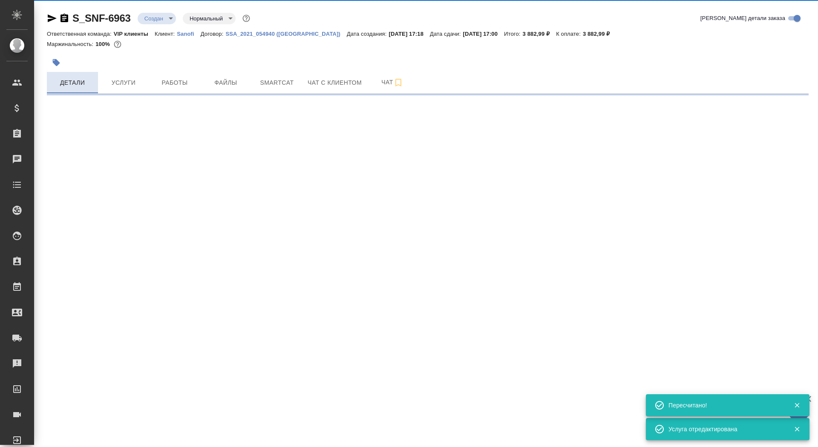
select select "RU"
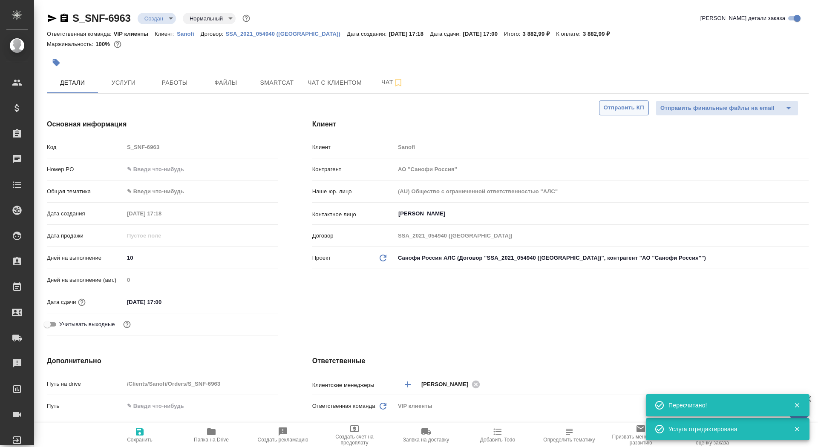
type textarea "x"
click at [117, 435] on span "Сохранить" at bounding box center [139, 435] width 61 height 16
type textarea "x"
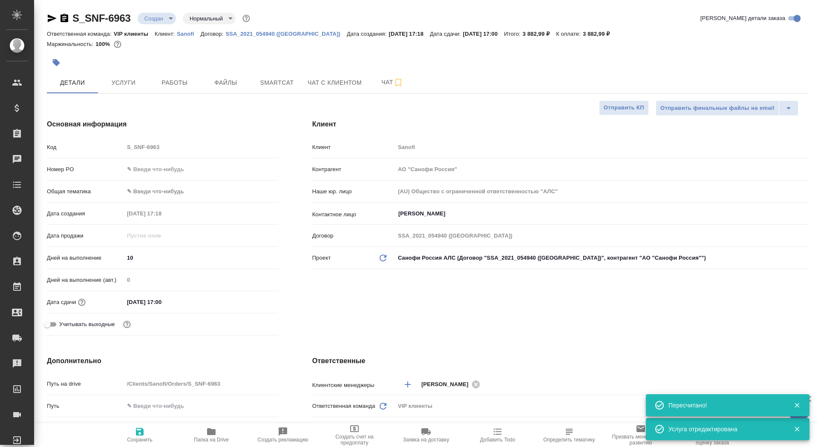
type textarea "x"
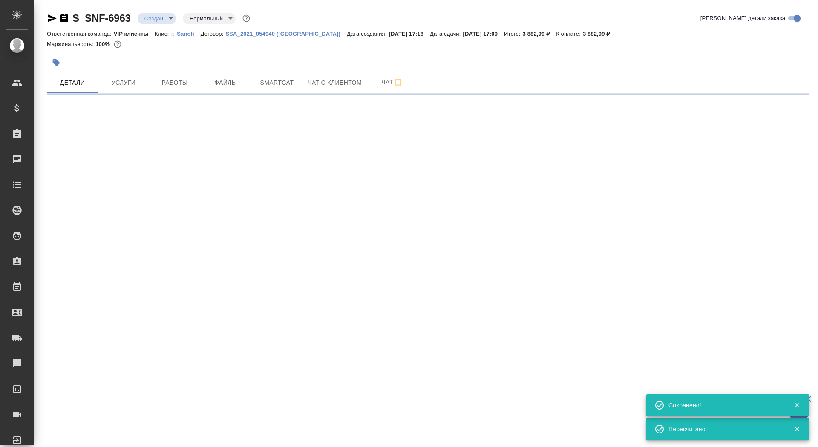
select select "RU"
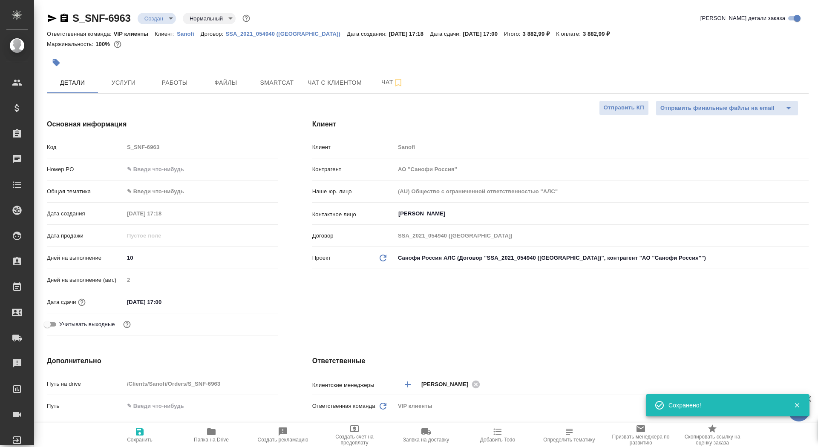
type textarea "x"
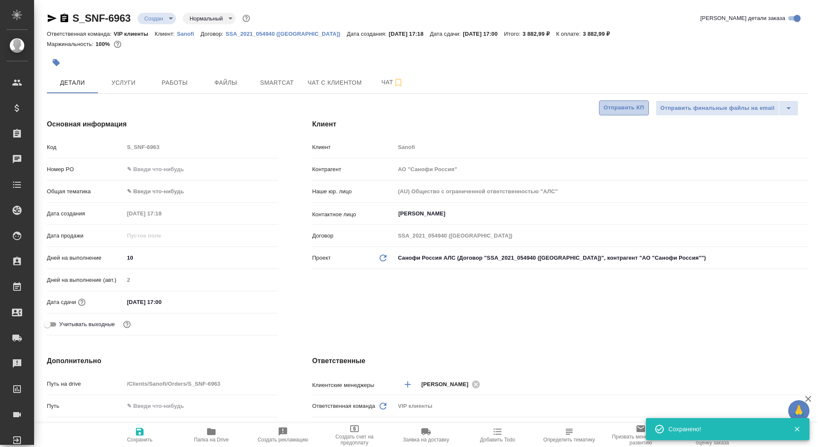
click at [601, 111] on button "Отправить КП" at bounding box center [624, 108] width 50 height 15
type textarea "x"
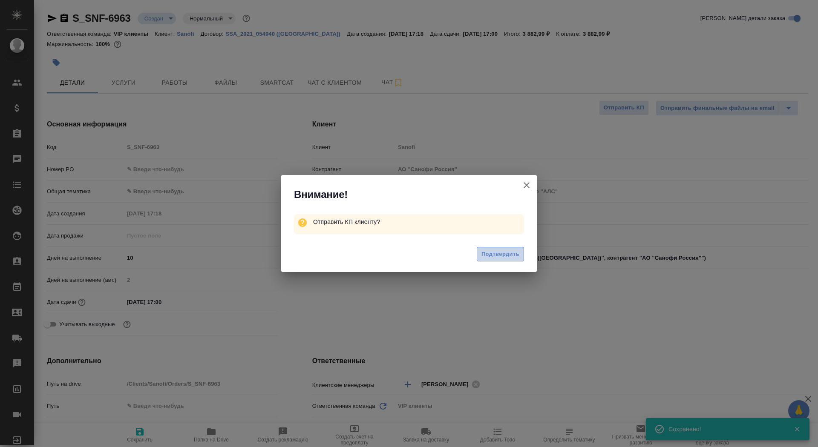
click at [509, 253] on span "Подтвердить" at bounding box center [500, 255] width 38 height 10
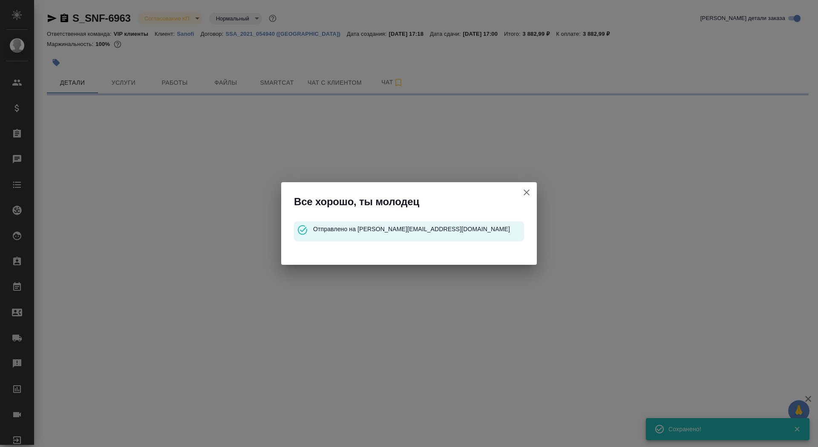
select select "RU"
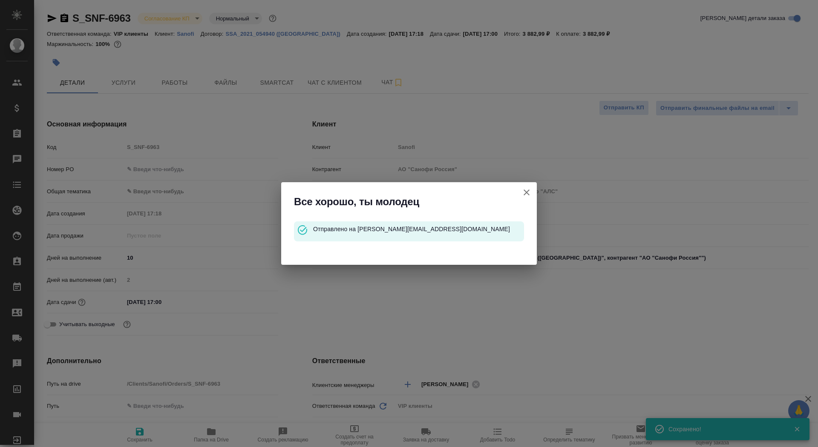
type textarea "x"
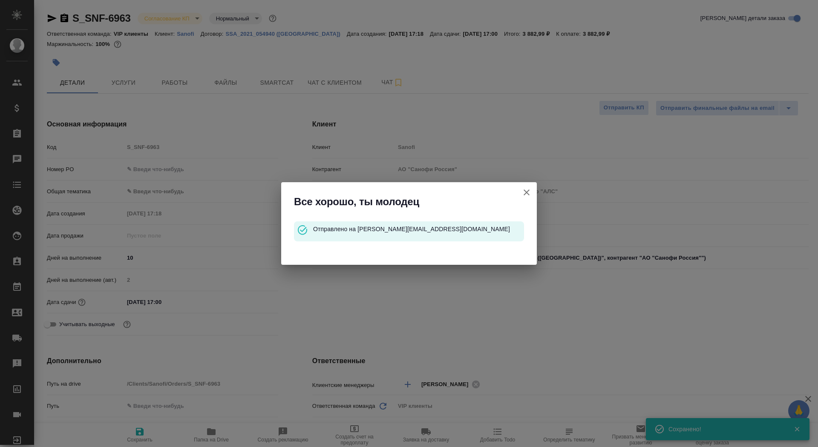
type textarea "x"
click at [521, 196] on icon "button" at bounding box center [526, 192] width 10 height 10
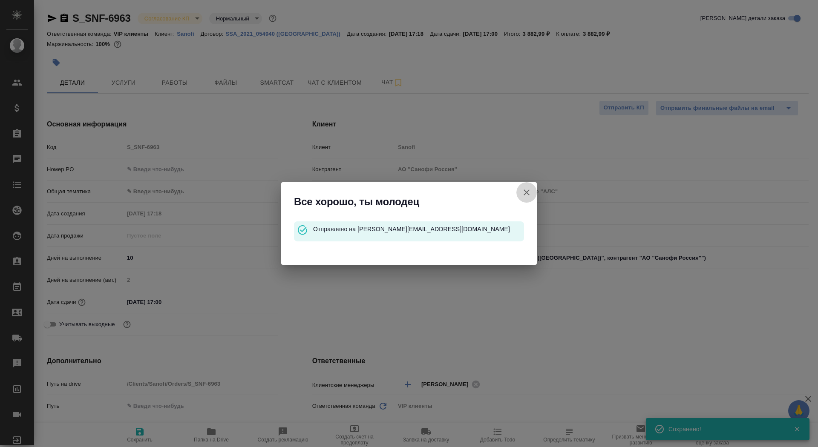
type textarea "x"
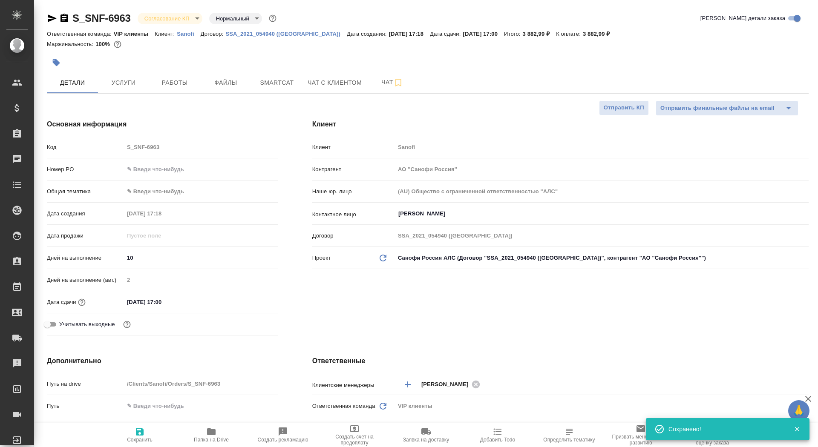
click at [64, 18] on icon "button" at bounding box center [64, 18] width 10 height 10
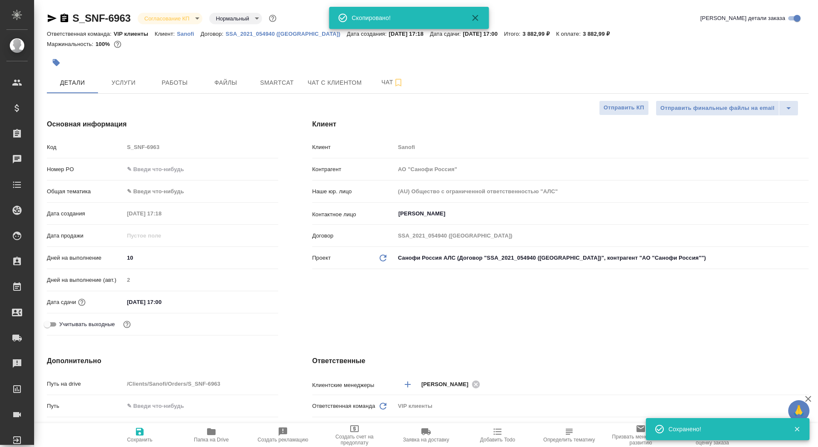
type textarea "x"
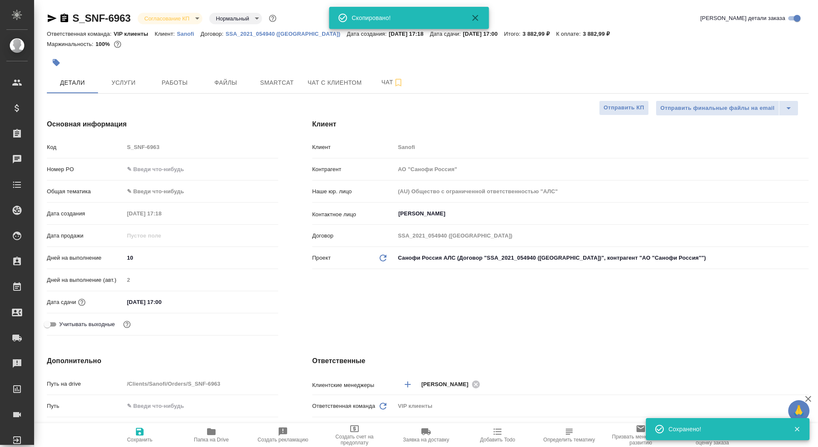
type textarea "x"
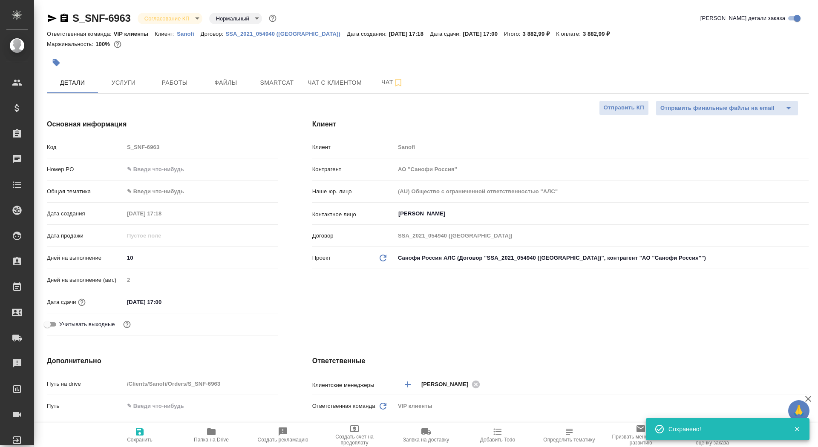
click at [58, 63] on icon "button" at bounding box center [56, 62] width 7 height 7
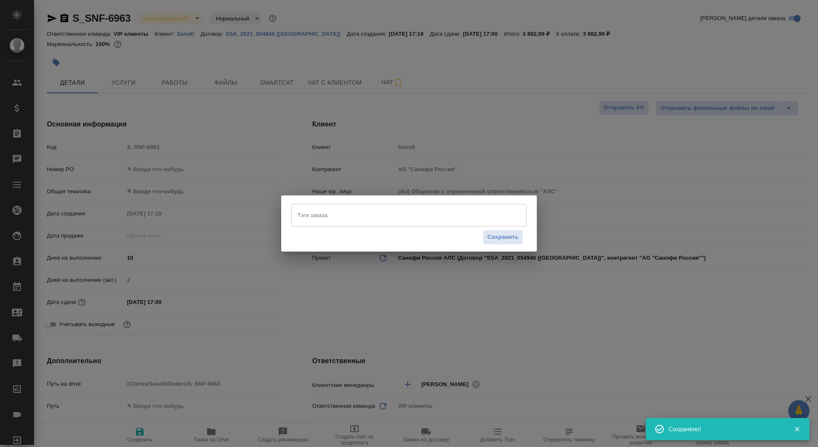
click at [400, 226] on div "Тэги заказа" at bounding box center [408, 215] width 235 height 22
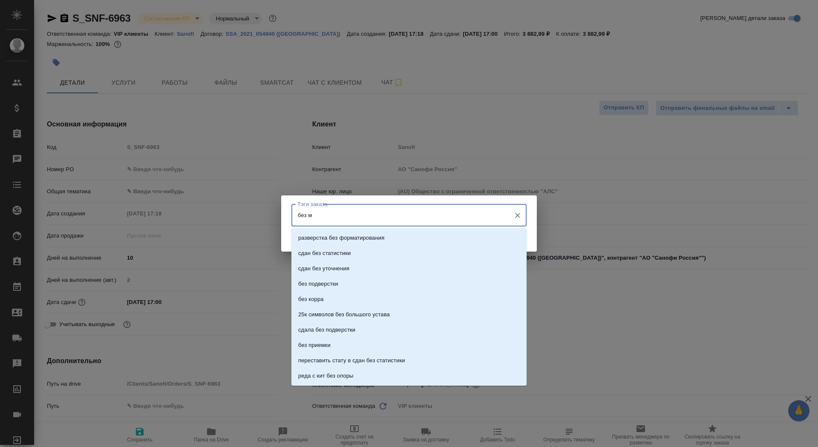
type input "без мв"
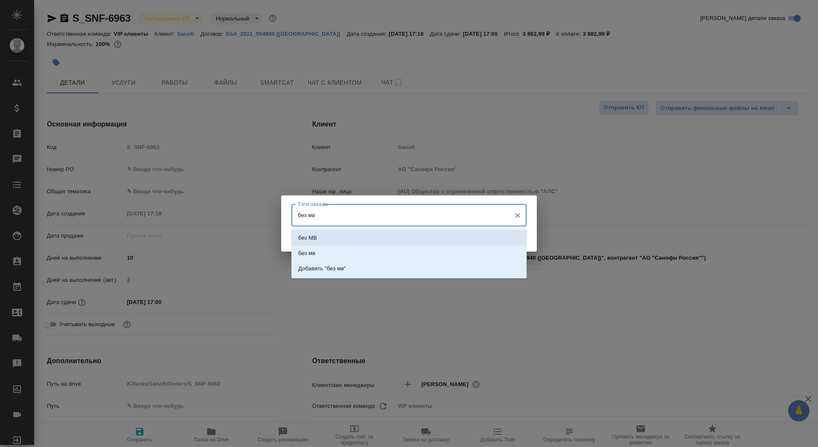
click at [429, 241] on li "без МВ" at bounding box center [408, 237] width 235 height 15
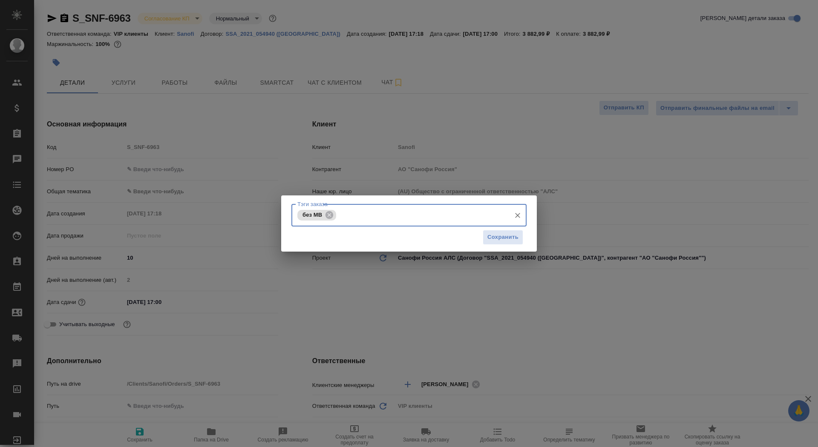
click at [507, 252] on div "Тэги заказа без МВ Тэги заказа Сохранить" at bounding box center [409, 223] width 818 height 447
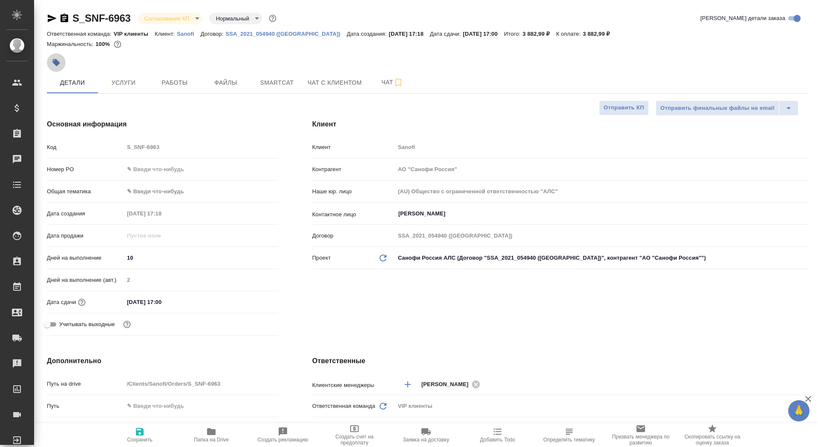
click at [59, 63] on icon "button" at bounding box center [56, 62] width 7 height 7
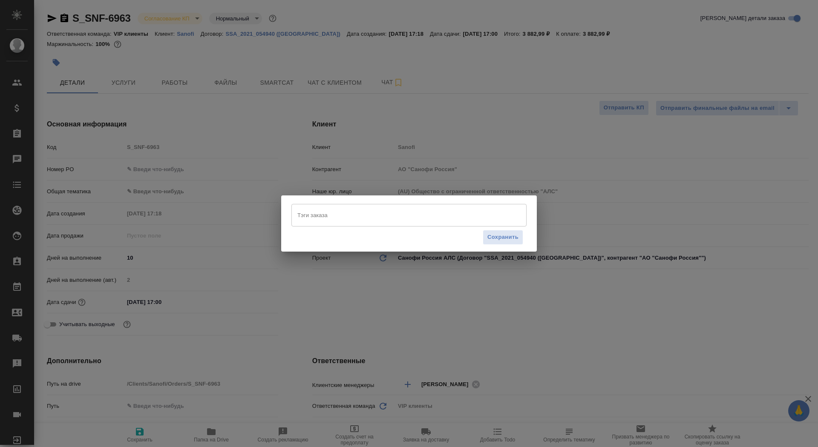
click at [320, 220] on input "Тэги заказа" at bounding box center [400, 215] width 211 height 14
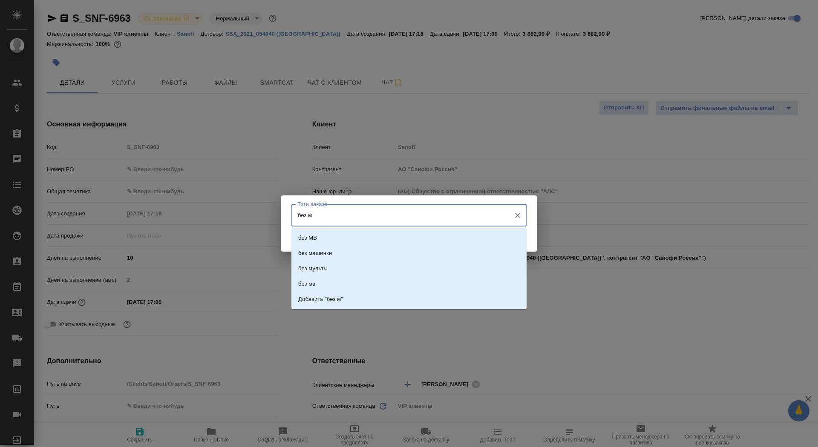
type input "без мв"
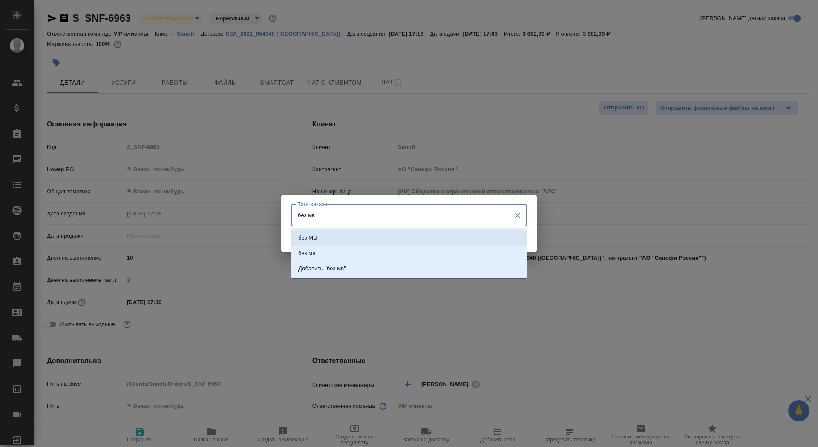
click at [345, 243] on li "без МВ" at bounding box center [408, 237] width 235 height 15
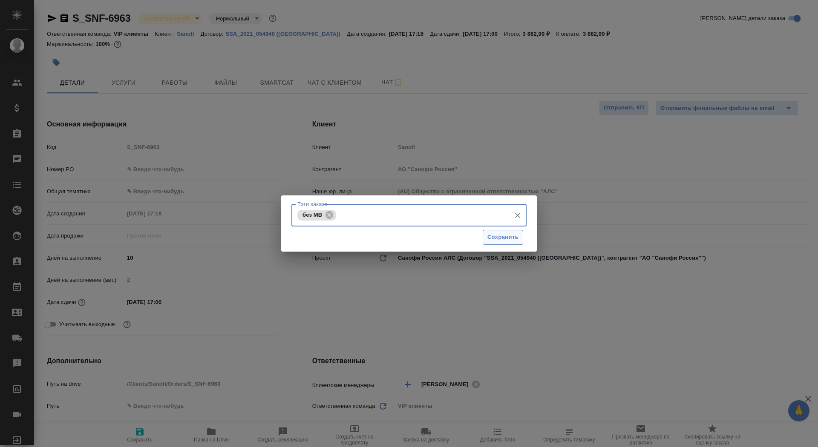
click at [506, 240] on span "Сохранить" at bounding box center [502, 238] width 31 height 10
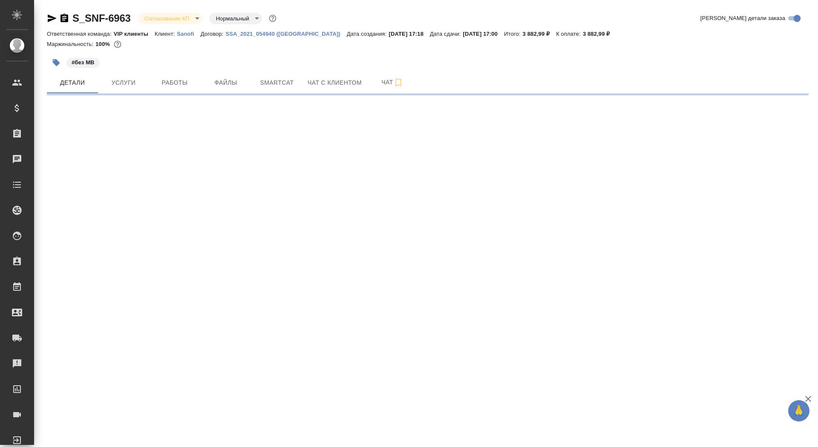
select select "RU"
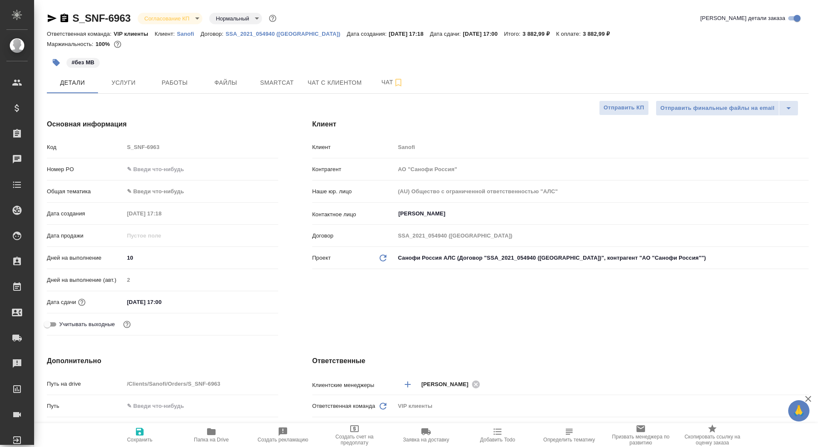
type textarea "x"
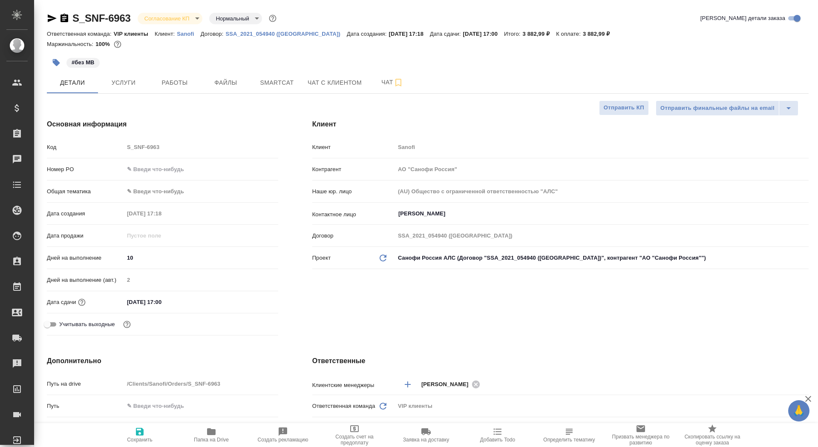
type textarea "x"
click at [142, 162] on div "Номер PO" at bounding box center [162, 169] width 231 height 15
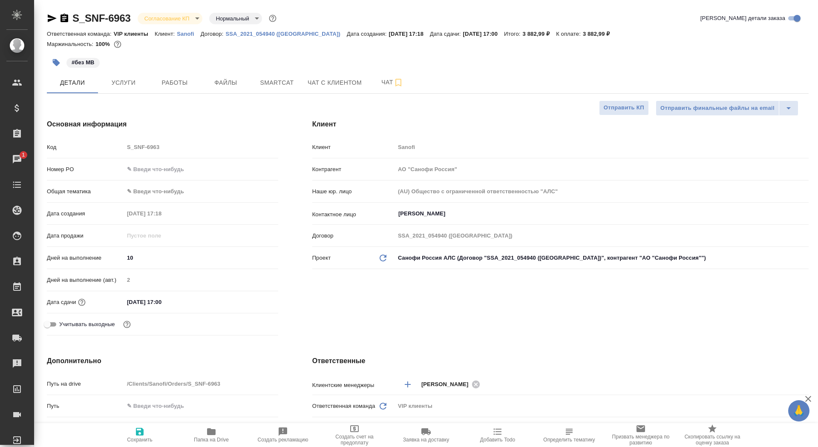
click at [144, 169] on input "text" at bounding box center [201, 169] width 154 height 12
paste input "E005901134"
type input "E005901134"
type textarea "x"
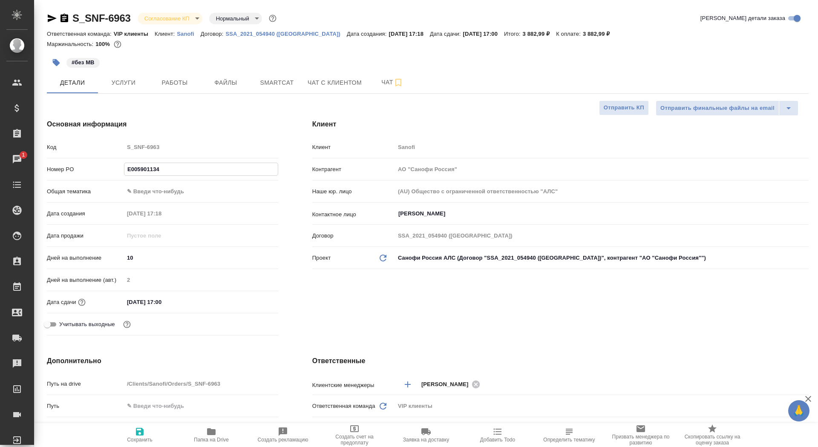
type textarea "x"
type input "E005901134"
click at [146, 432] on span "Сохранить" at bounding box center [139, 435] width 61 height 16
type textarea "x"
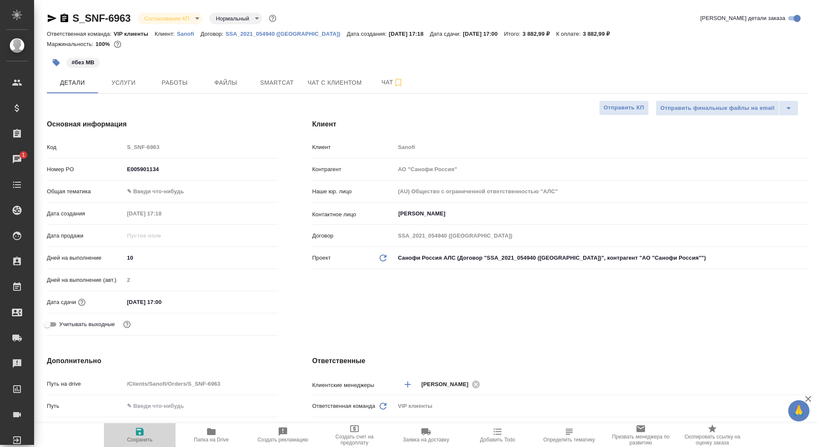
type textarea "x"
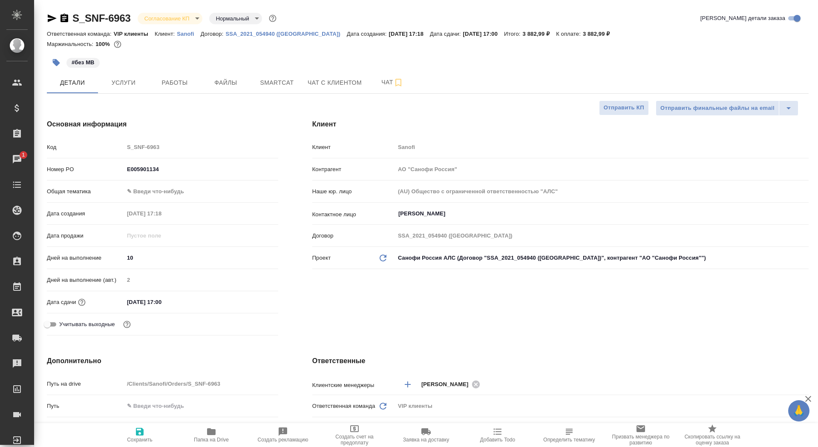
type textarea "x"
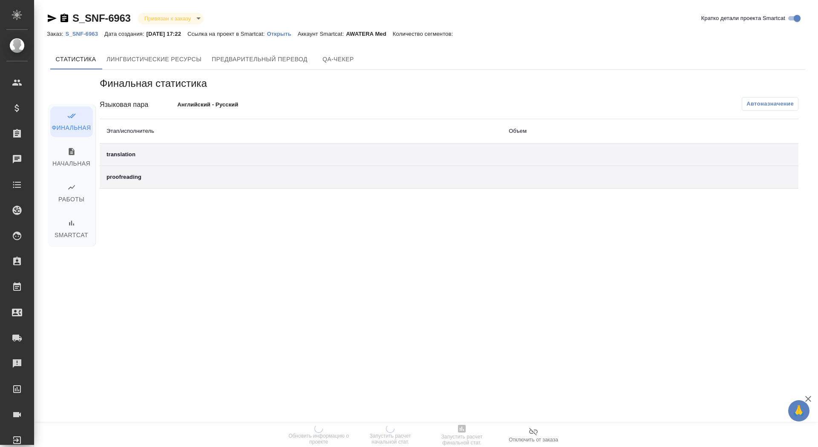
click at [297, 34] on p "Открыть" at bounding box center [282, 34] width 31 height 6
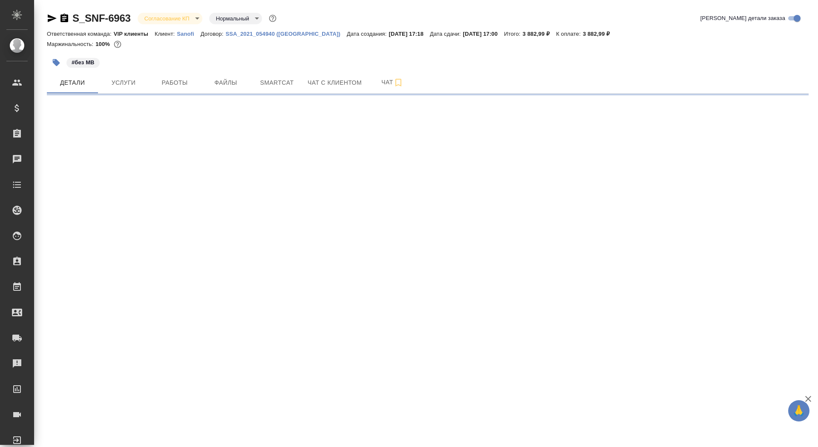
select select "RU"
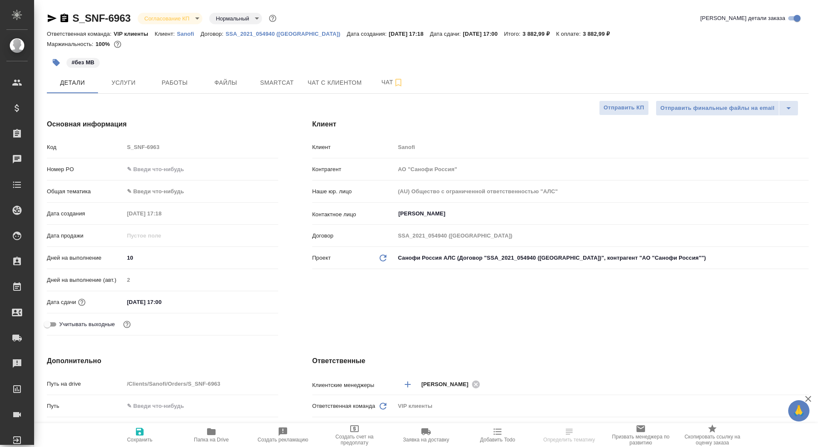
type textarea "x"
type input "[PERSON_NAME]"
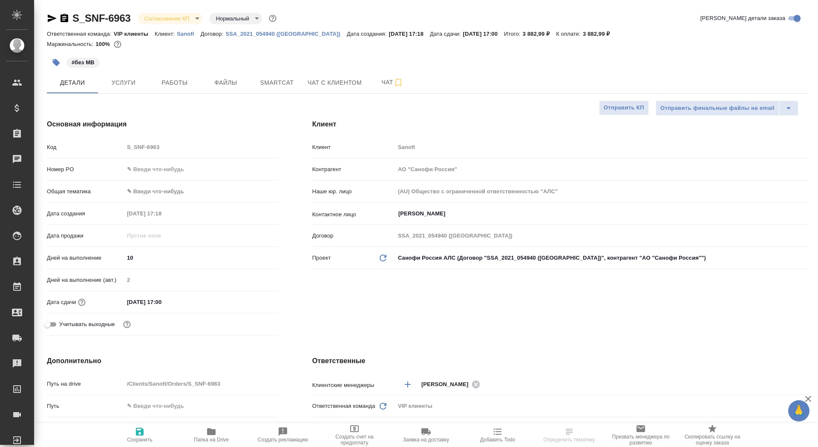
type textarea "x"
click at [138, 168] on input "text" at bounding box center [200, 169] width 153 height 12
paste input "E005901134"
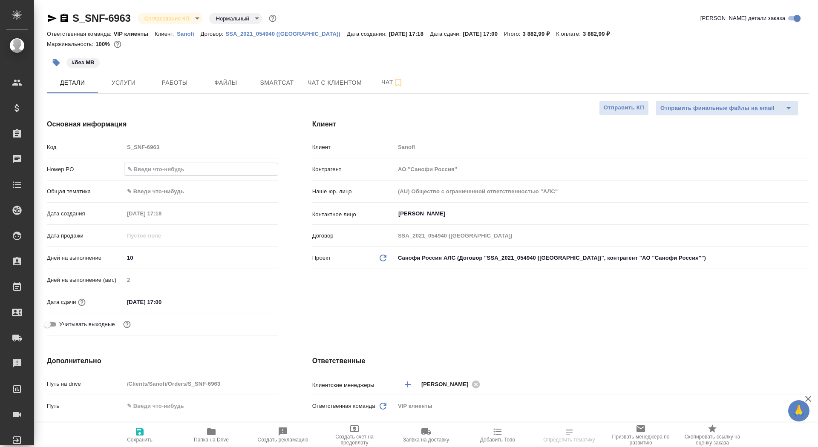
type input "E005901134"
type textarea "x"
type input "E005901134"
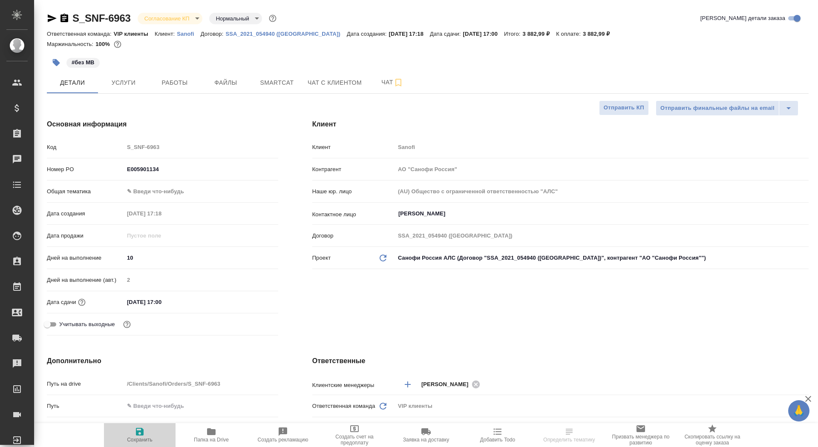
click at [140, 436] on icon "button" at bounding box center [140, 432] width 8 height 8
type textarea "x"
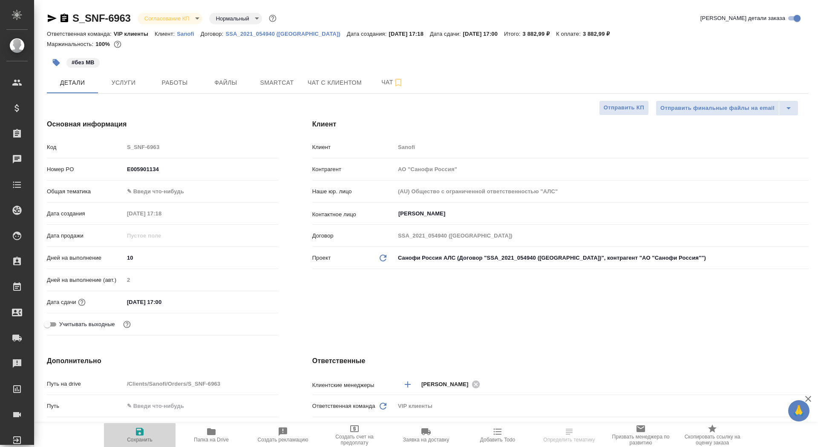
type textarea "x"
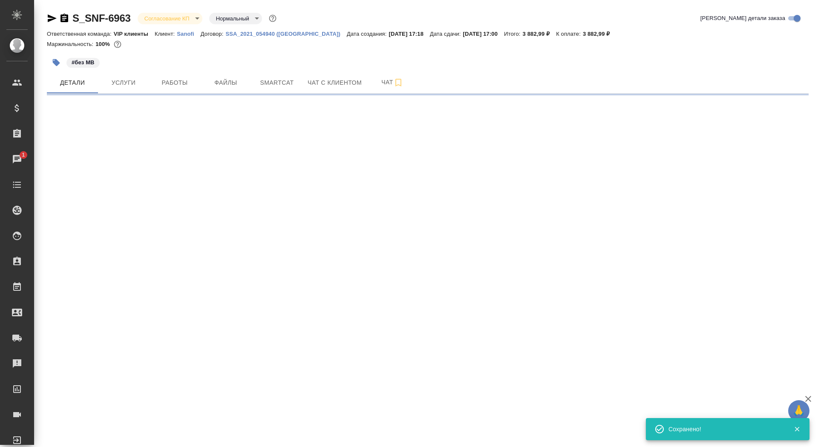
select select "RU"
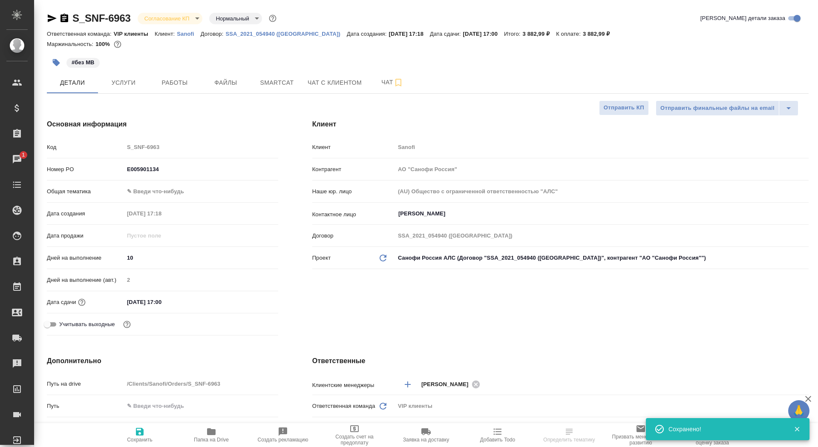
type textarea "x"
click at [177, 16] on body "🙏 .cls-1 fill:#fff; AWATERA Saydasheva Dilyara Клиенты Спецификации Заказы 1 Ча…" at bounding box center [409, 223] width 818 height 447
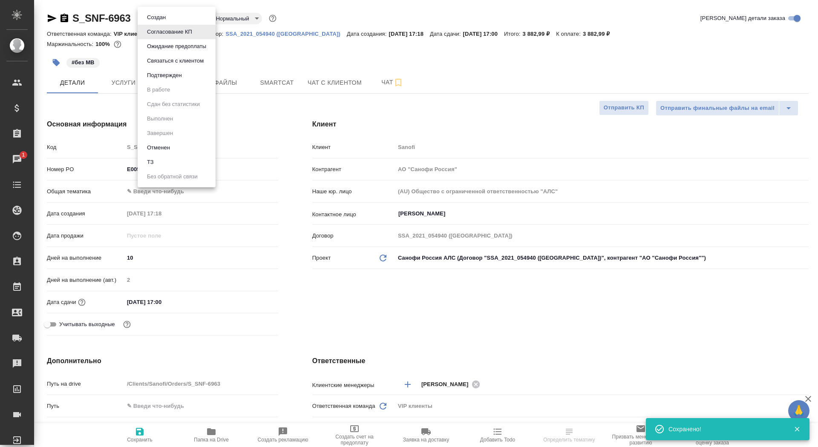
click at [186, 74] on li "Подтвержден" at bounding box center [177, 75] width 78 height 14
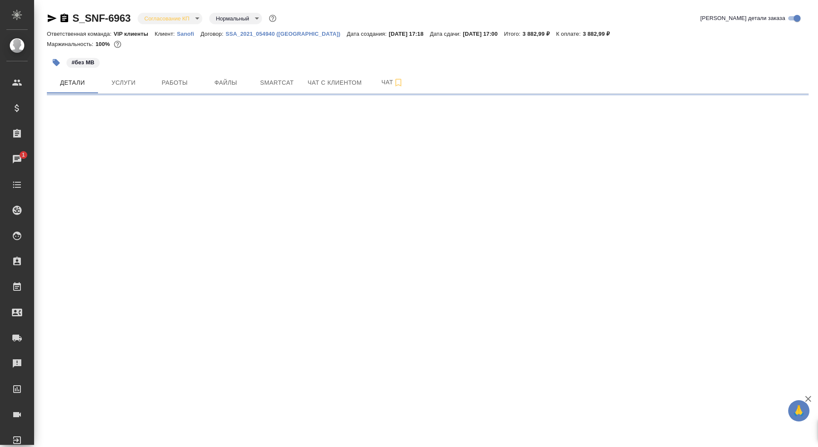
select select "RU"
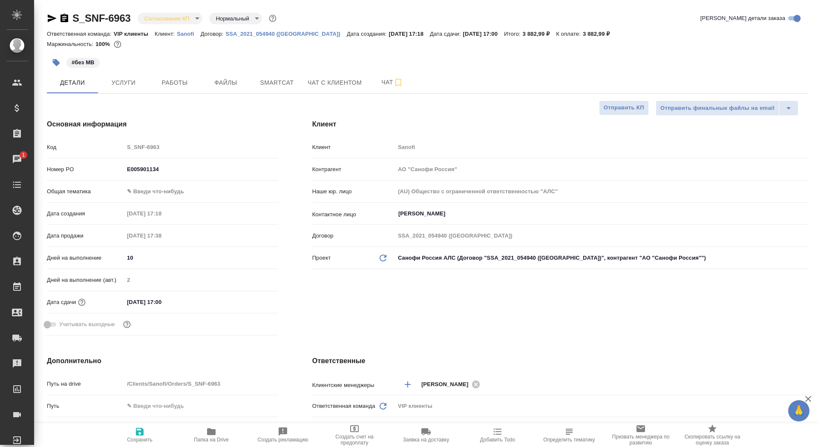
type textarea "x"
click at [154, 81] on div ".cls-1 fill:#fff; AWATERA Saydasheva Dilyara Клиенты Спецификации Заказы 1 Чаты…" at bounding box center [409, 223] width 818 height 447
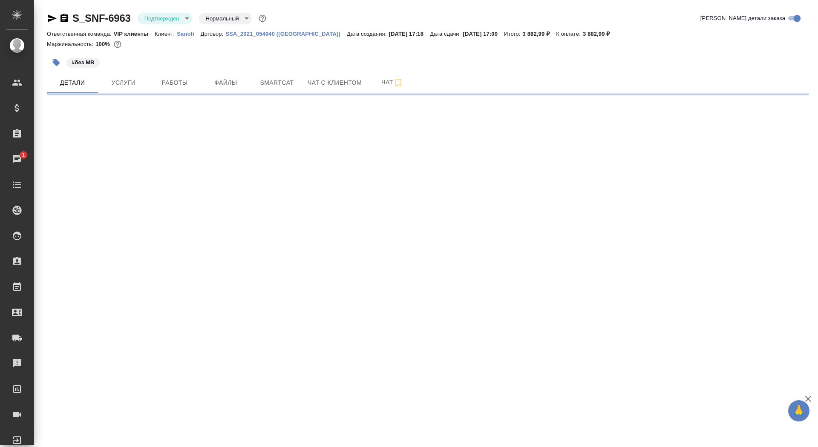
select select "RU"
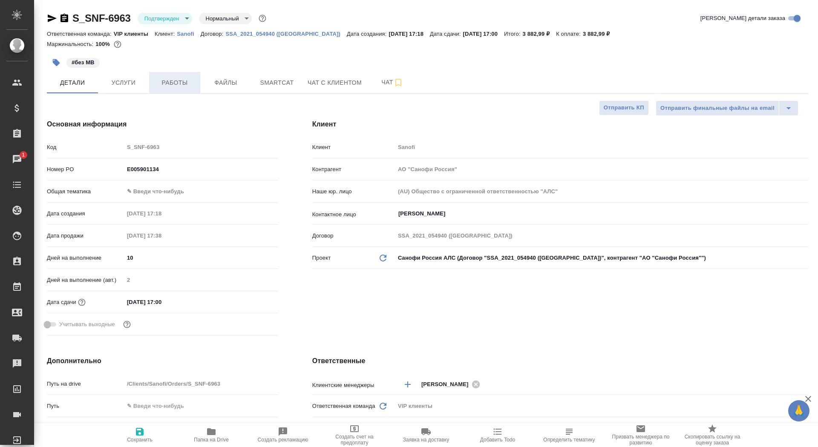
click at [159, 83] on span "Работы" at bounding box center [174, 83] width 41 height 11
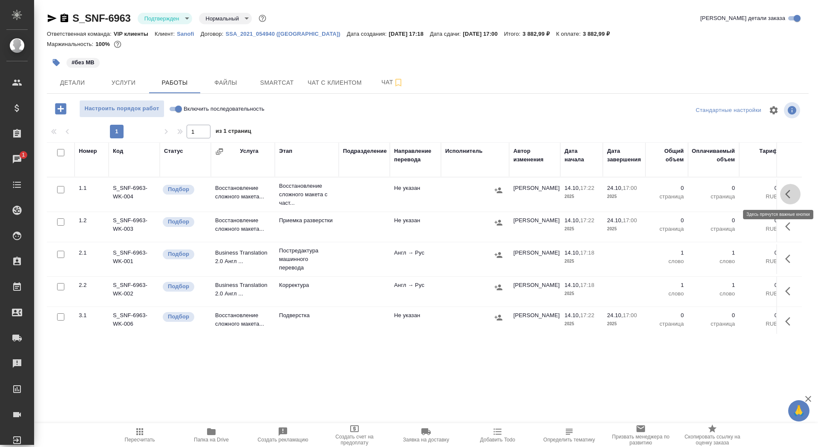
click at [788, 198] on icon "button" at bounding box center [790, 194] width 10 height 10
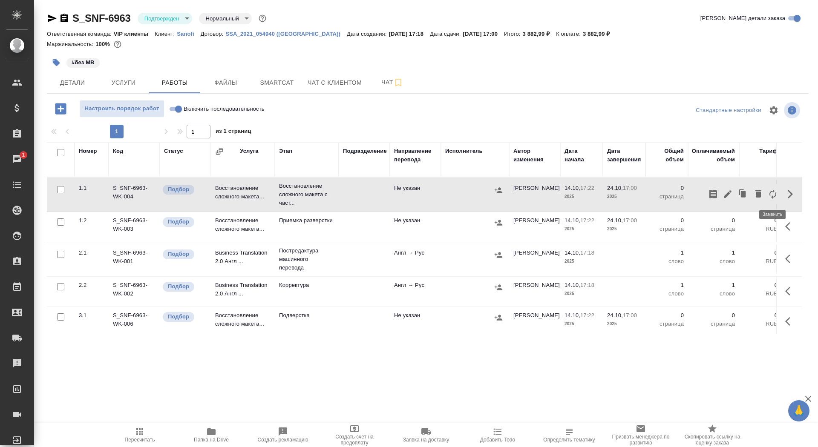
click at [770, 193] on icon "button" at bounding box center [772, 194] width 7 height 9
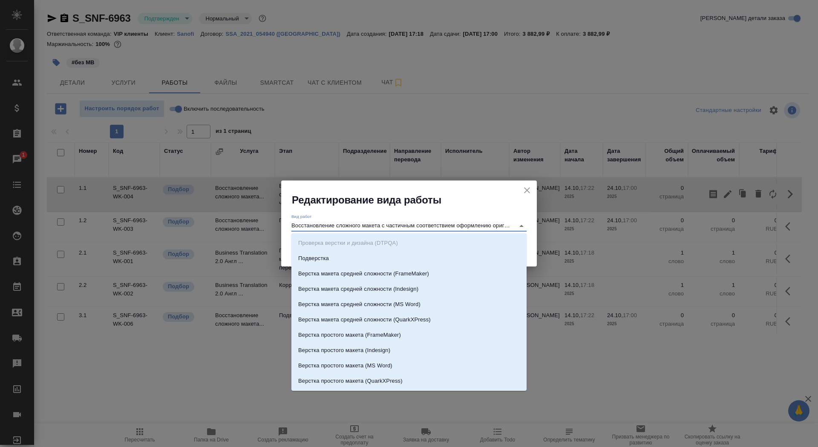
click at [495, 221] on input "Восстановление сложного макета с частичным соответствием оформлению оригинала" at bounding box center [400, 226] width 219 height 10
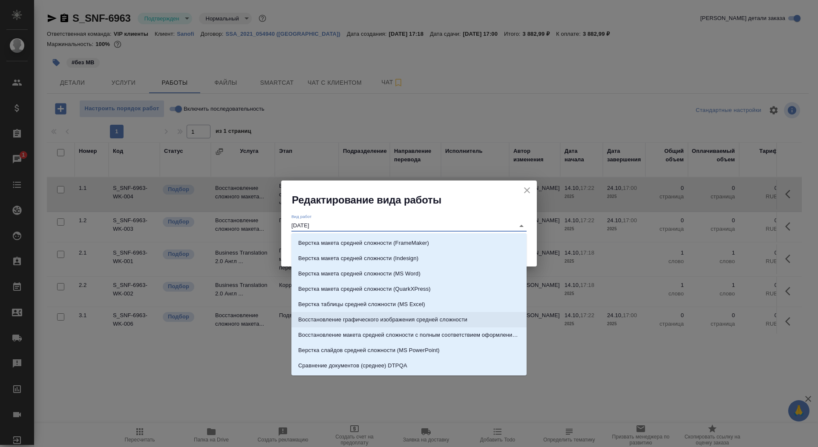
click at [504, 327] on ul "Верстка макета средней сложности (FrameMaker) Верстка макета средней сложности …" at bounding box center [408, 311] width 235 height 138
click at [505, 332] on p "Восстановление макета средней сложности с полным соответствием оформлению ориги…" at bounding box center [409, 335] width 222 height 9
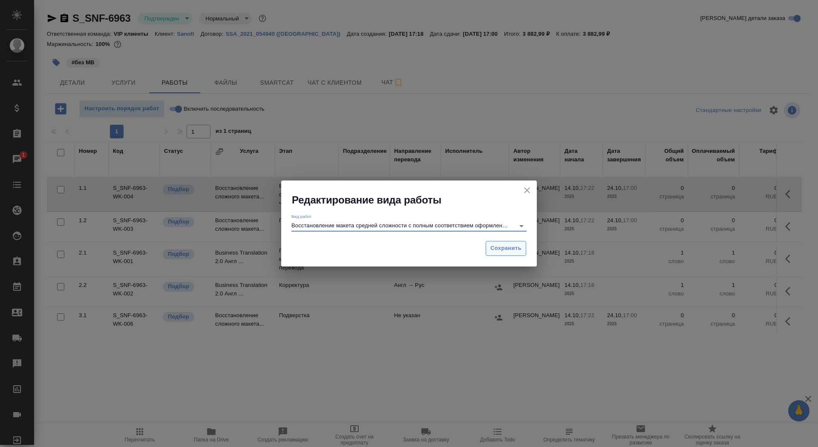
type input "Восстановление макета средней сложности с полным соответствием оформлению ориги…"
click at [518, 246] on span "Сохранить" at bounding box center [505, 249] width 31 height 10
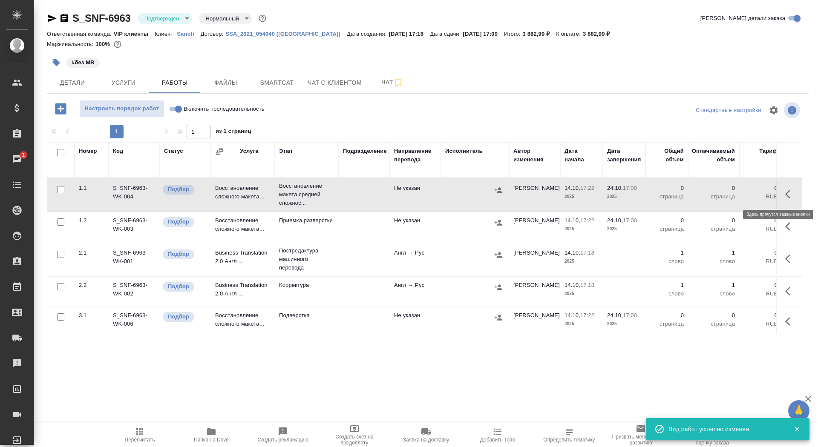
click at [786, 192] on icon "button" at bounding box center [790, 194] width 10 height 10
click at [730, 192] on icon "button" at bounding box center [728, 194] width 8 height 8
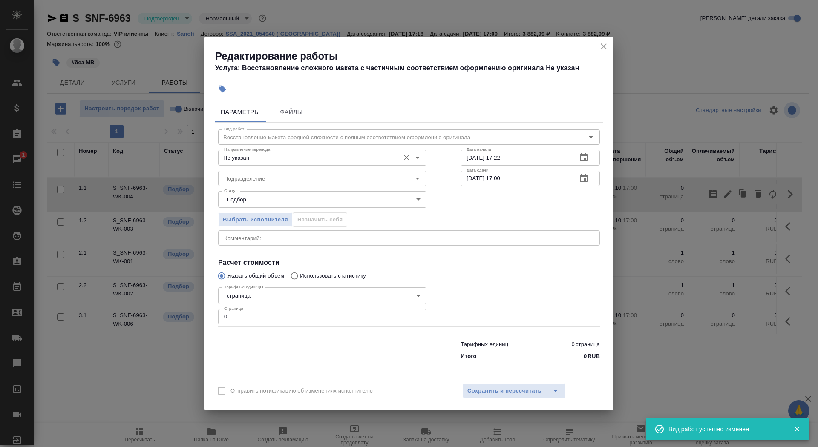
click at [242, 158] on input "Не указан" at bounding box center [308, 158] width 175 height 10
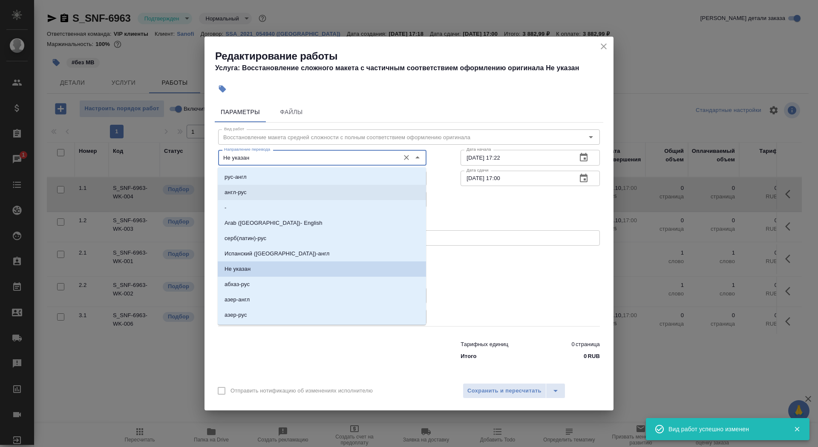
click at [250, 195] on li "англ-рус" at bounding box center [322, 192] width 208 height 15
type input "англ-рус"
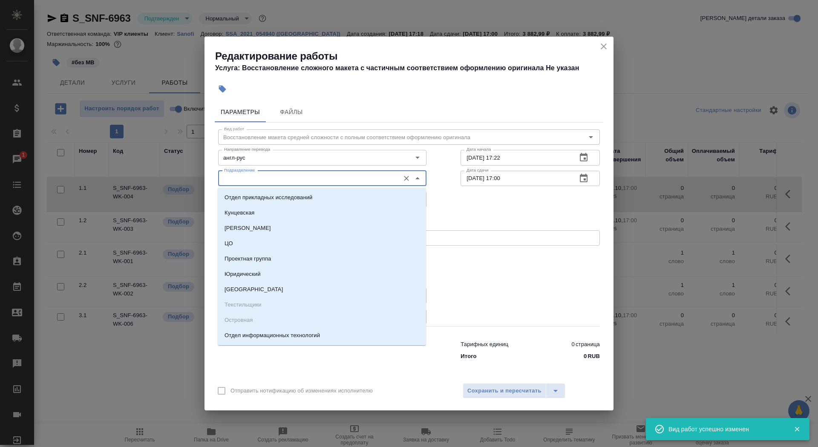
click at [250, 181] on input "Подразделение" at bounding box center [308, 178] width 175 height 10
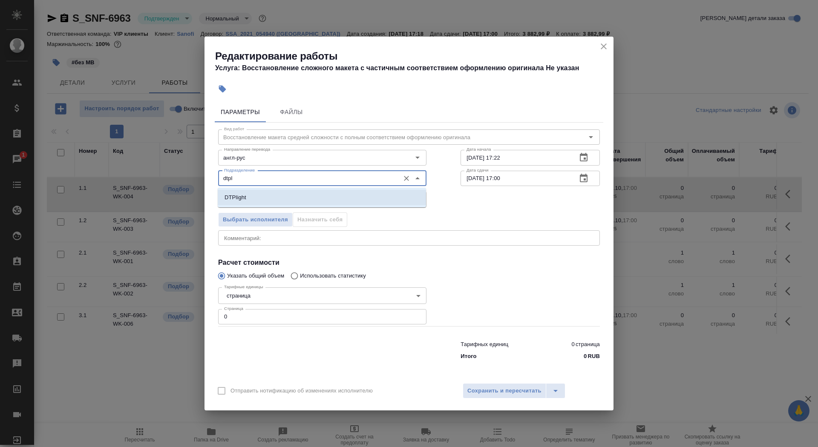
click at [276, 198] on li "DTPlight" at bounding box center [322, 197] width 208 height 15
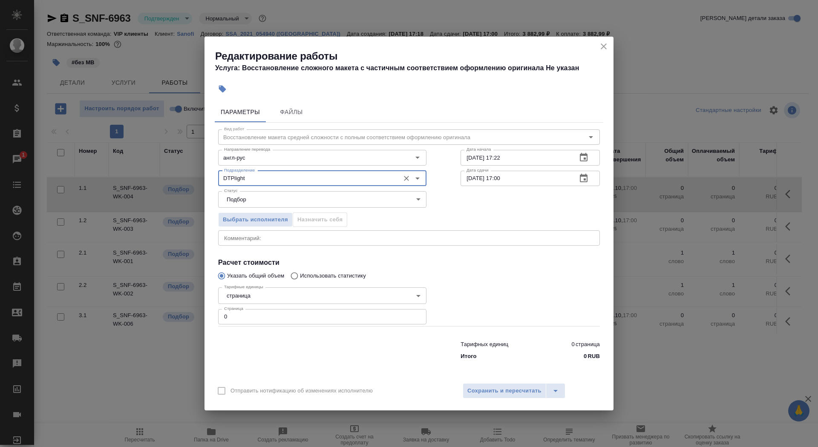
type input "DTPlight"
click at [276, 299] on body "🙏 .cls-1 fill:#fff; AWATERA Saydasheva Dilyara Клиенты Спецификации Заказы 1 Ча…" at bounding box center [409, 223] width 818 height 447
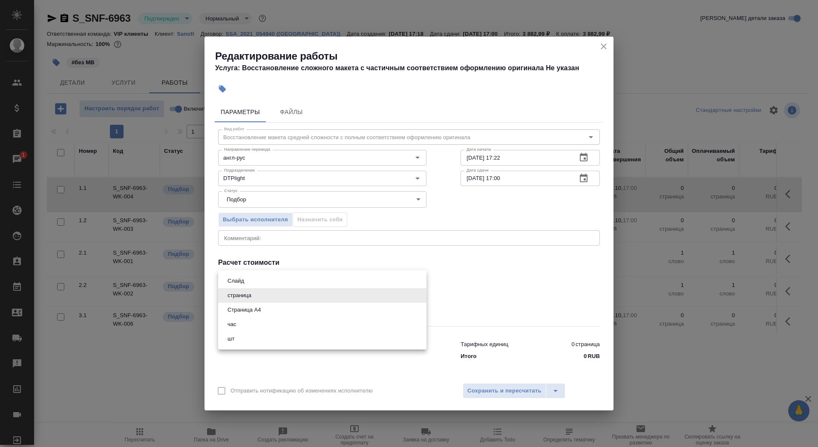
click at [278, 313] on li "Страница А4" at bounding box center [322, 310] width 208 height 14
type input "5f036ec4e16dec2d6b59c8ff"
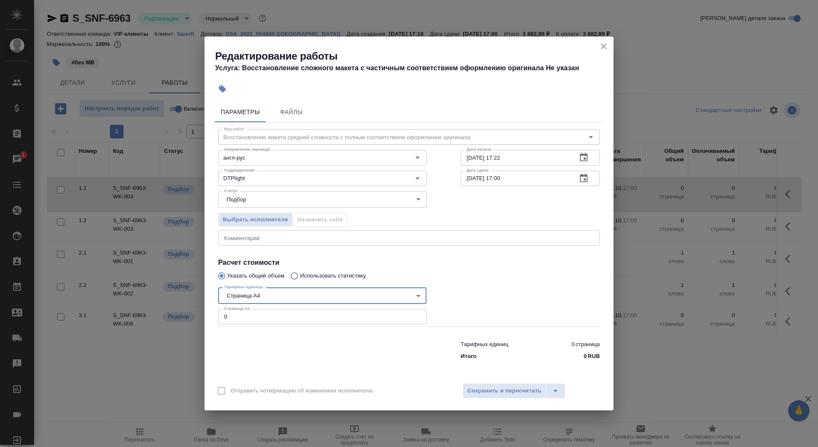
click at [276, 319] on input "0" at bounding box center [322, 316] width 208 height 15
type input "8"
click at [541, 158] on input "[DATE] 17:22" at bounding box center [515, 157] width 109 height 15
type input "[DATE] 17:38"
click at [582, 179] on icon "button" at bounding box center [584, 178] width 10 height 10
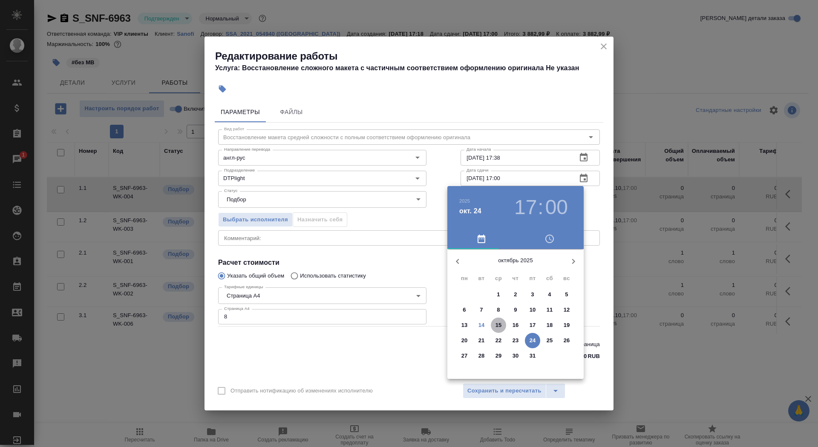
click at [498, 322] on p "15" at bounding box center [498, 325] width 6 height 9
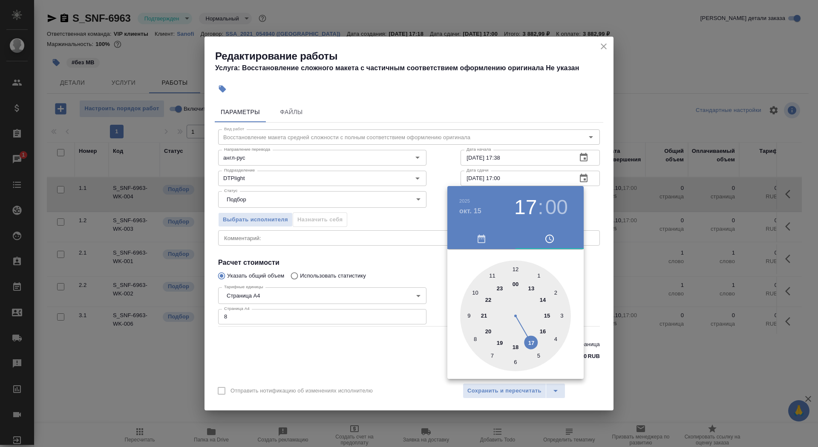
click at [468, 316] on div at bounding box center [515, 316] width 111 height 111
type input "[DATE] 09:00"
click at [397, 275] on div at bounding box center [409, 223] width 818 height 447
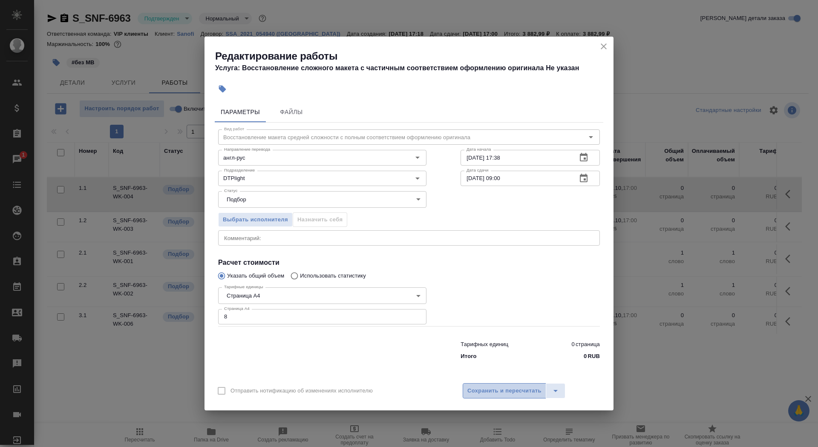
click at [513, 383] on button "Сохранить и пересчитать" at bounding box center [504, 390] width 83 height 15
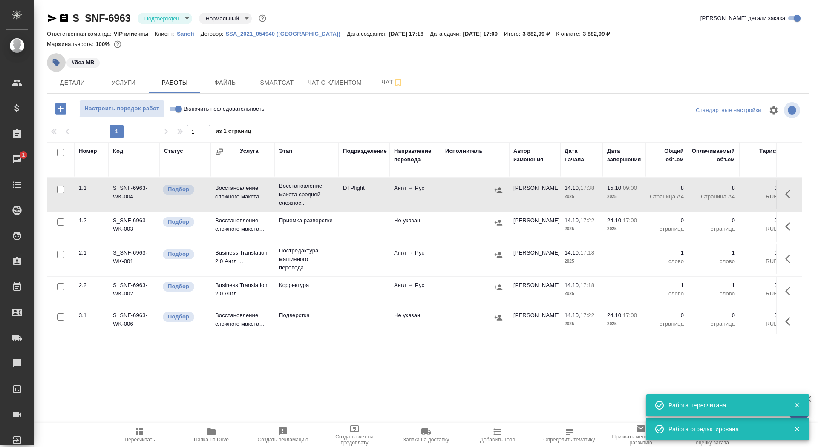
click at [57, 61] on icon "button" at bounding box center [56, 62] width 7 height 7
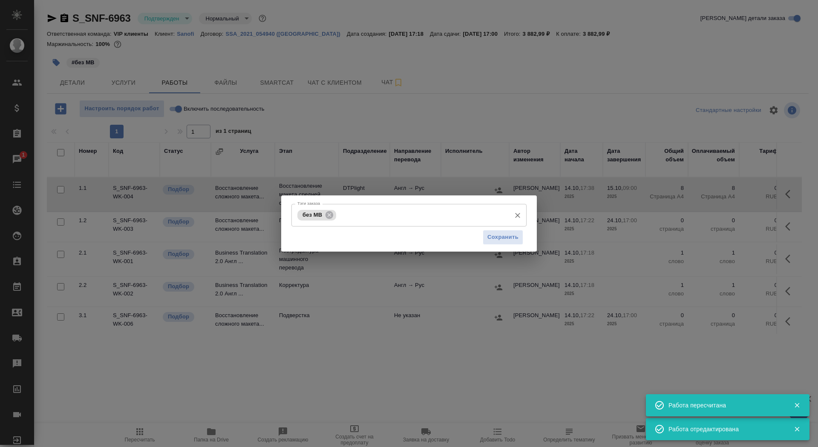
click at [391, 210] on input "Тэги заказа" at bounding box center [422, 215] width 168 height 14
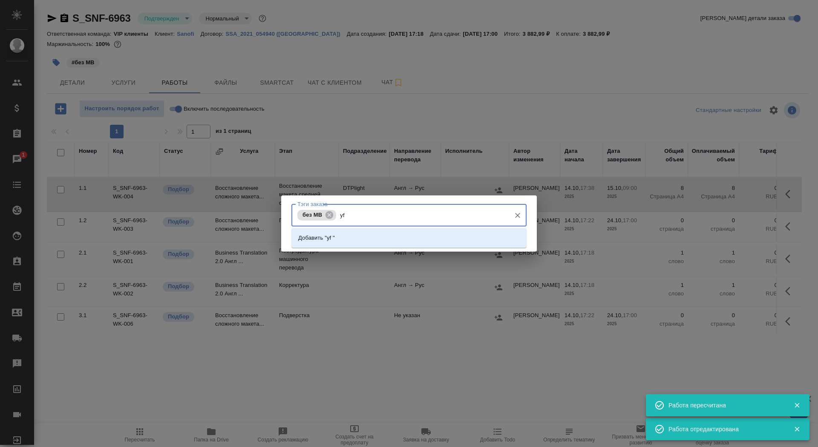
type input "y"
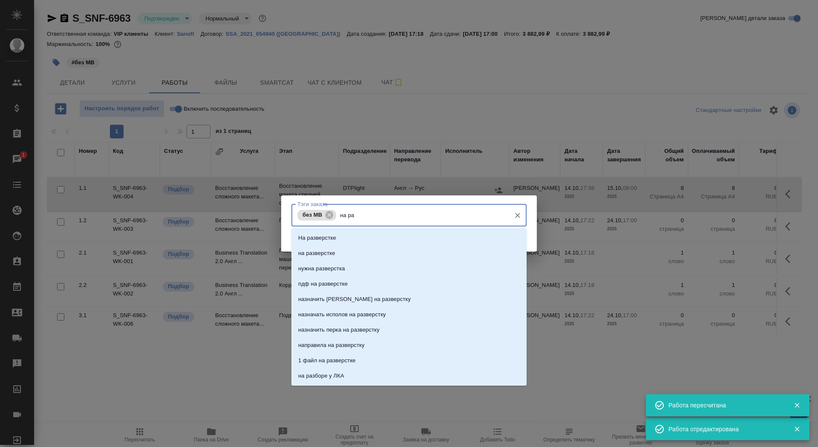
type input "на раз"
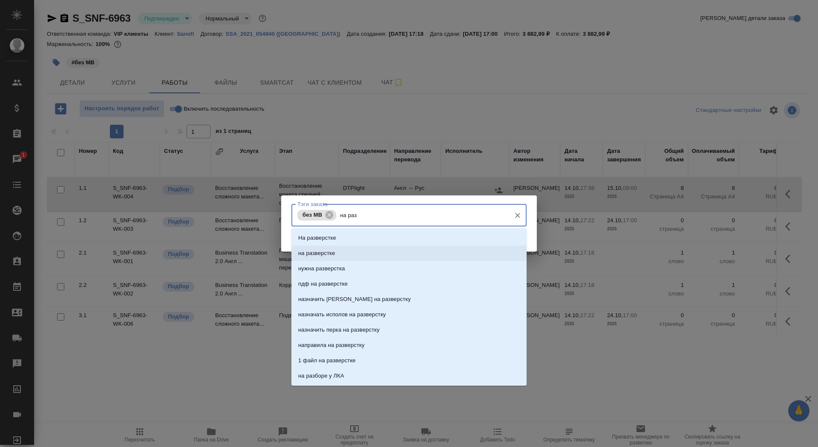
click at [380, 257] on li "на разверстке" at bounding box center [408, 253] width 235 height 15
type input "15.10 в"
click at [355, 269] on li "15.10 в 9" at bounding box center [408, 268] width 235 height 15
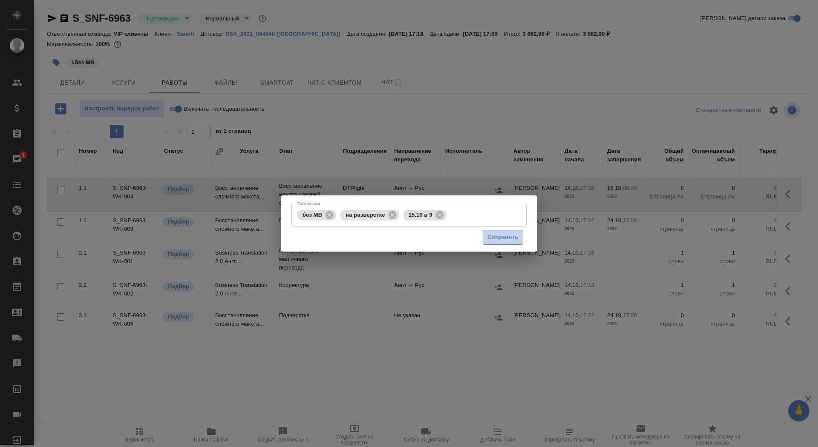
click at [508, 237] on span "Сохранить" at bounding box center [502, 238] width 31 height 10
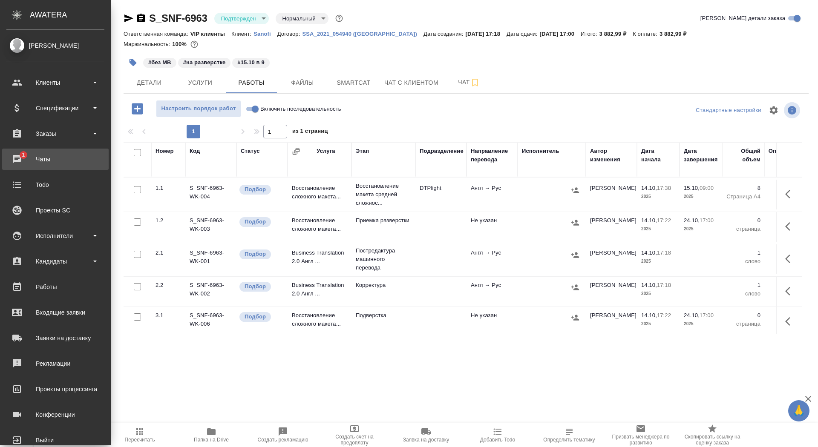
click at [11, 156] on div "Чаты" at bounding box center [55, 159] width 98 height 13
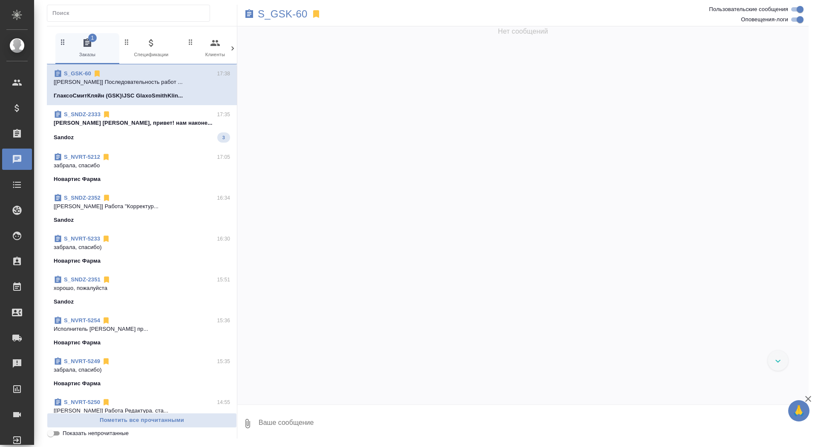
scroll to position [13568, 0]
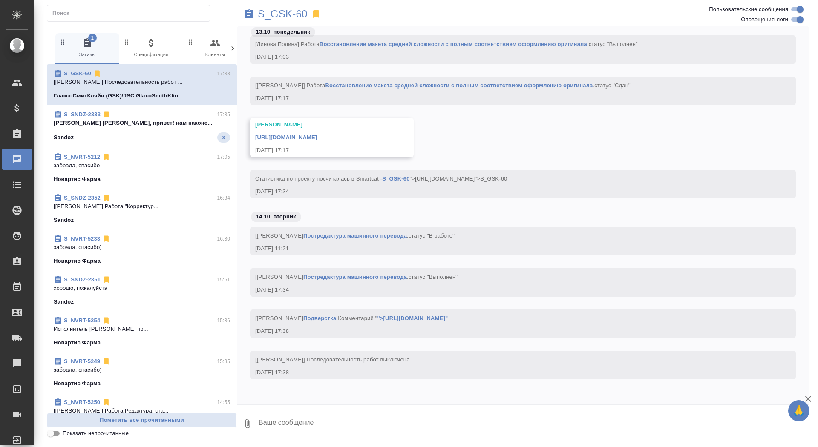
click at [140, 134] on div "Sandoz 3" at bounding box center [142, 137] width 176 height 10
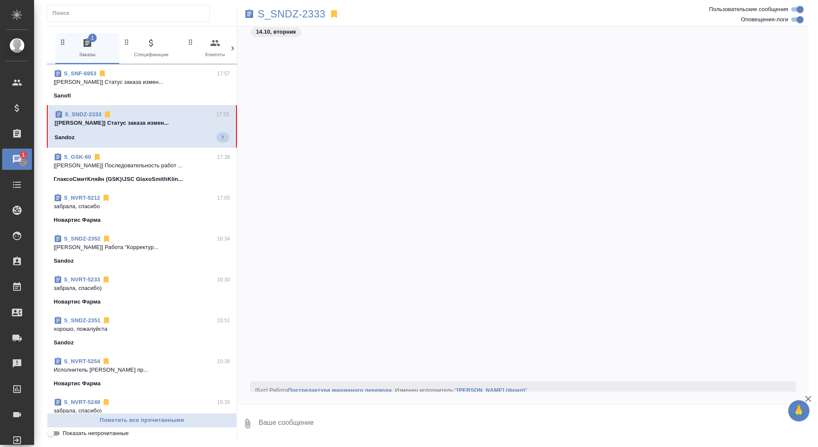
scroll to position [76753, 0]
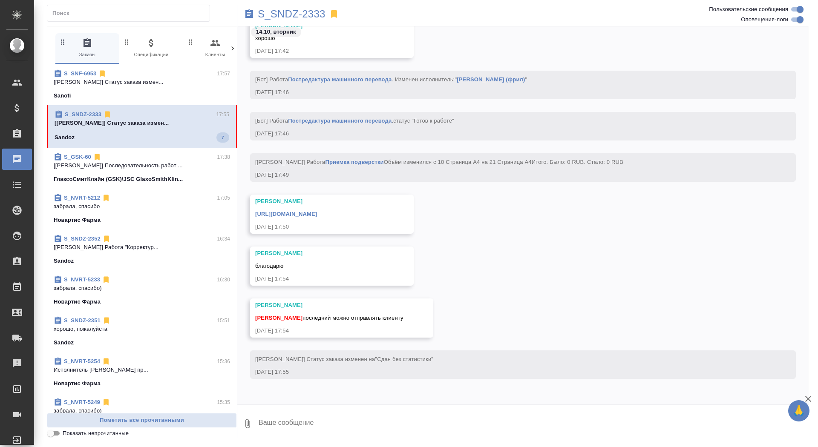
click at [322, 431] on textarea at bounding box center [533, 423] width 551 height 29
type textarea "спасибо! забрала"
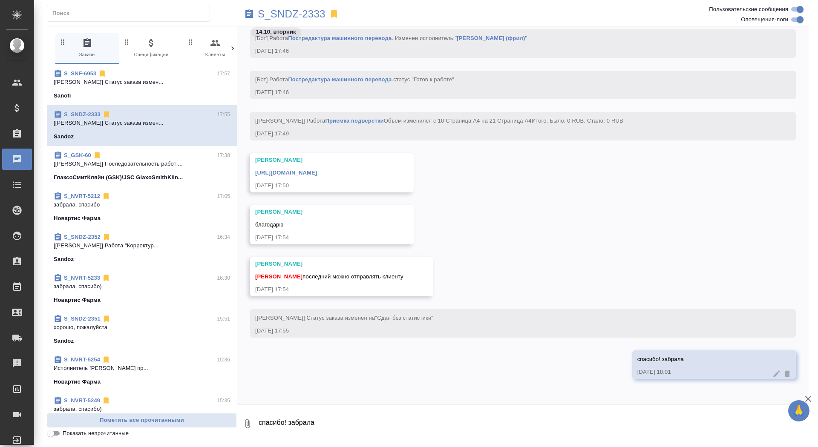
click at [317, 172] on link "[URL][DOMAIN_NAME]" at bounding box center [286, 173] width 62 height 6
